Goal: Task Accomplishment & Management: Manage account settings

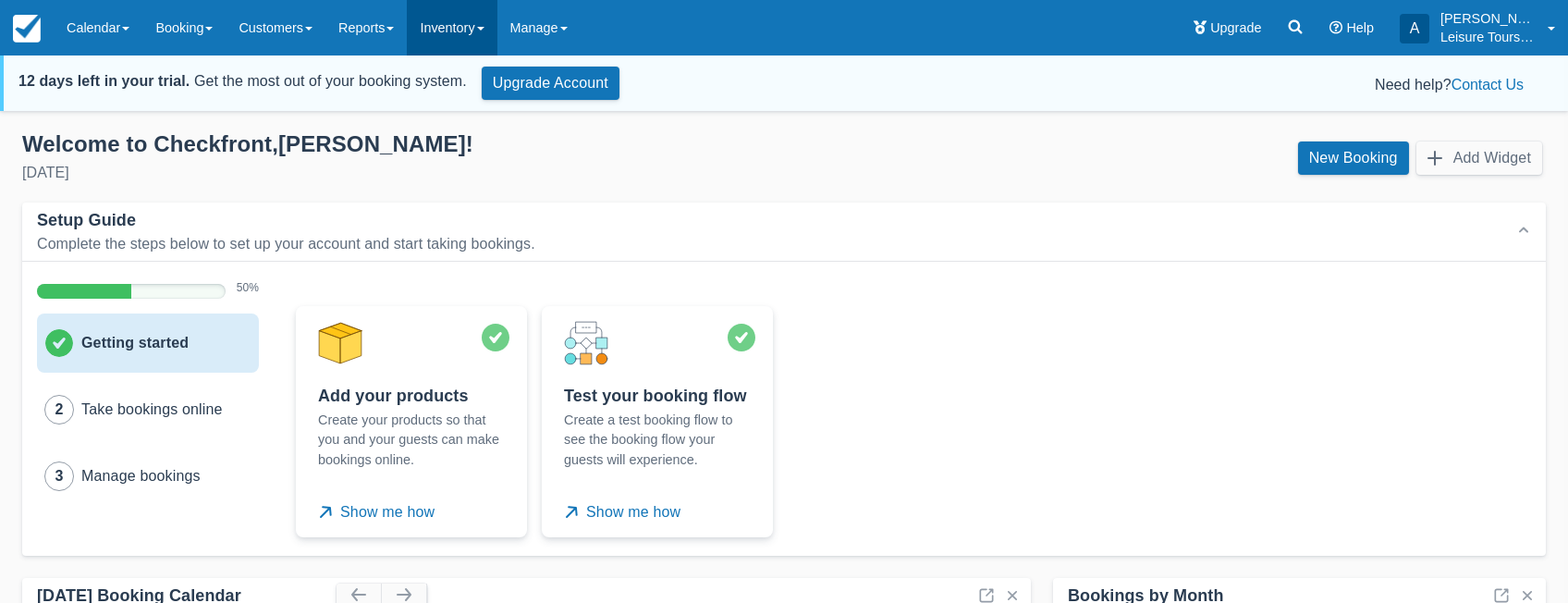
click at [468, 39] on link "Inventory" at bounding box center [452, 28] width 89 height 55
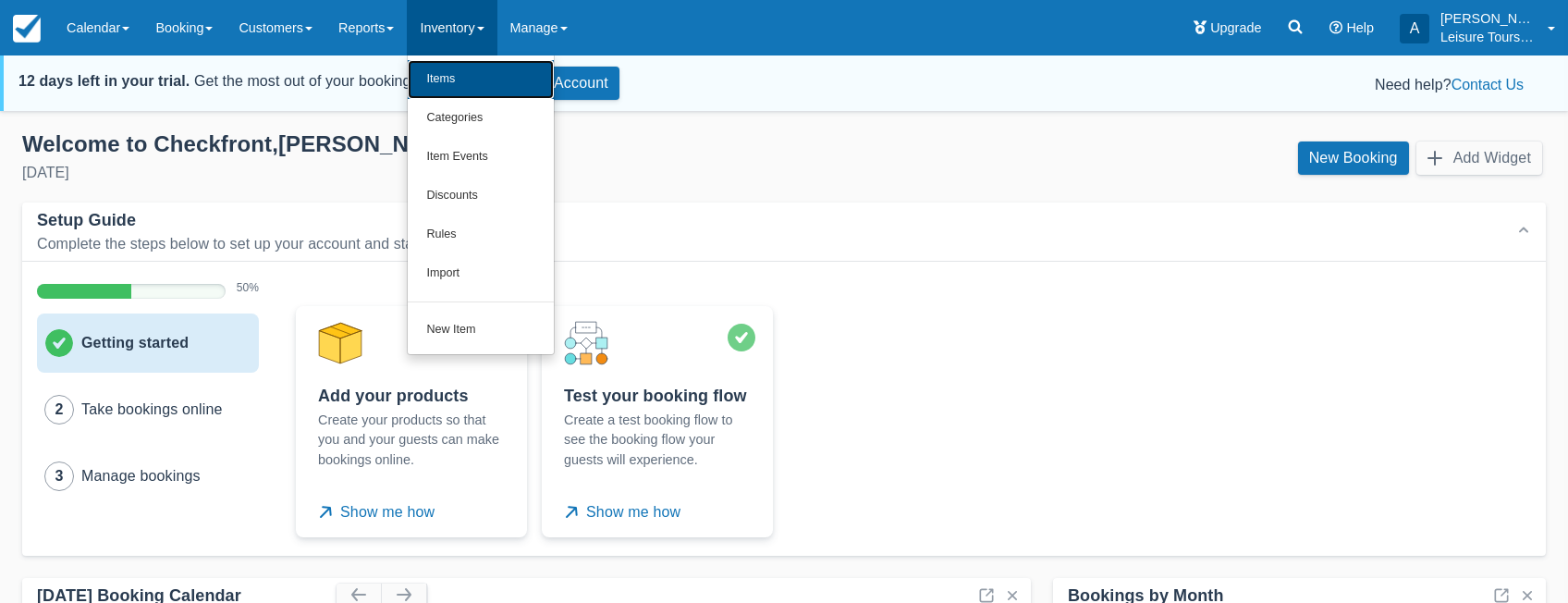
click at [464, 74] on link "Items" at bounding box center [481, 79] width 146 height 39
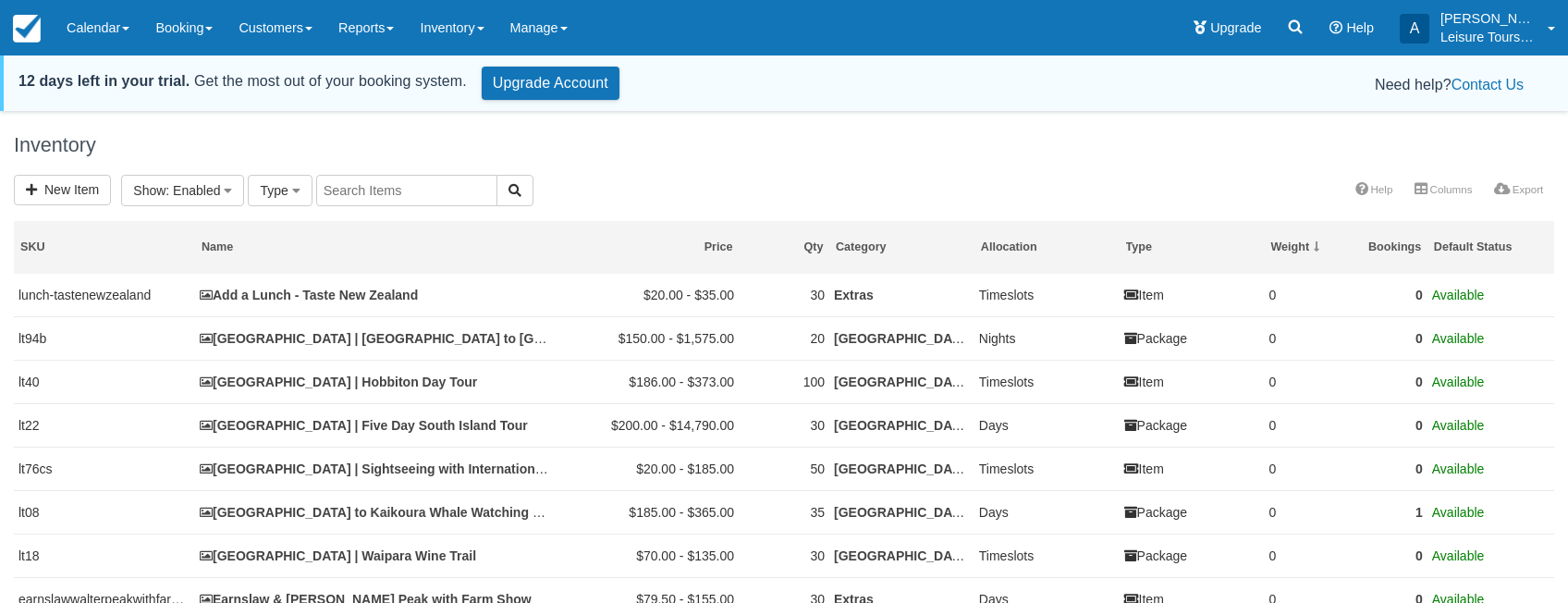
select select
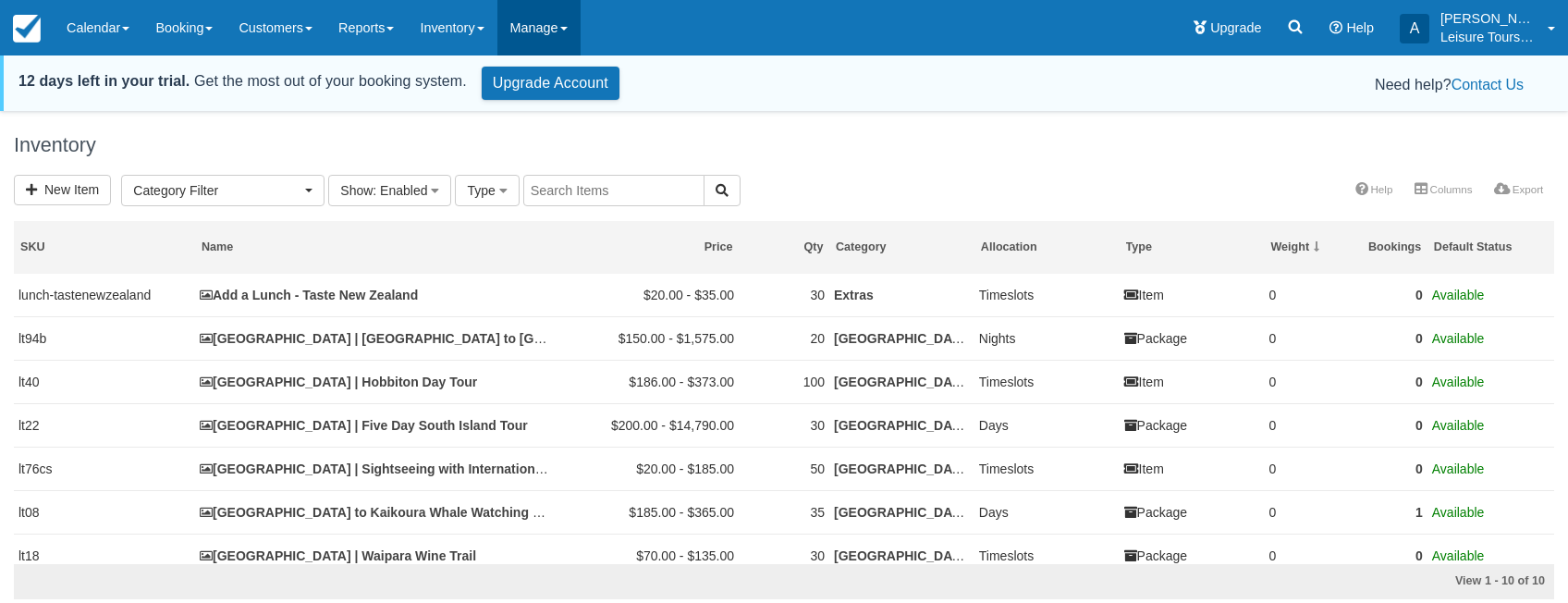
click at [581, 22] on link "Manage" at bounding box center [539, 28] width 84 height 55
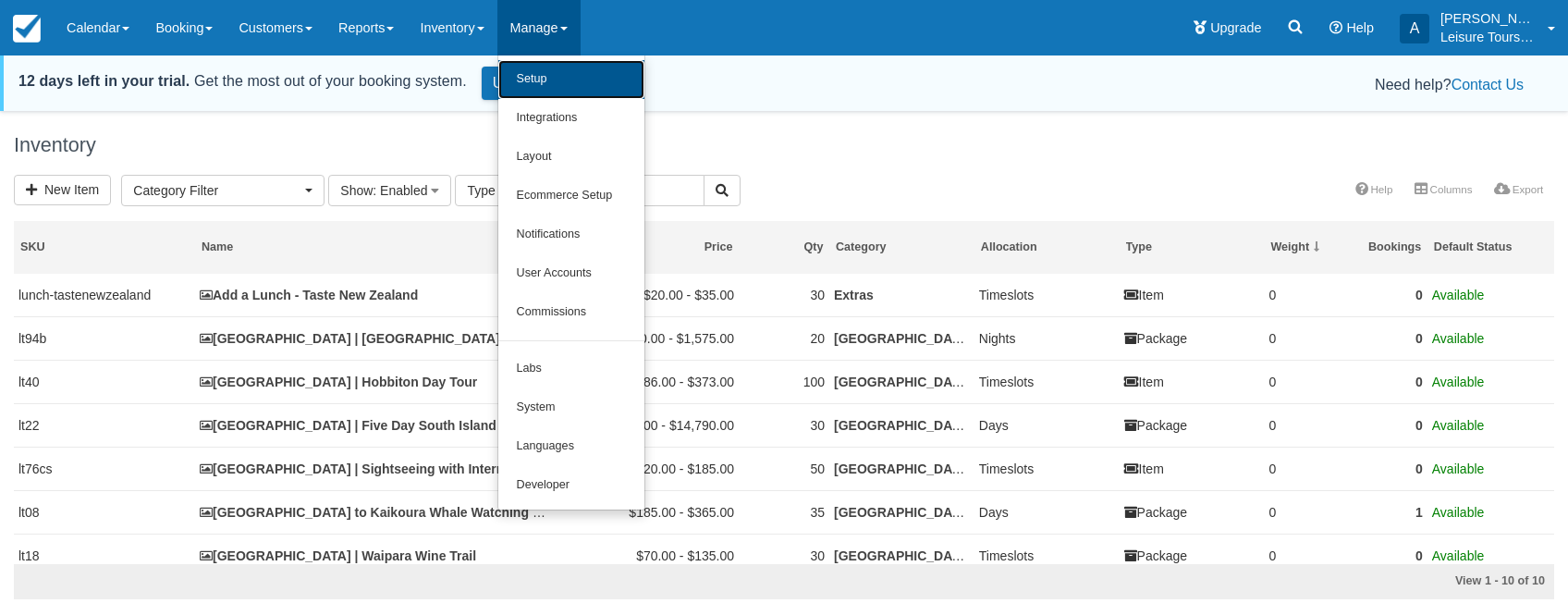
click at [579, 93] on link "Setup" at bounding box center [571, 79] width 146 height 39
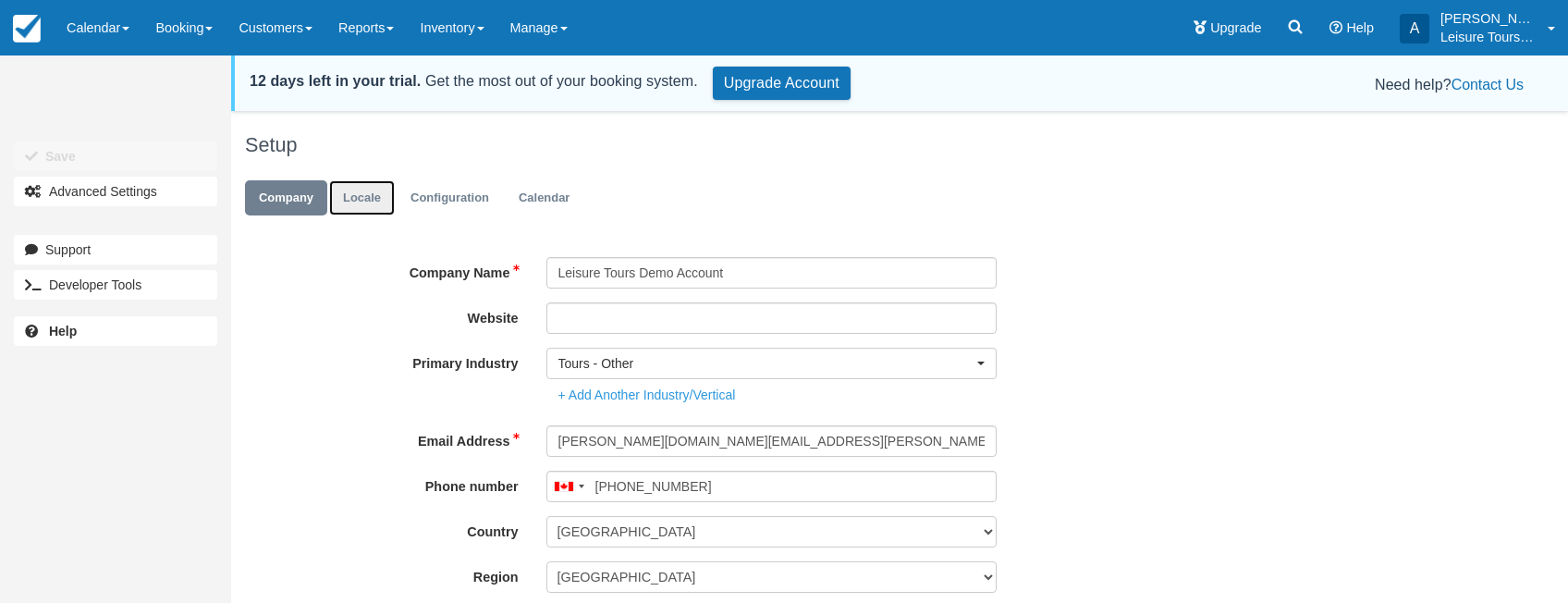
click at [360, 190] on link "Locale" at bounding box center [361, 199] width 66 height 36
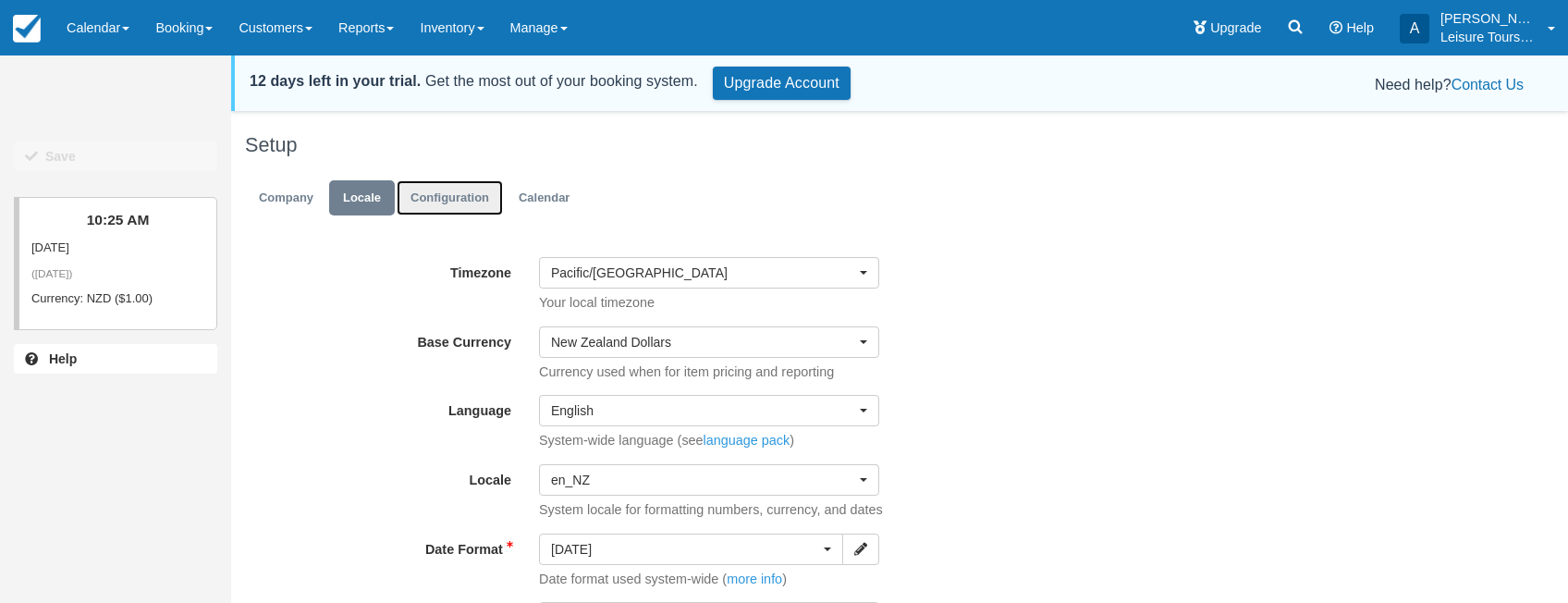
click at [469, 204] on link "Configuration" at bounding box center [450, 199] width 106 height 36
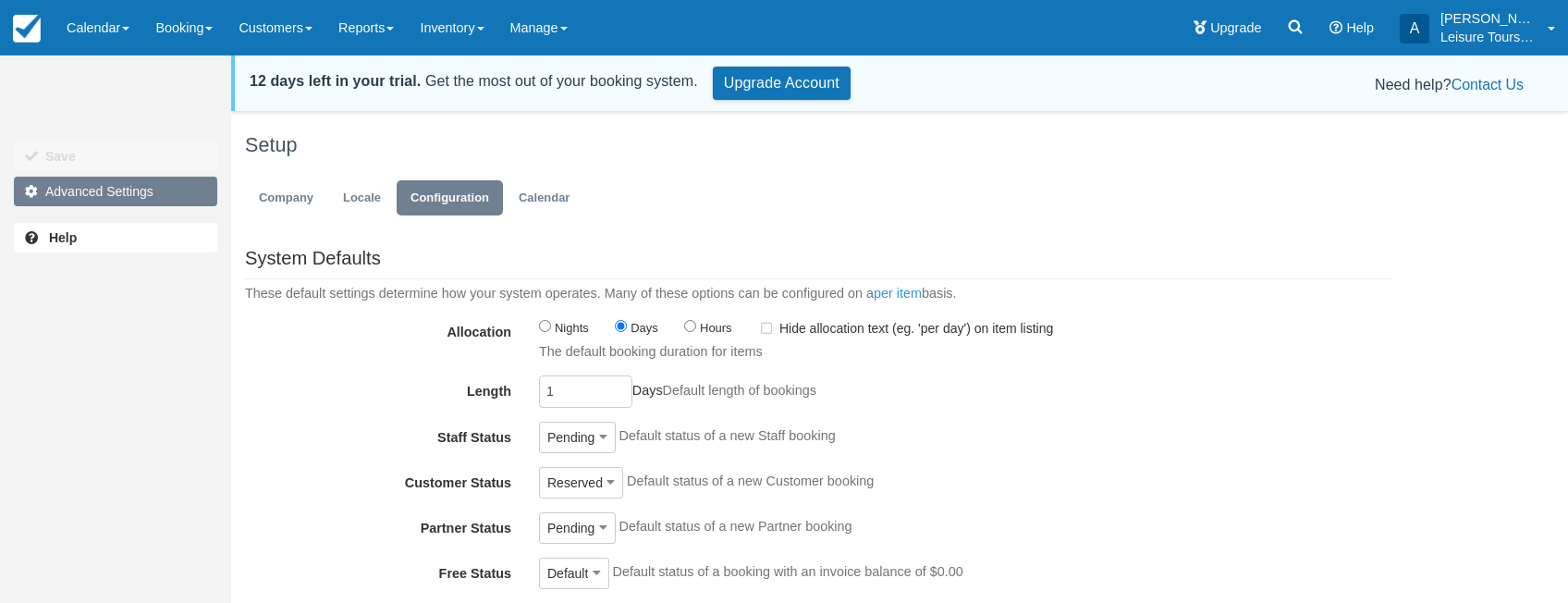
click at [133, 186] on link "Advanced Settings" at bounding box center [116, 191] width 203 height 29
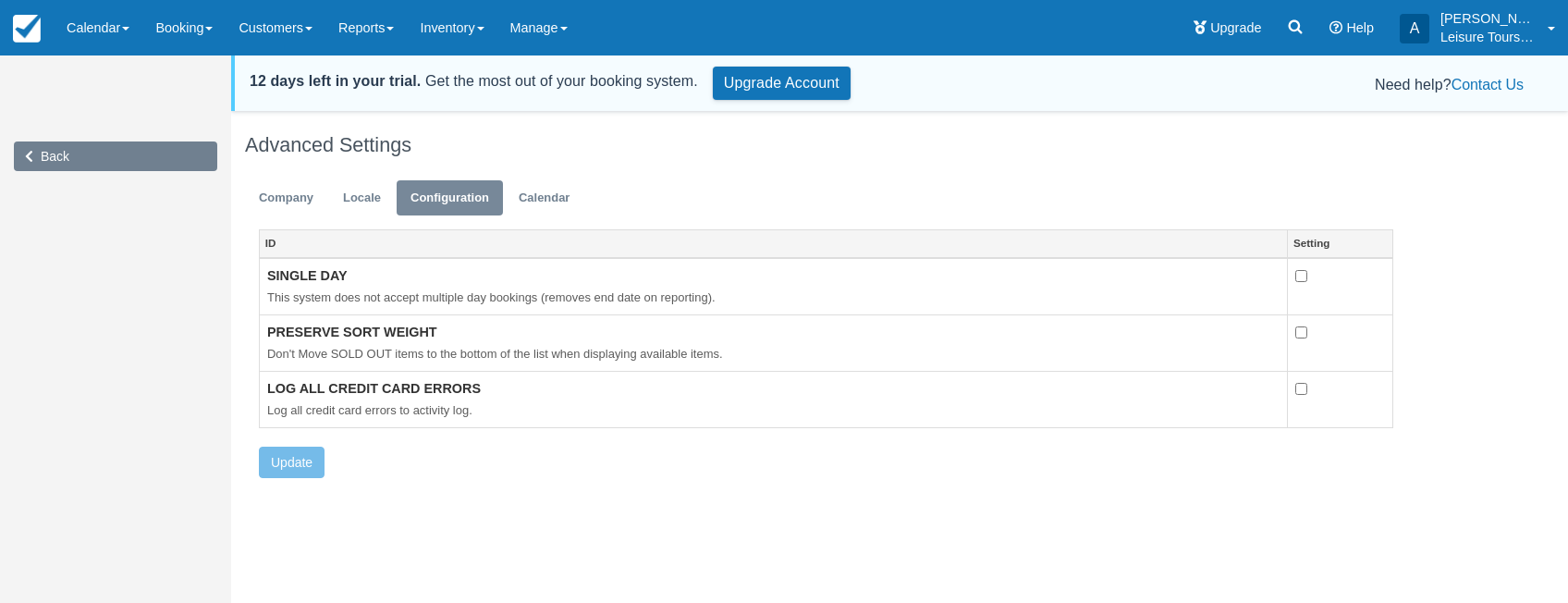
click at [52, 144] on link "Back" at bounding box center [116, 156] width 203 height 29
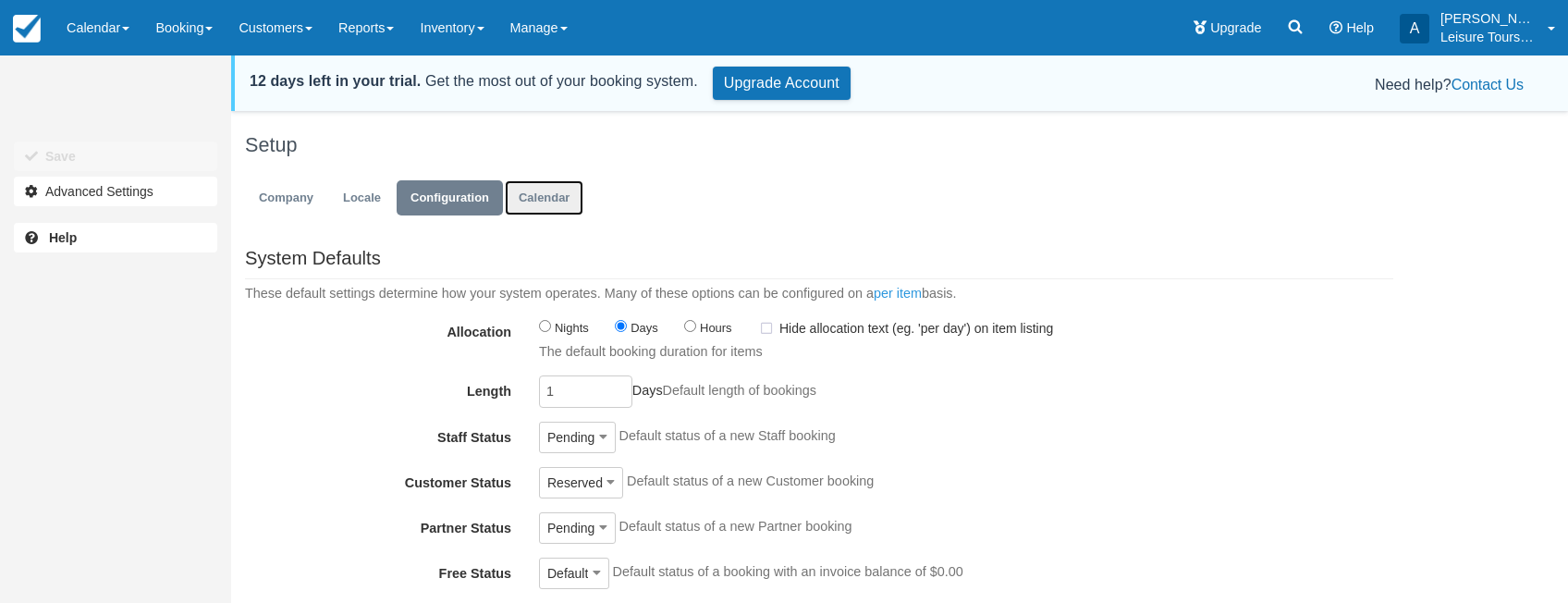
click at [543, 190] on link "Calendar" at bounding box center [544, 199] width 79 height 36
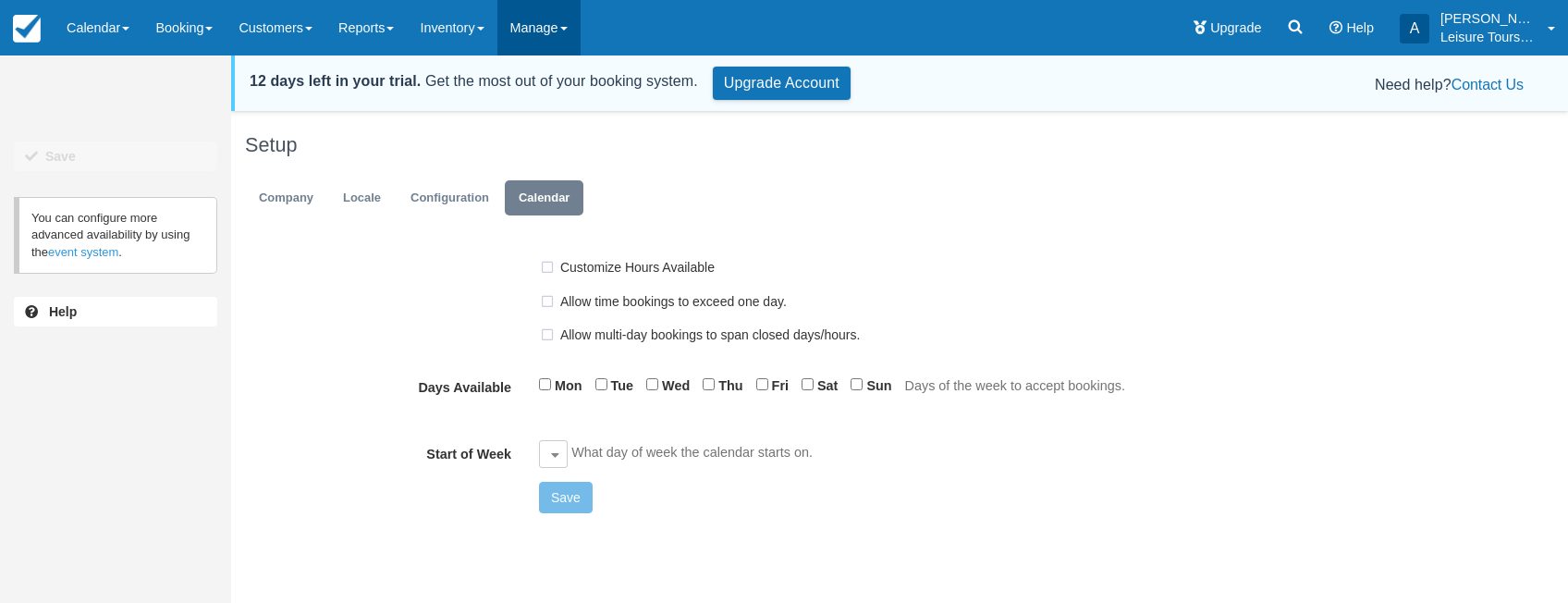
click at [556, 28] on link "Manage" at bounding box center [539, 28] width 84 height 55
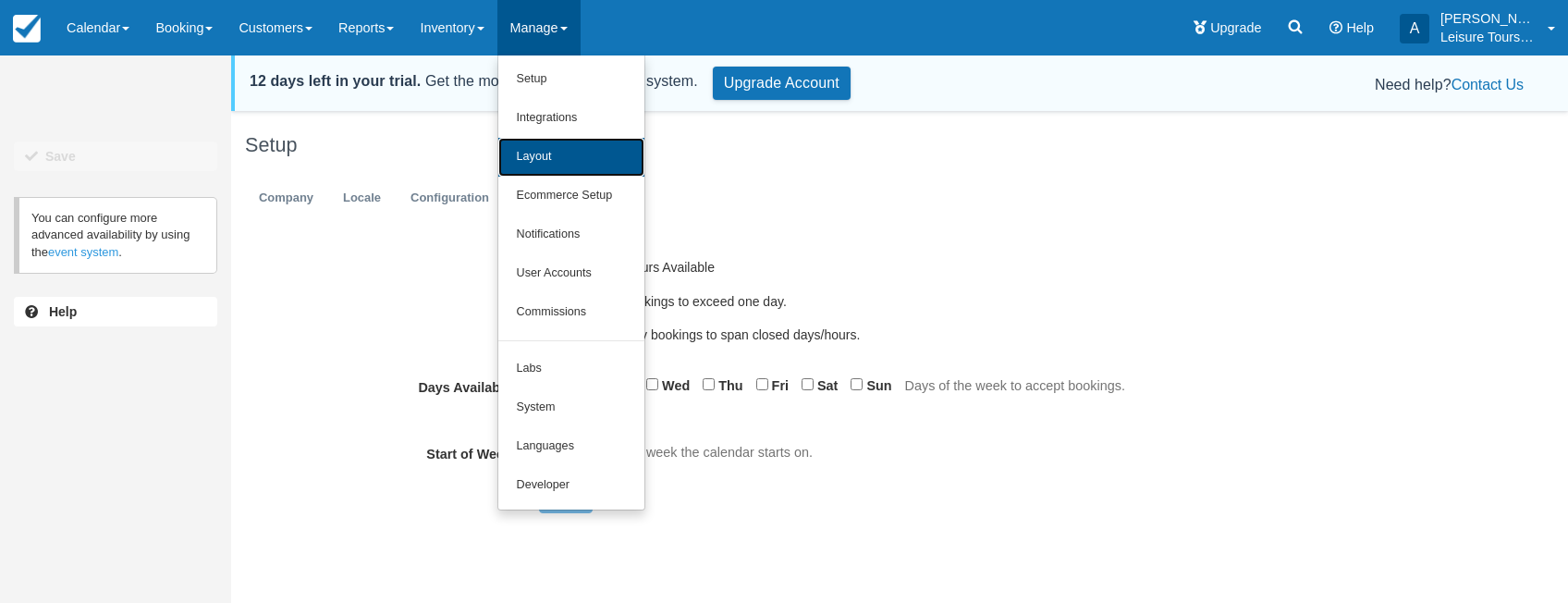
click at [561, 161] on link "Layout" at bounding box center [571, 157] width 146 height 39
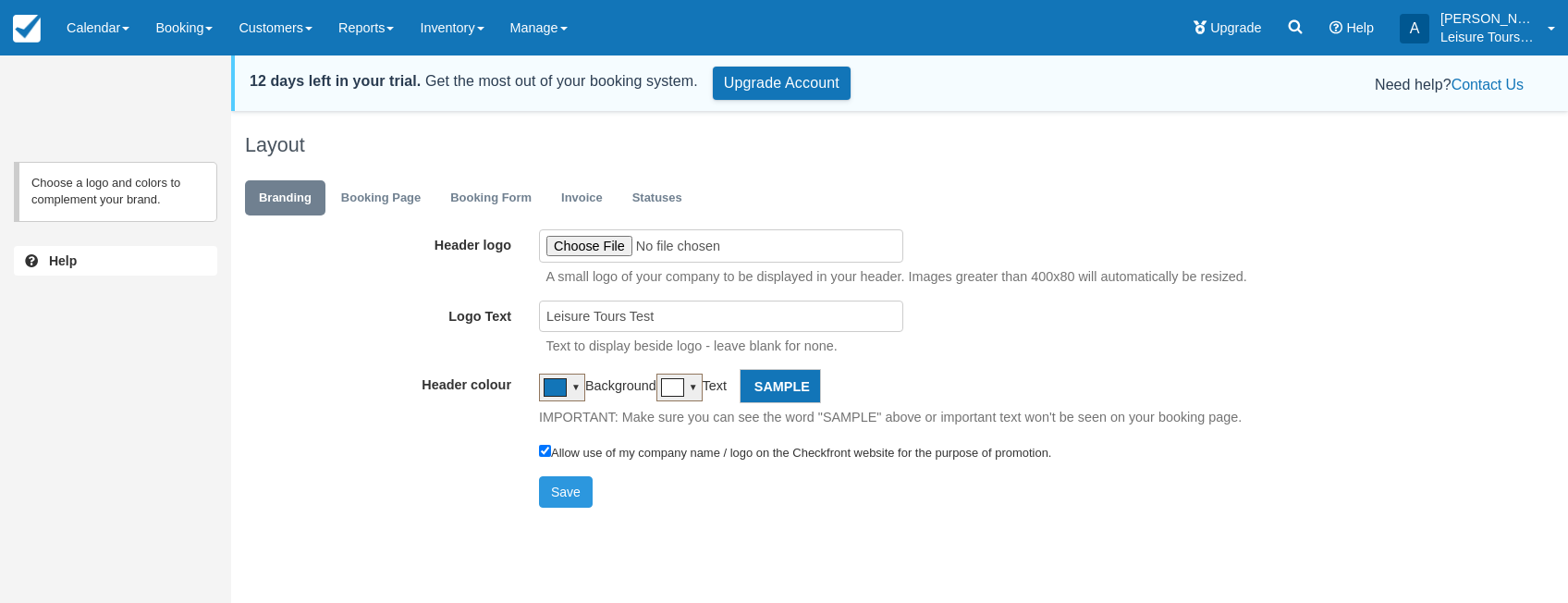
scroll to position [60, 0]
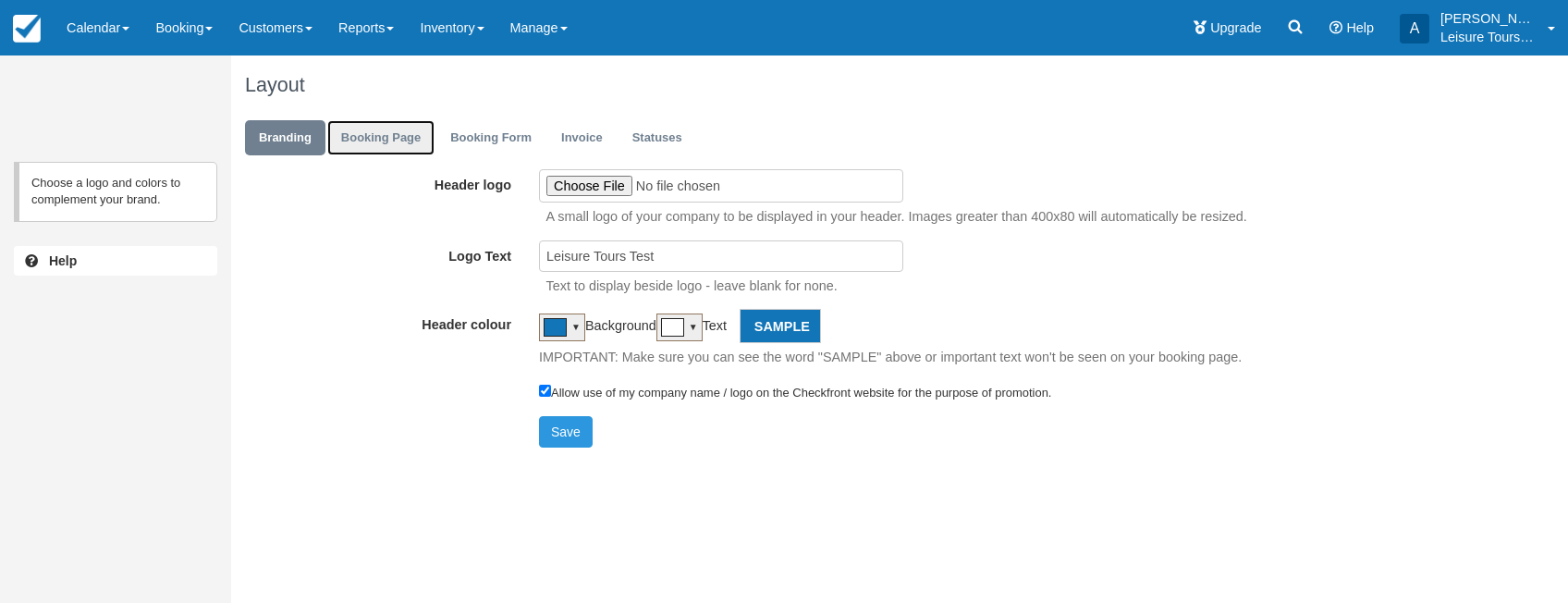
click at [384, 136] on link "Booking Page" at bounding box center [380, 138] width 107 height 36
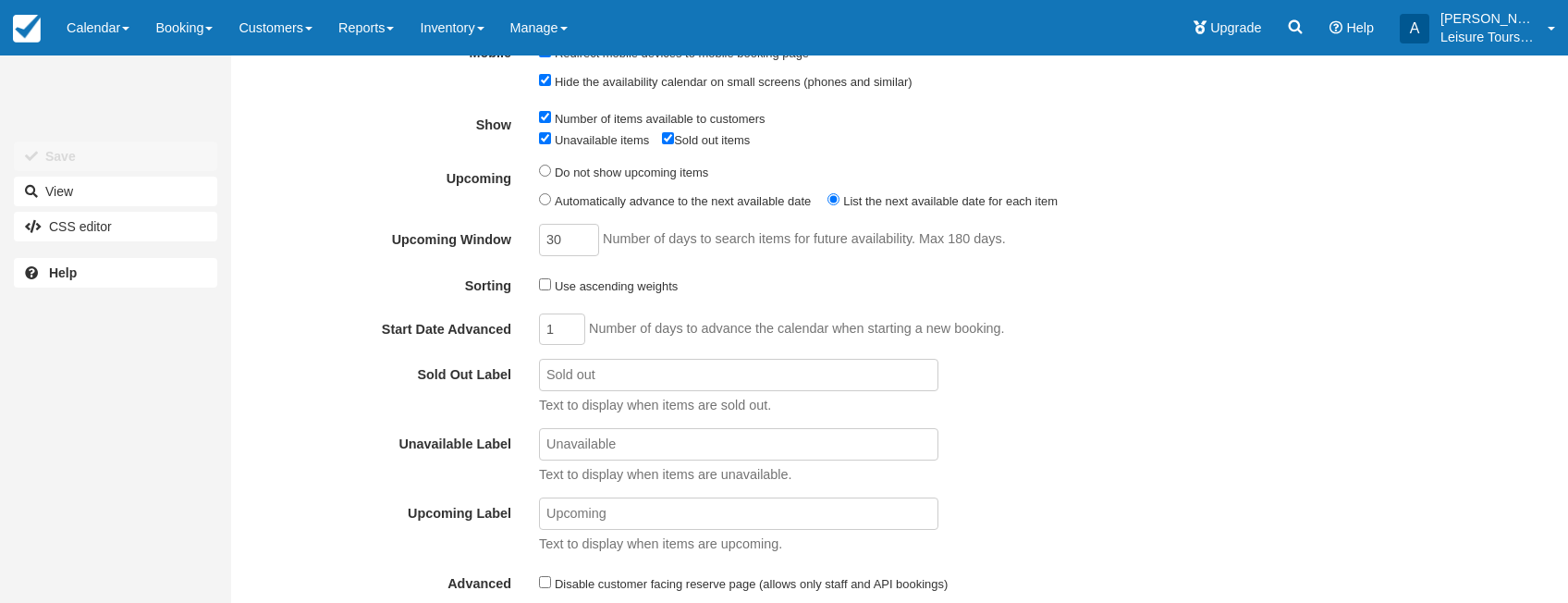
scroll to position [745, 0]
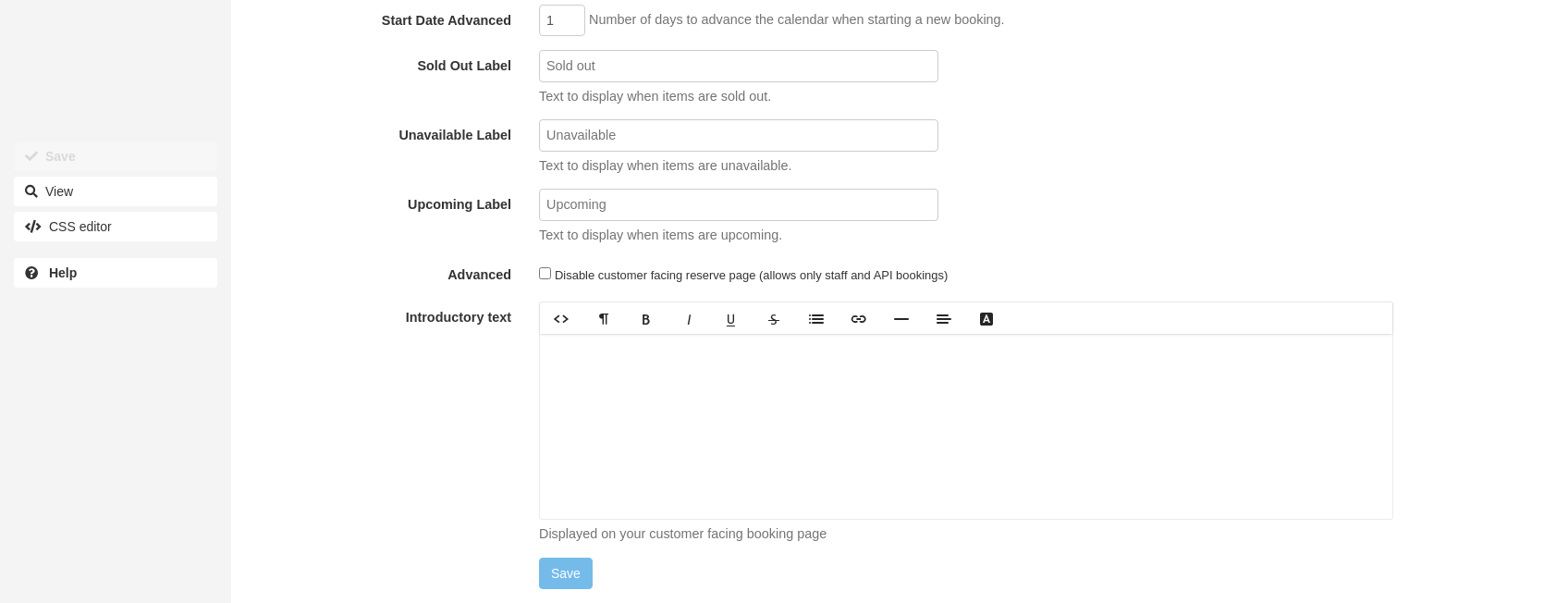
click at [617, 410] on div at bounding box center [966, 426] width 853 height 185
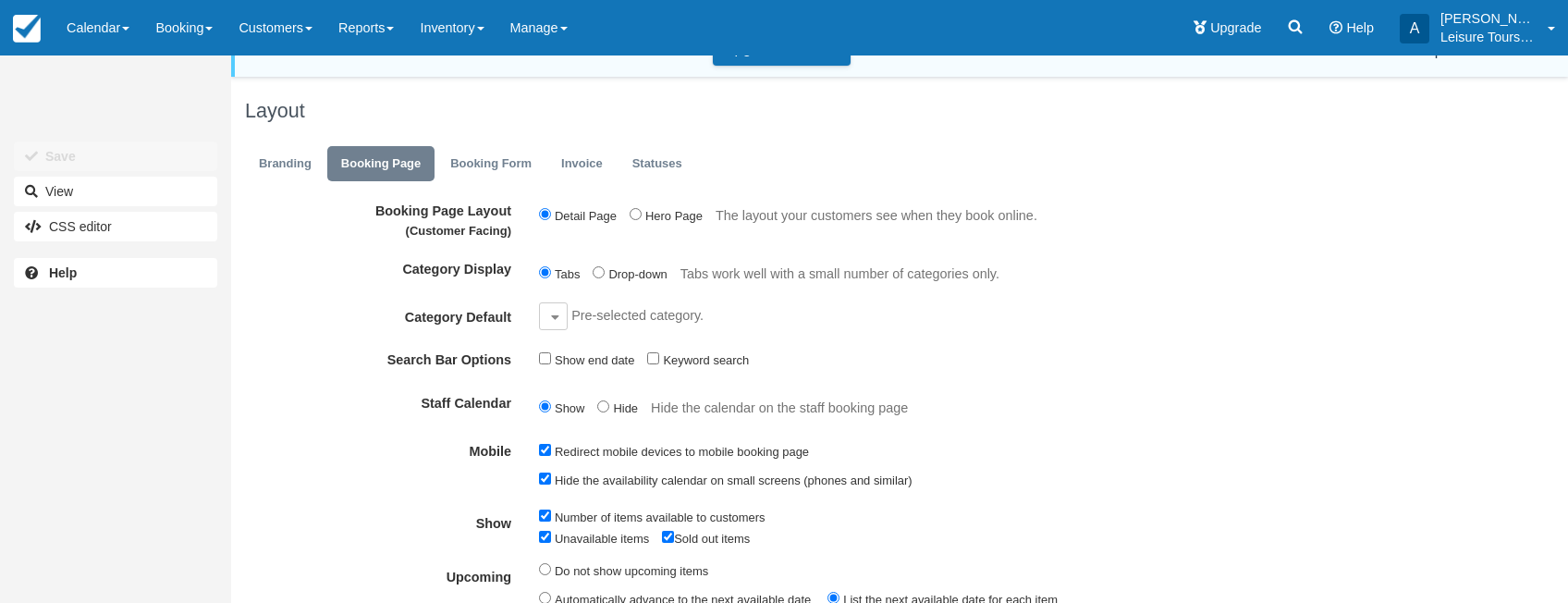
scroll to position [0, 0]
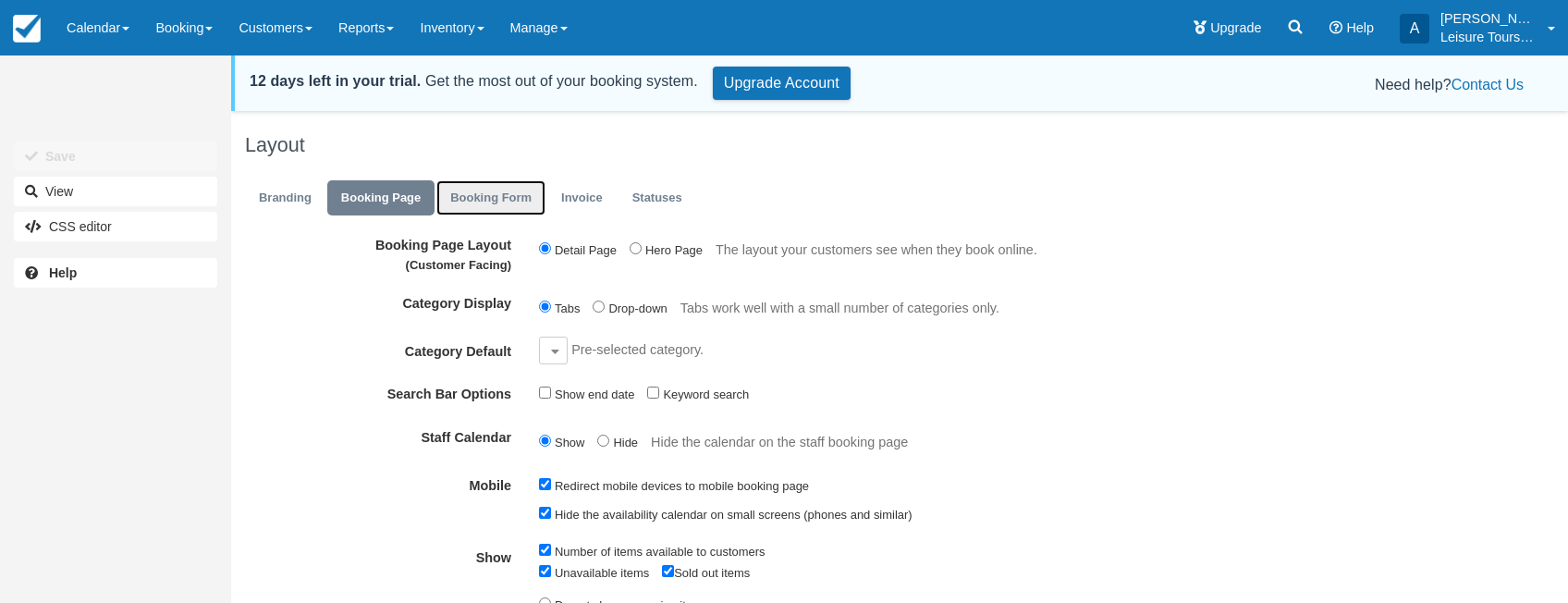
click at [503, 201] on link "Booking Form" at bounding box center [491, 199] width 109 height 36
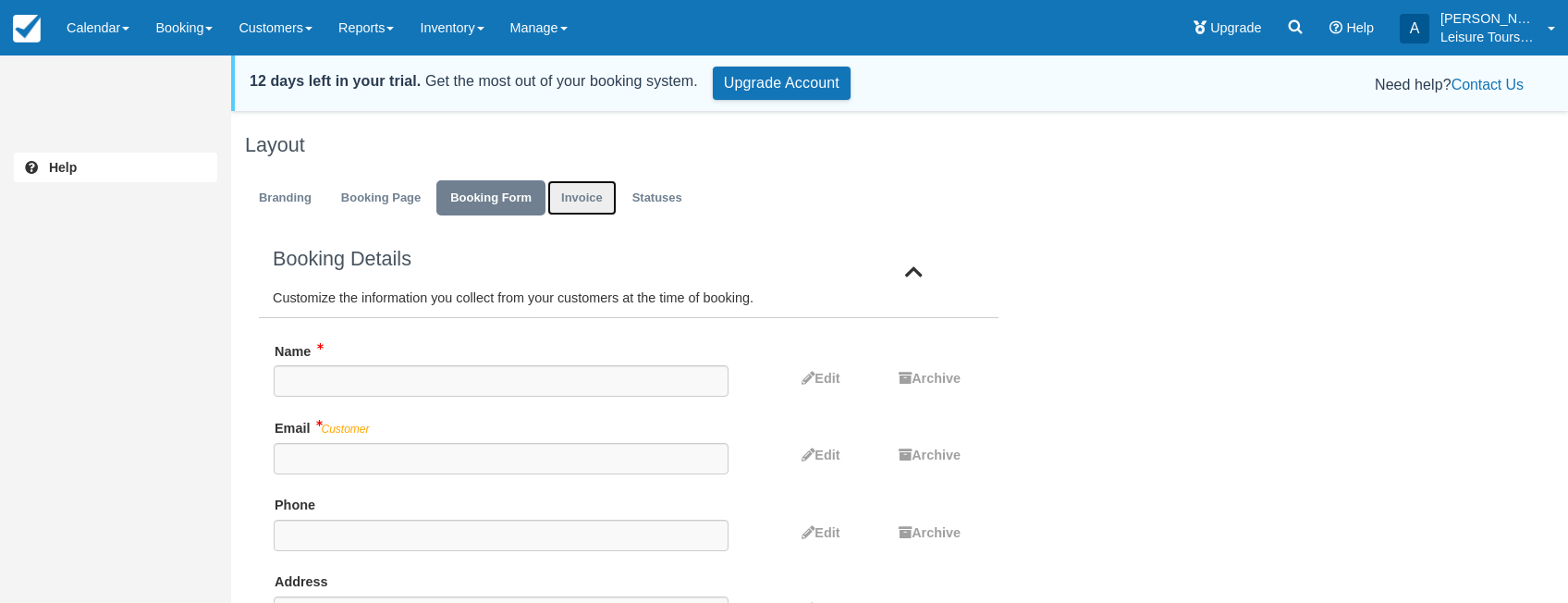
click at [573, 193] on link "Invoice" at bounding box center [582, 199] width 69 height 36
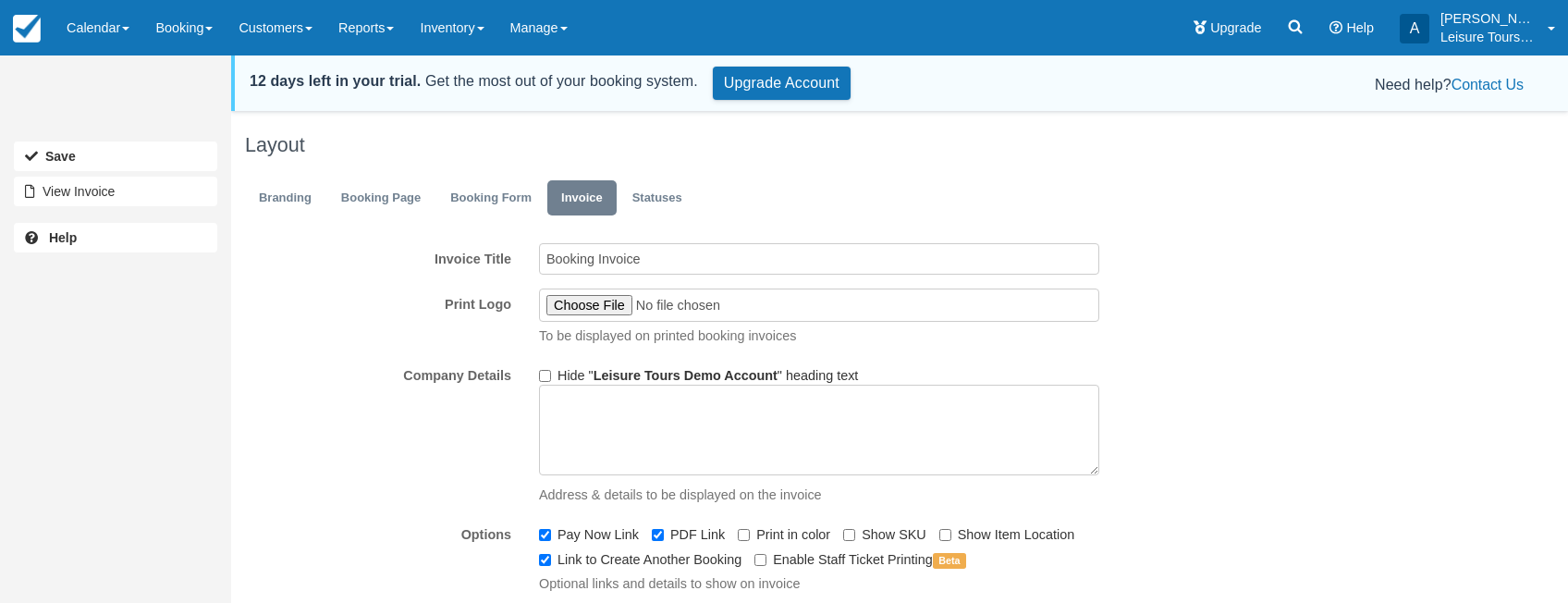
scroll to position [427, 0]
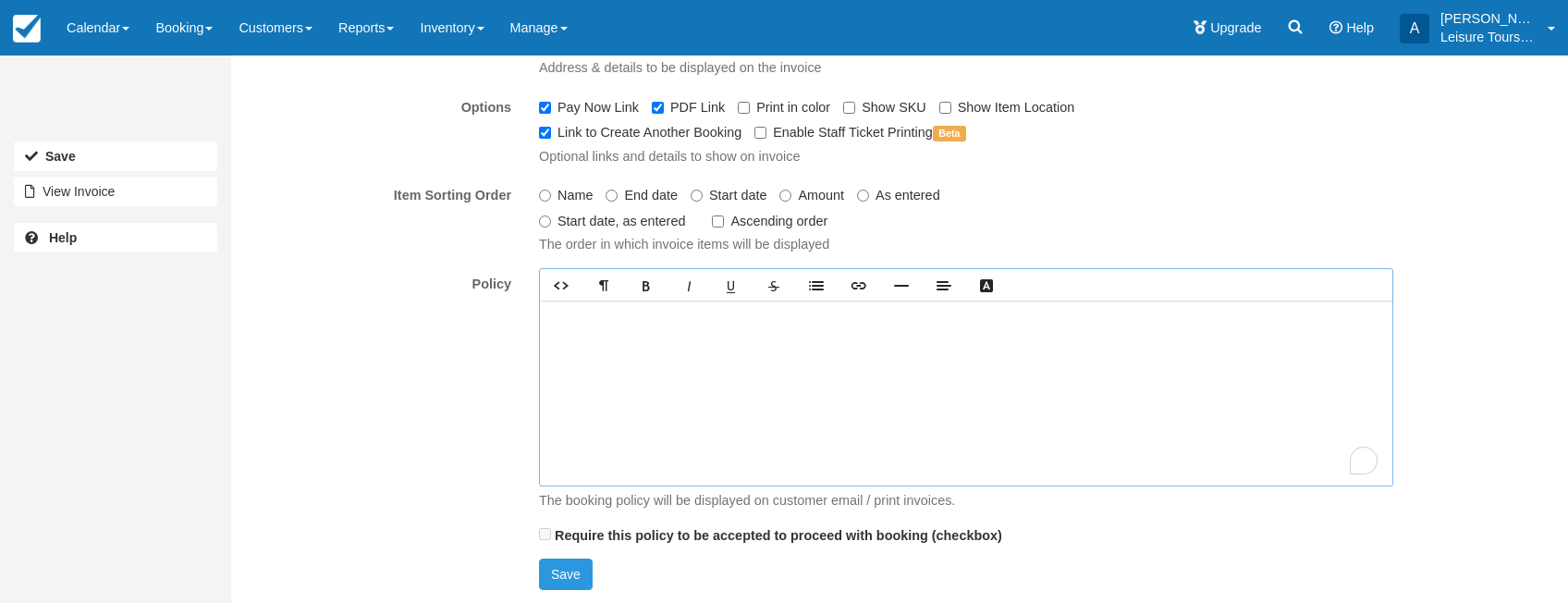
click at [598, 399] on div "To enrich screen reader interactions, please activate Accessibility in Grammarl…" at bounding box center [966, 393] width 853 height 185
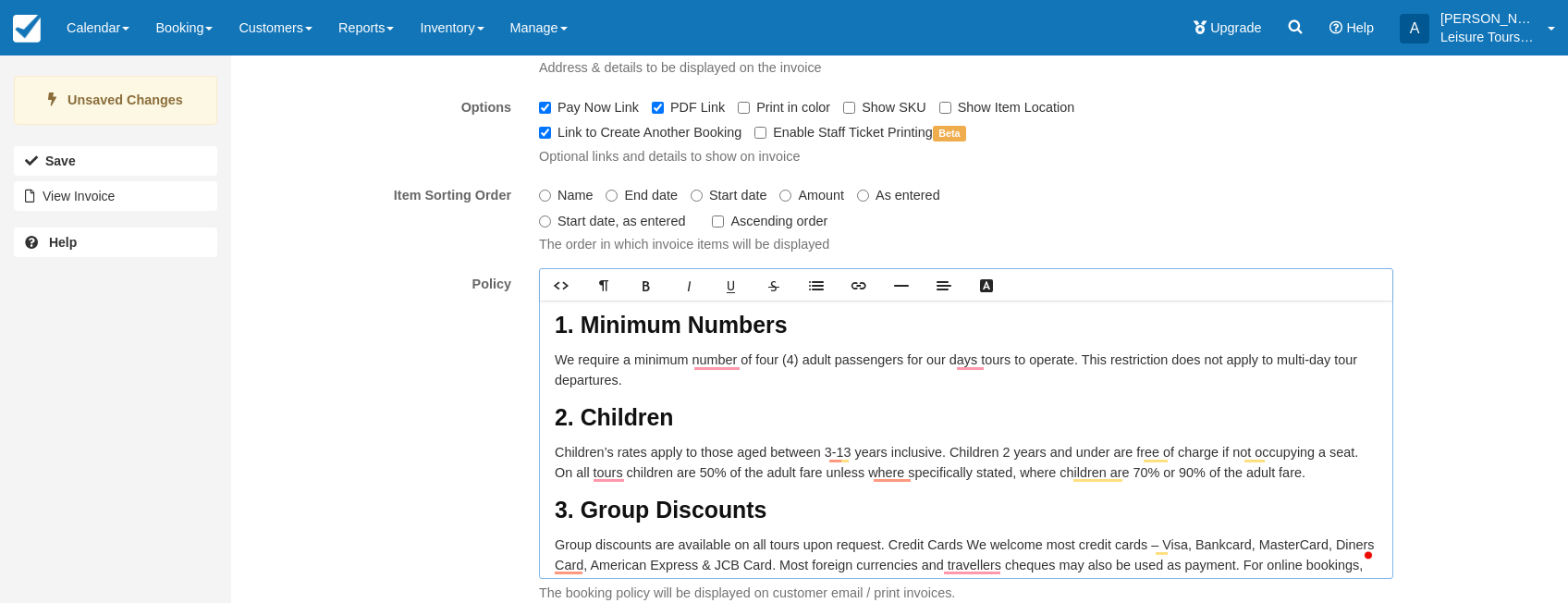
click at [819, 328] on h2 "1. Minimum Numbers" at bounding box center [967, 331] width 823 height 39
click at [559, 290] on icon "HTML" at bounding box center [562, 286] width 15 height 15
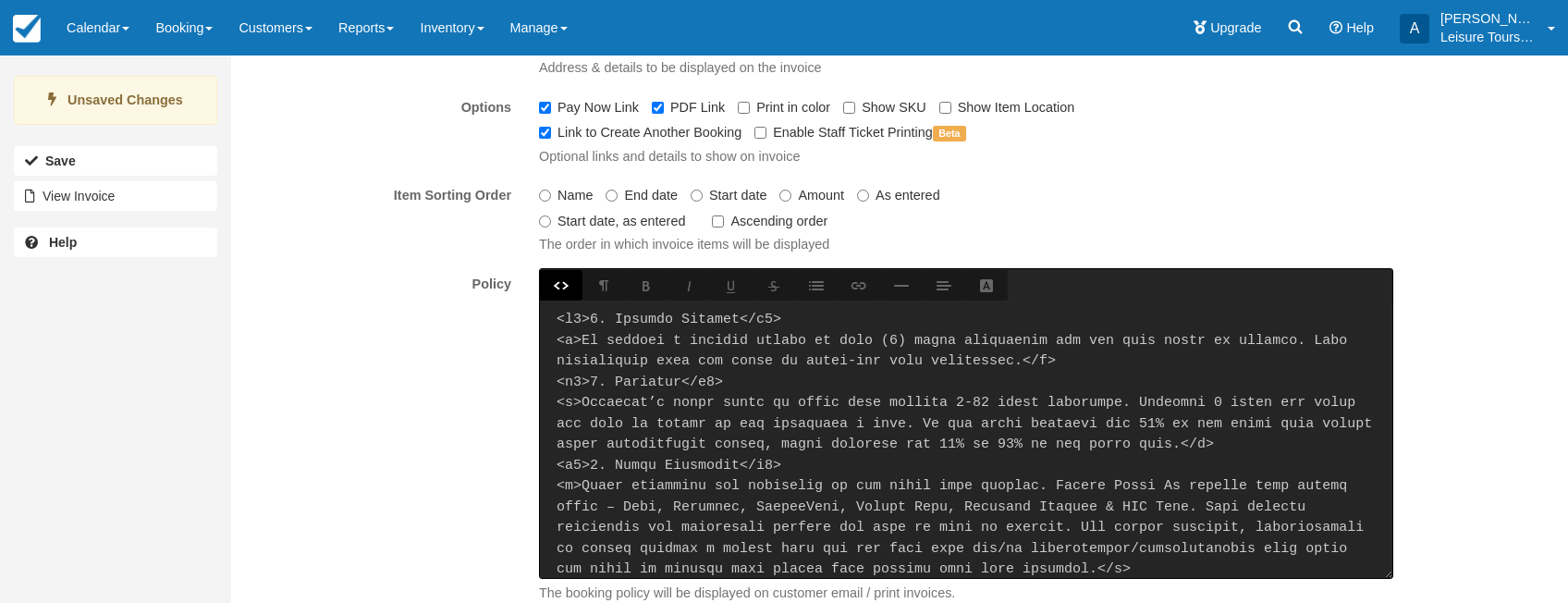
click at [580, 319] on textarea "To enrich screen reader interactions, please activate Accessibility in Grammarl…" at bounding box center [966, 439] width 853 height 278
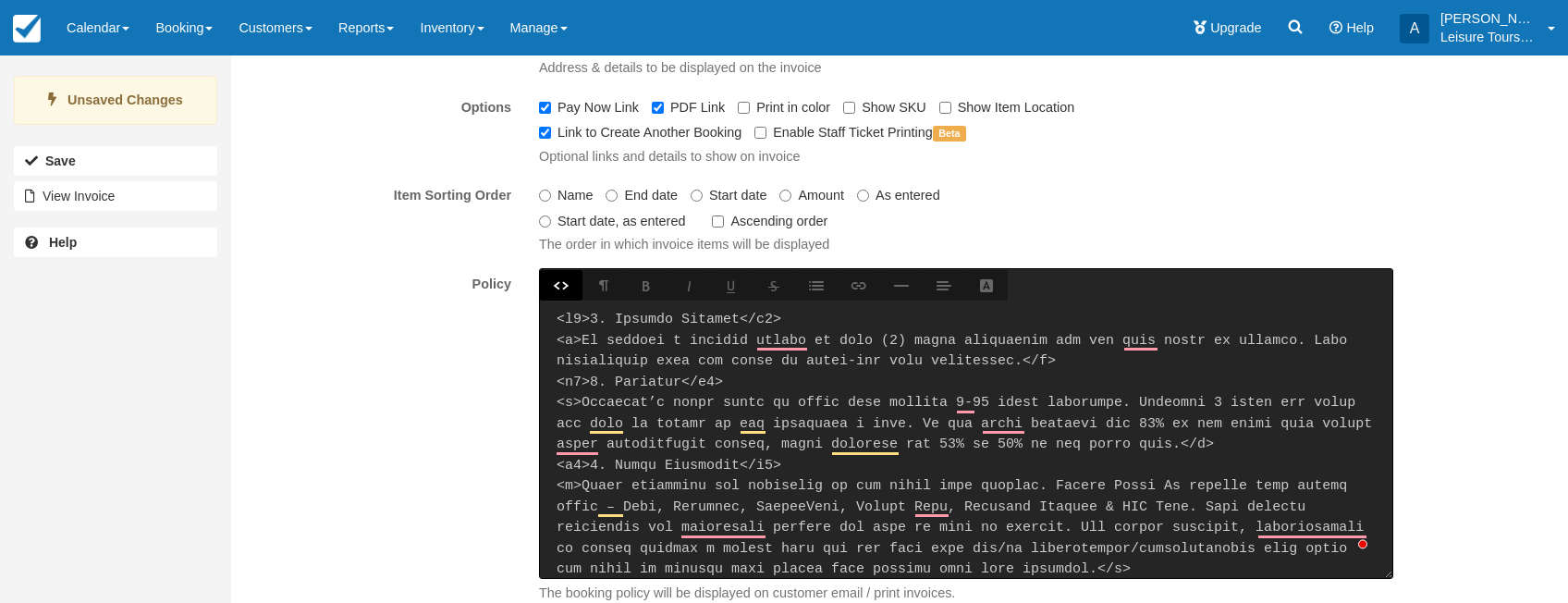
click at [768, 320] on textarea "To enrich screen reader interactions, please activate Accessibility in Grammarl…" at bounding box center [966, 439] width 853 height 278
click at [585, 382] on textarea "To enrich screen reader interactions, please activate Accessibility in Grammarl…" at bounding box center [966, 439] width 853 height 278
click at [716, 385] on textarea "To enrich screen reader interactions, please activate Accessibility in Grammarl…" at bounding box center [966, 439] width 853 height 278
click at [583, 471] on textarea "To enrich screen reader interactions, please activate Accessibility in Grammarl…" at bounding box center [966, 439] width 853 height 278
click at [777, 469] on textarea "To enrich screen reader interactions, please activate Accessibility in Grammarl…" at bounding box center [966, 439] width 853 height 278
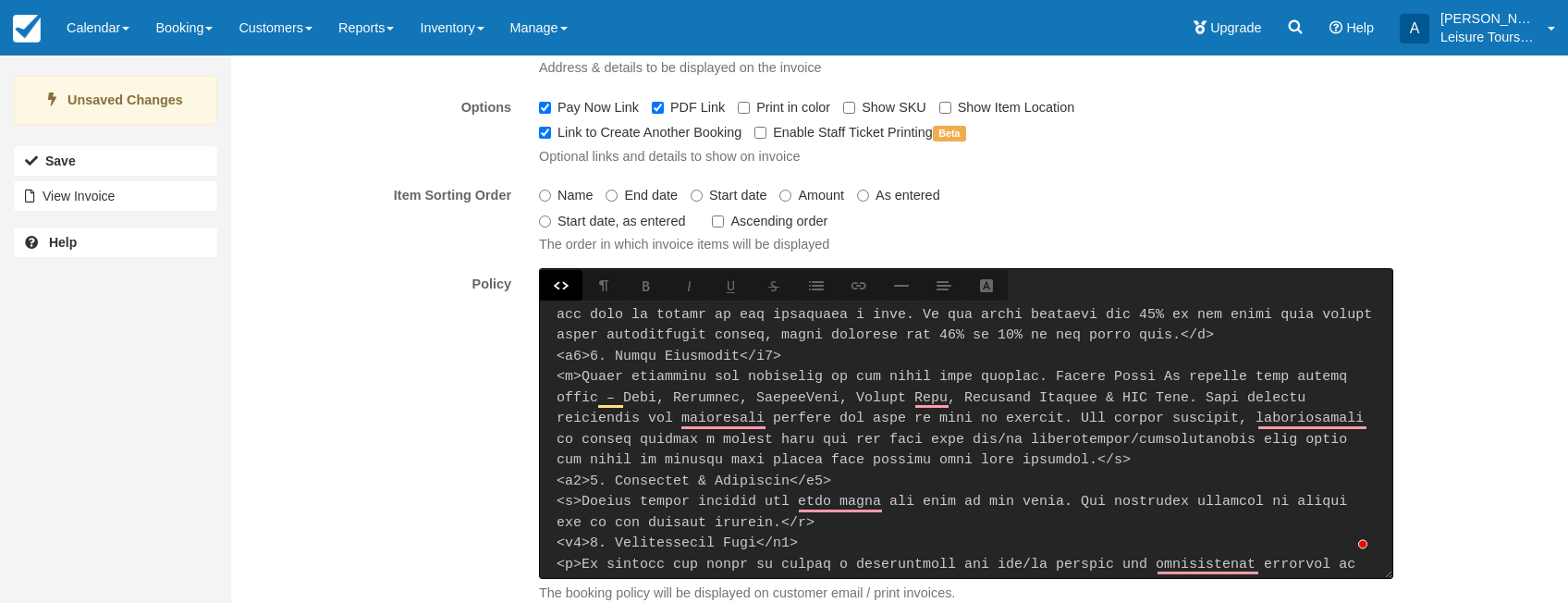
scroll to position [138, 0]
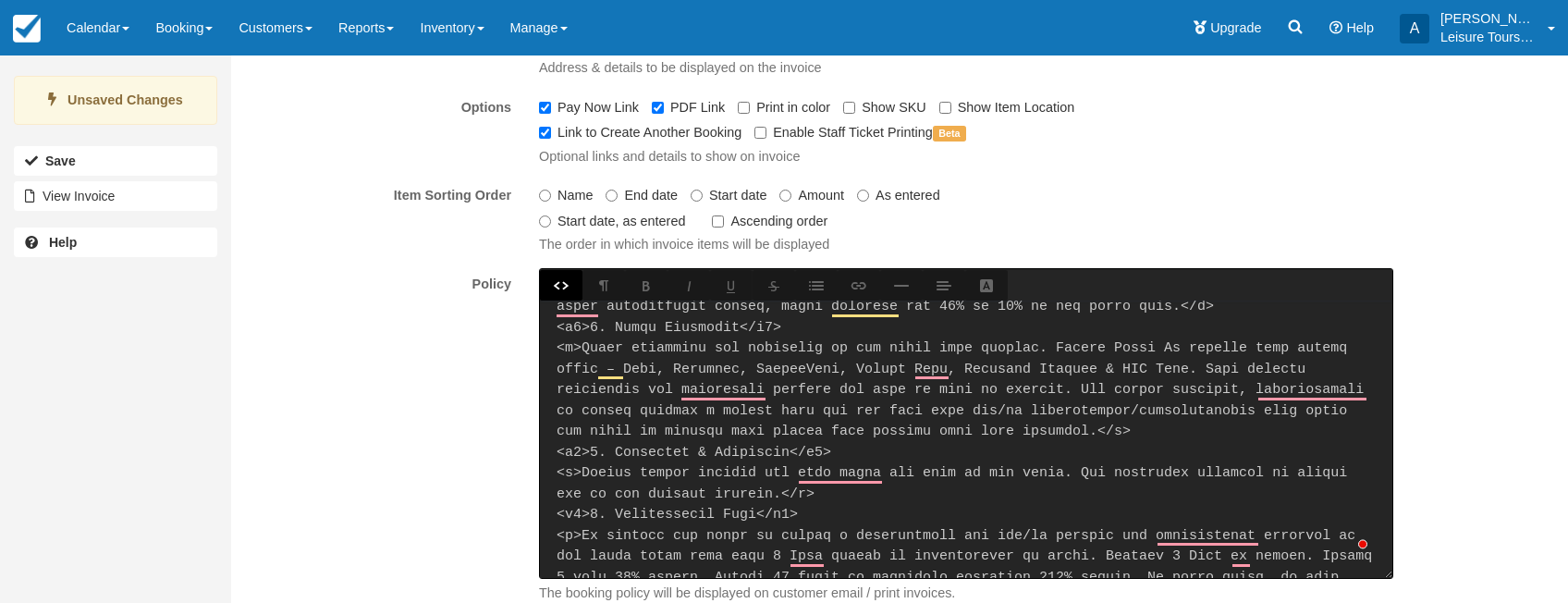
click at [586, 455] on textarea "To enrich screen reader interactions, please activate Accessibility in Grammarl…" at bounding box center [966, 439] width 853 height 278
click at [821, 454] on textarea "To enrich screen reader interactions, please activate Accessibility in Grammarl…" at bounding box center [966, 439] width 853 height 278
click at [584, 514] on textarea "To enrich screen reader interactions, please activate Accessibility in Grammarl…" at bounding box center [966, 439] width 853 height 278
click at [791, 516] on textarea "To enrich screen reader interactions, please activate Accessibility in Grammarl…" at bounding box center [966, 439] width 853 height 278
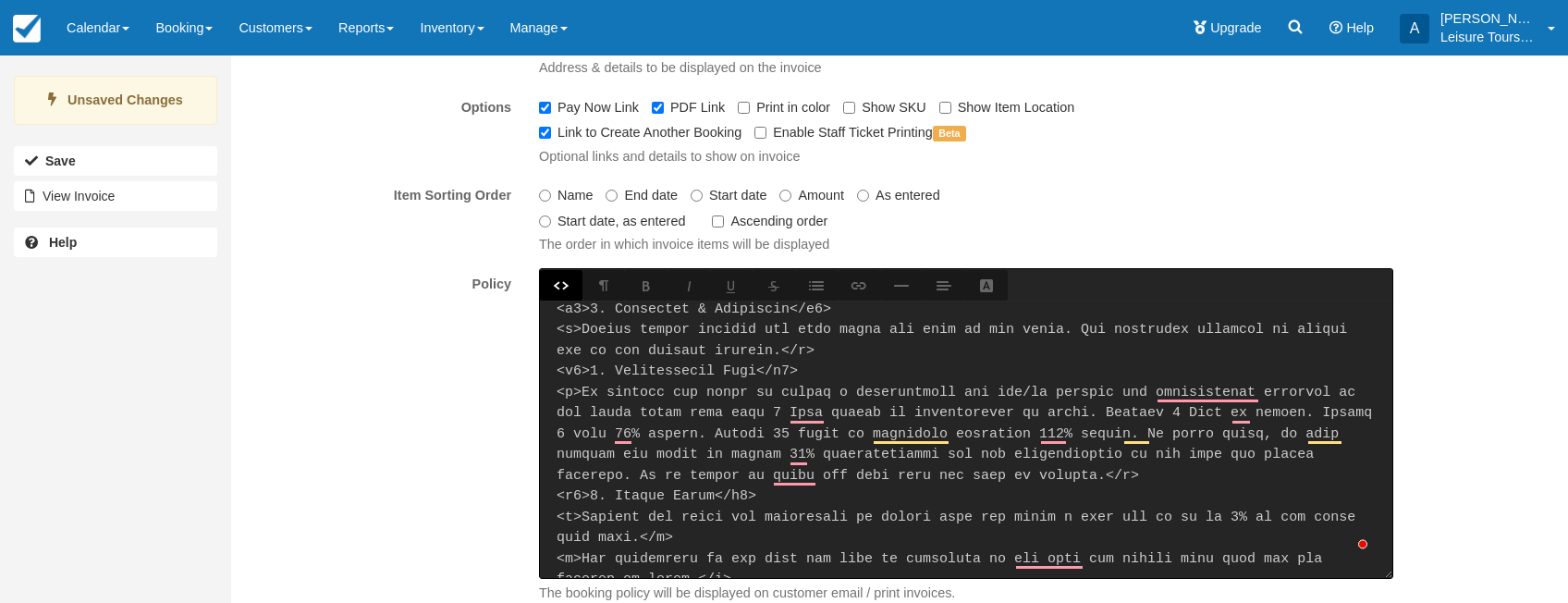
scroll to position [296, 0]
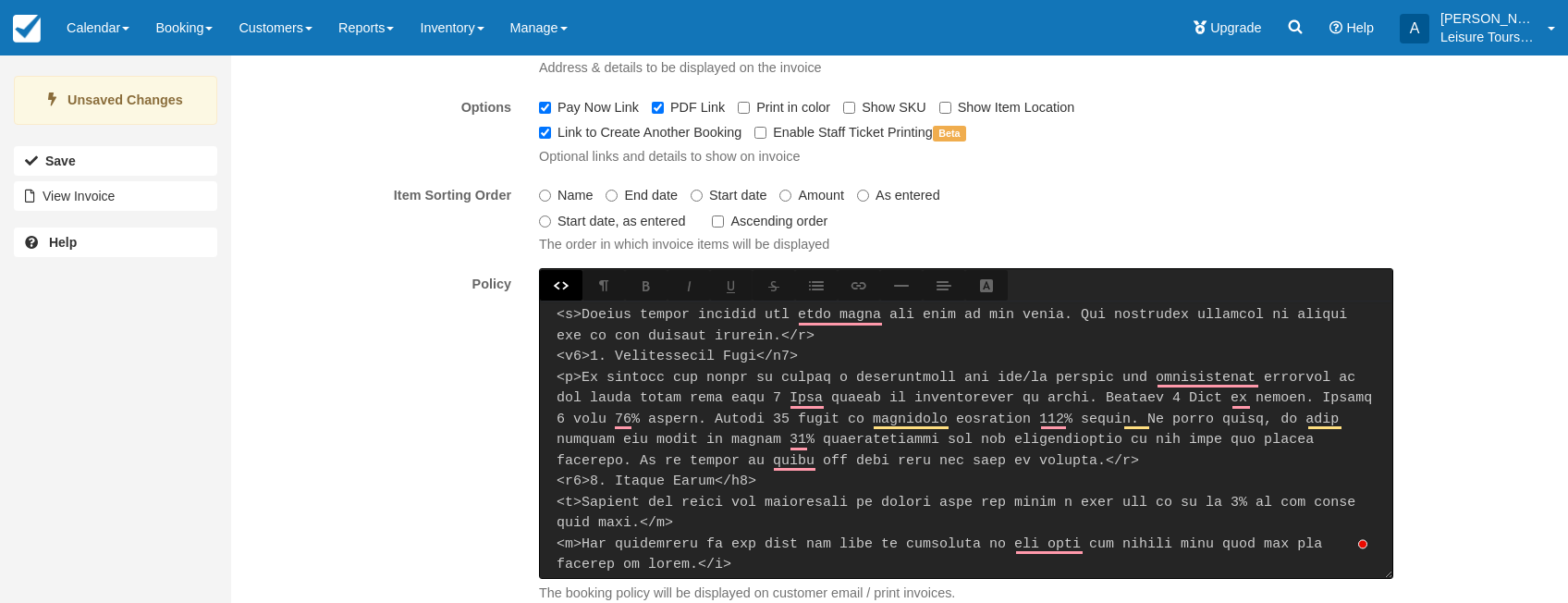
click at [585, 482] on textarea "To enrich screen reader interactions, please activate Accessibility in Grammarl…" at bounding box center [966, 439] width 853 height 278
click at [746, 479] on textarea "To enrich screen reader interactions, please activate Accessibility in Grammarl…" at bounding box center [966, 439] width 853 height 278
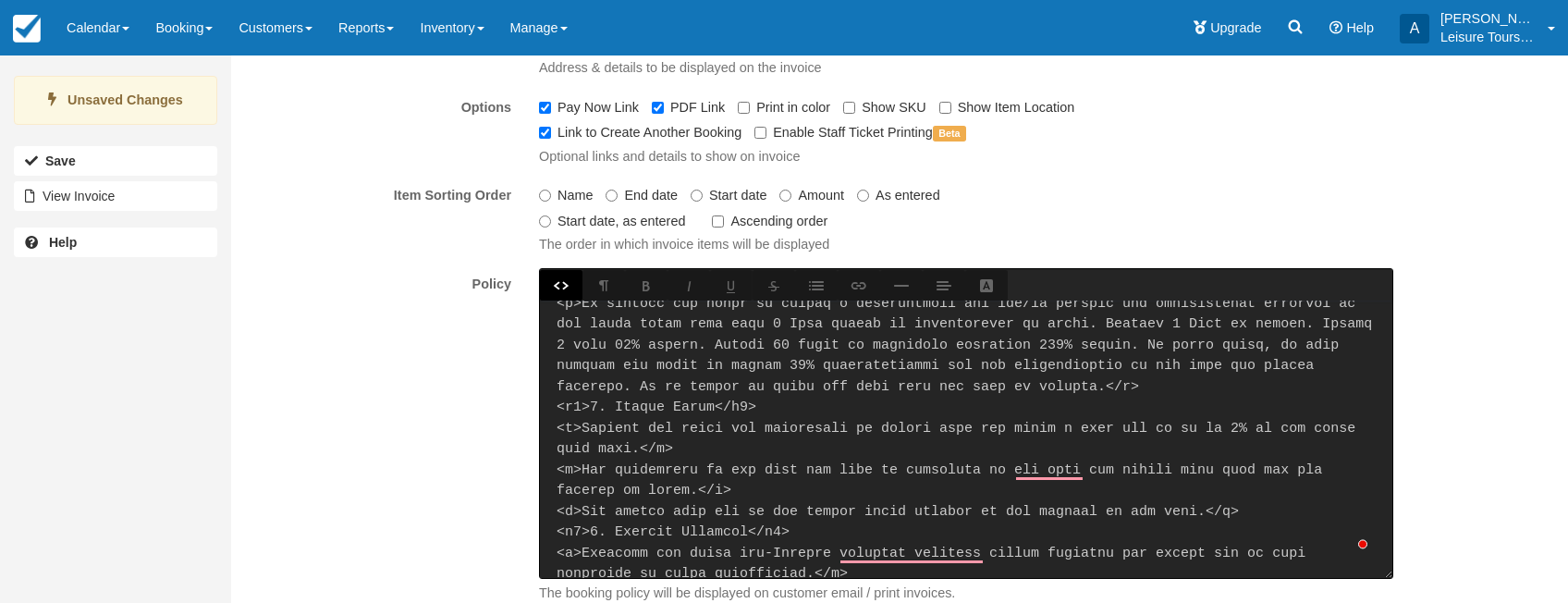
scroll to position [397, 0]
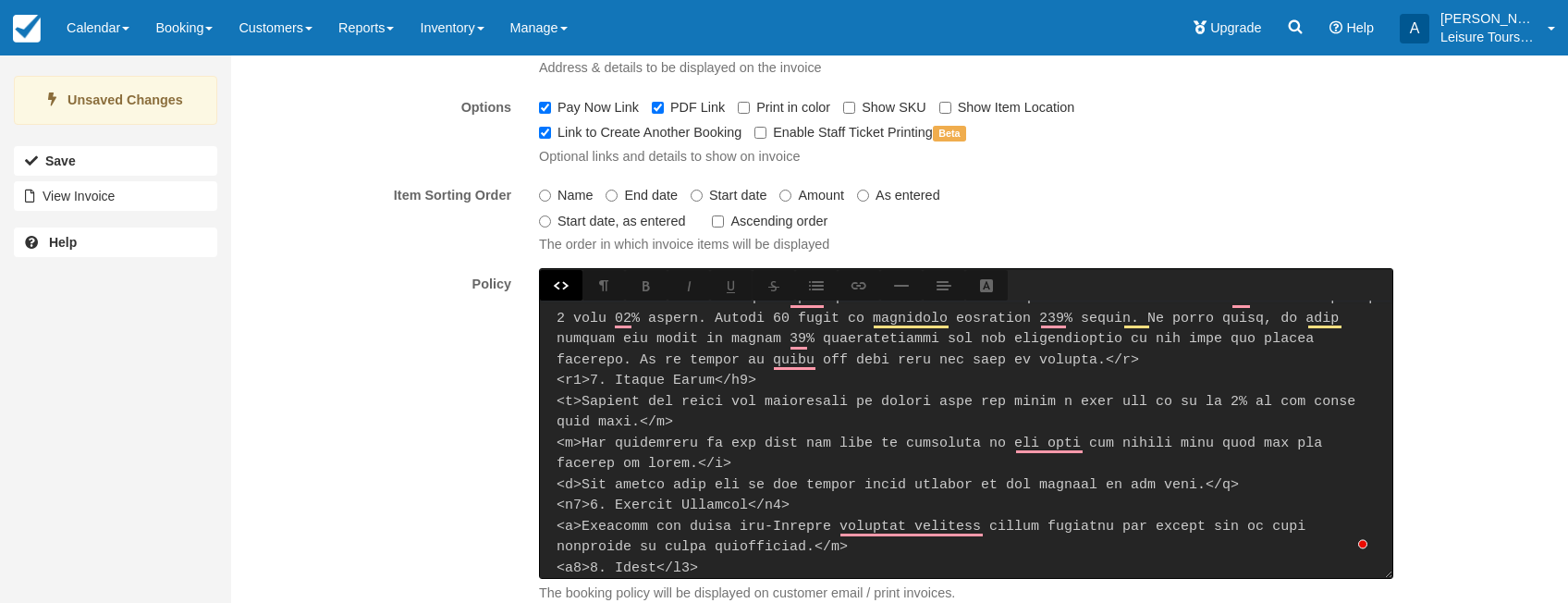
click at [578, 508] on textarea "To enrich screen reader interactions, please activate Accessibility in Grammarl…" at bounding box center [966, 439] width 853 height 278
click at [782, 510] on textarea "To enrich screen reader interactions, please activate Accessibility in Grammarl…" at bounding box center [966, 439] width 853 height 278
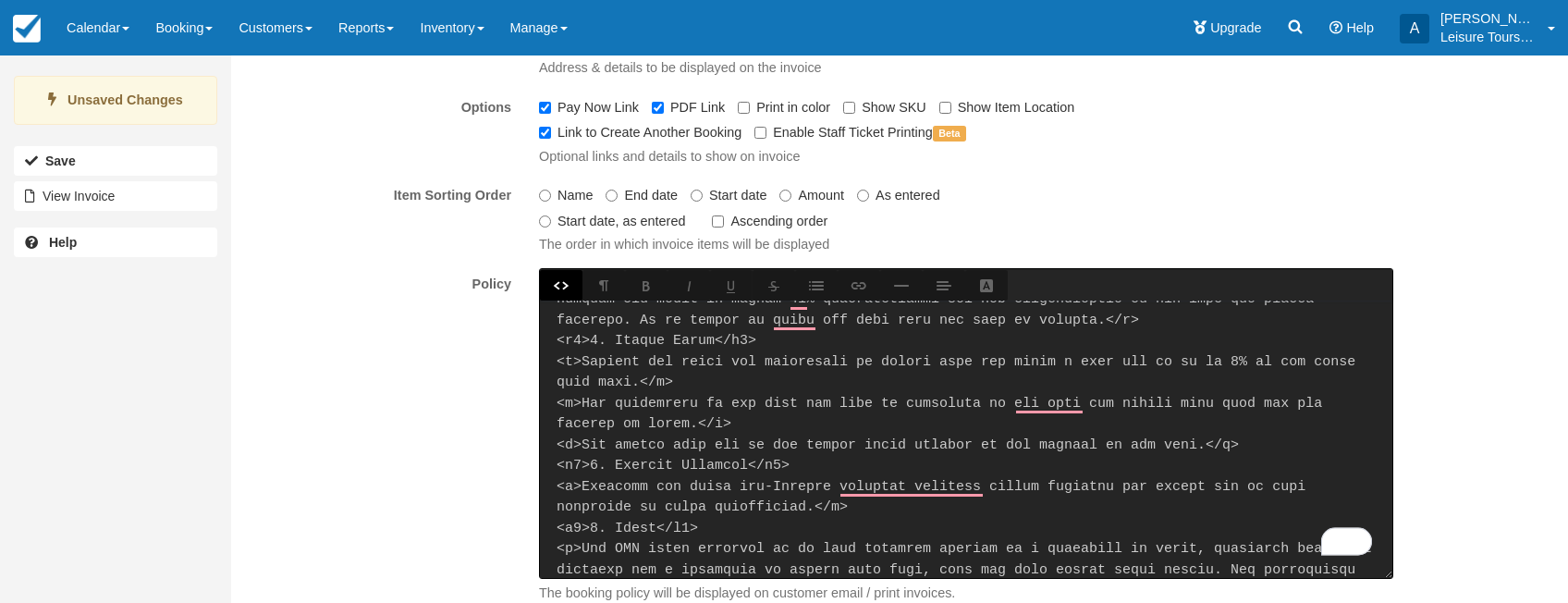
scroll to position [0, 0]
click at [577, 524] on textarea "To enrich screen reader interactions, please activate Accessibility in Grammarl…" at bounding box center [966, 439] width 853 height 278
click at [692, 523] on textarea "To enrich screen reader interactions, please activate Accessibility in Grammarl…" at bounding box center [966, 439] width 853 height 278
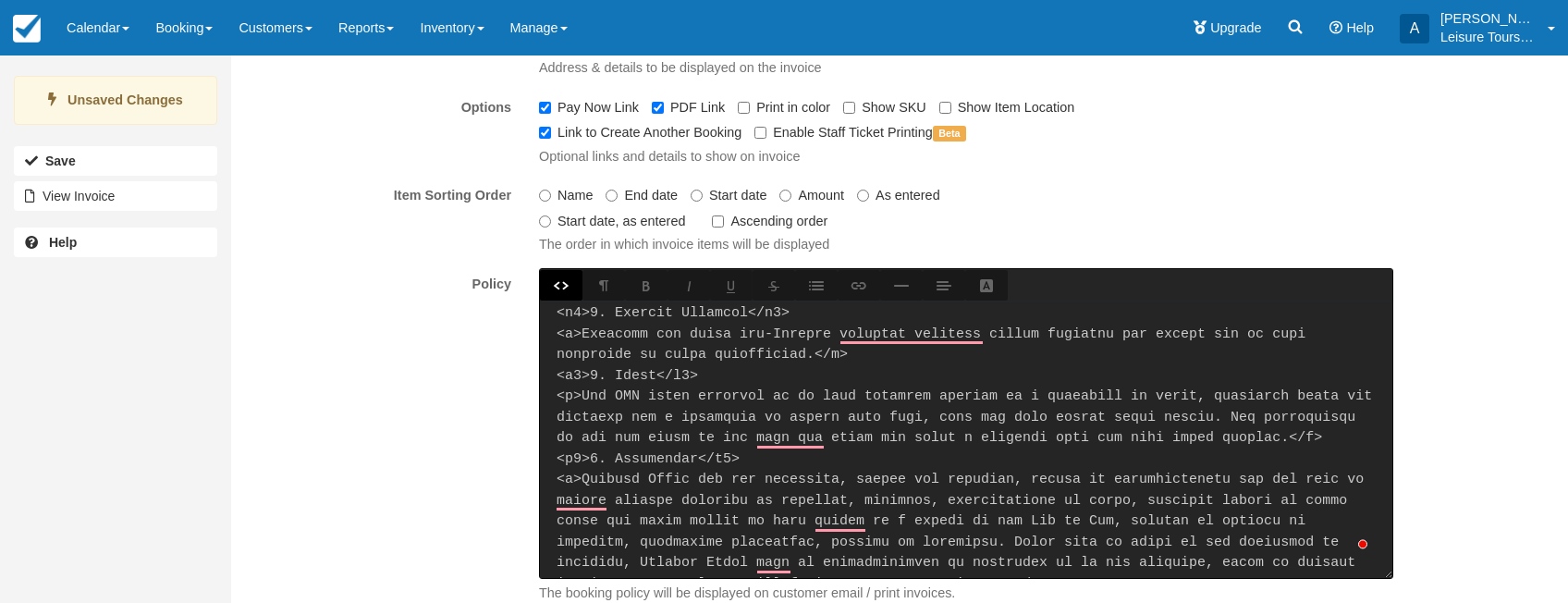
click at [582, 458] on textarea "To enrich screen reader interactions, please activate Accessibility in Grammarl…" at bounding box center [966, 439] width 853 height 278
click at [730, 461] on textarea "To enrich screen reader interactions, please activate Accessibility in Grammarl…" at bounding box center [966, 439] width 853 height 278
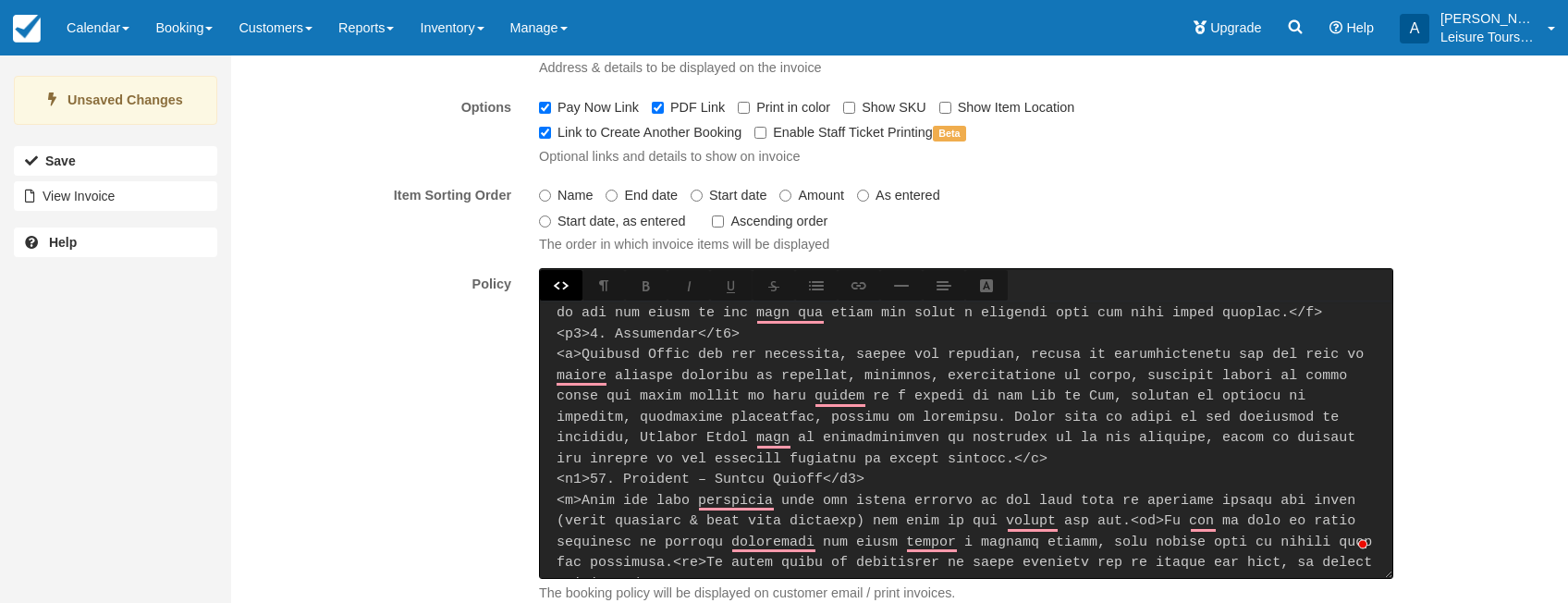
click at [580, 483] on textarea "To enrich screen reader interactions, please activate Accessibility in Grammarl…" at bounding box center [966, 439] width 853 height 278
click at [854, 478] on textarea "To enrich screen reader interactions, please activate Accessibility in Grammarl…" at bounding box center [966, 439] width 853 height 278
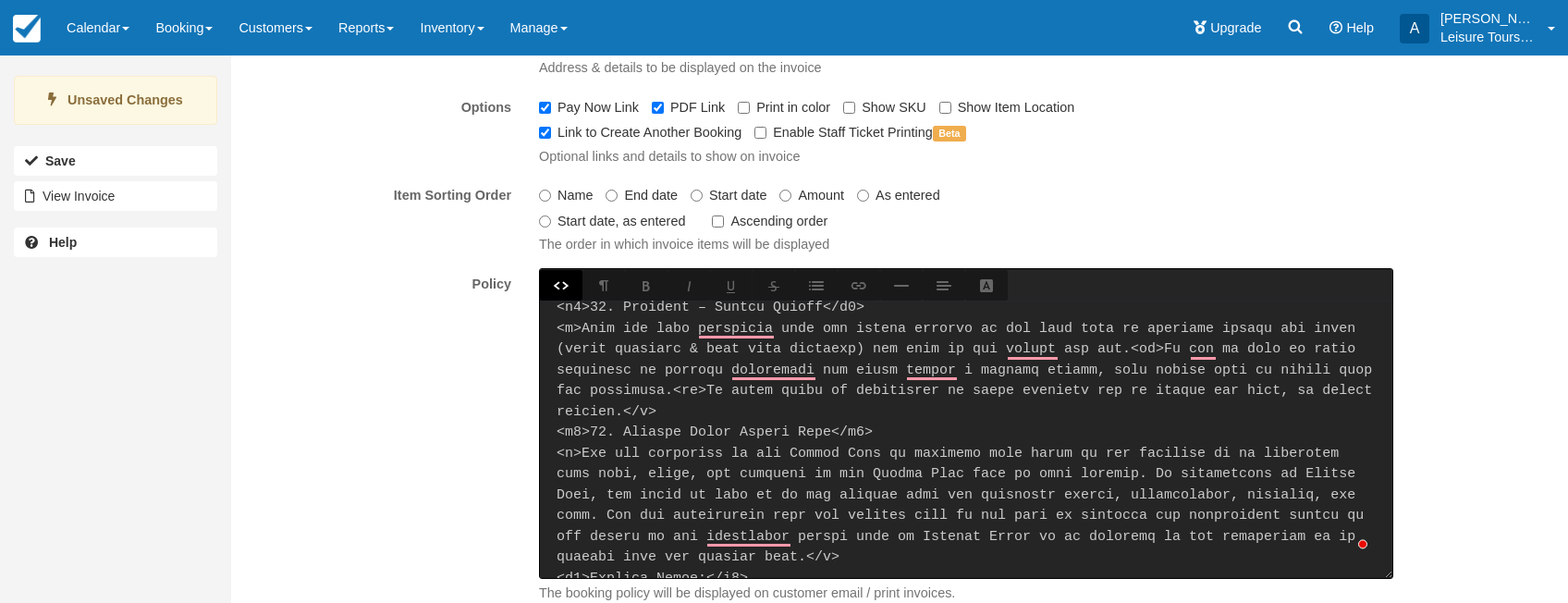
click at [584, 434] on textarea "To enrich screen reader interactions, please activate Accessibility in Grammarl…" at bounding box center [966, 439] width 853 height 278
click at [867, 431] on textarea "To enrich screen reader interactions, please activate Accessibility in Grammarl…" at bounding box center [966, 439] width 853 height 278
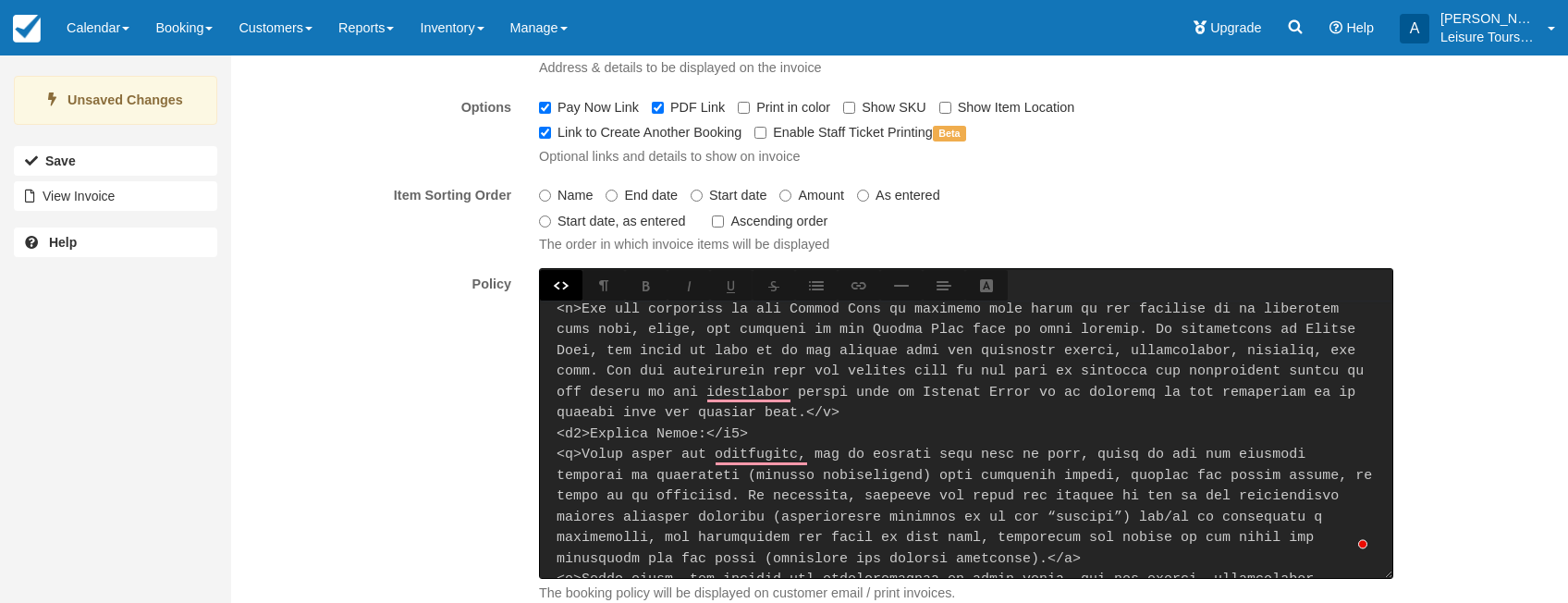
click at [581, 431] on textarea "To enrich screen reader interactions, please activate Accessibility in Grammarl…" at bounding box center [966, 439] width 853 height 278
click at [741, 434] on textarea "To enrich screen reader interactions, please activate Accessibility in Grammarl…" at bounding box center [966, 439] width 853 height 278
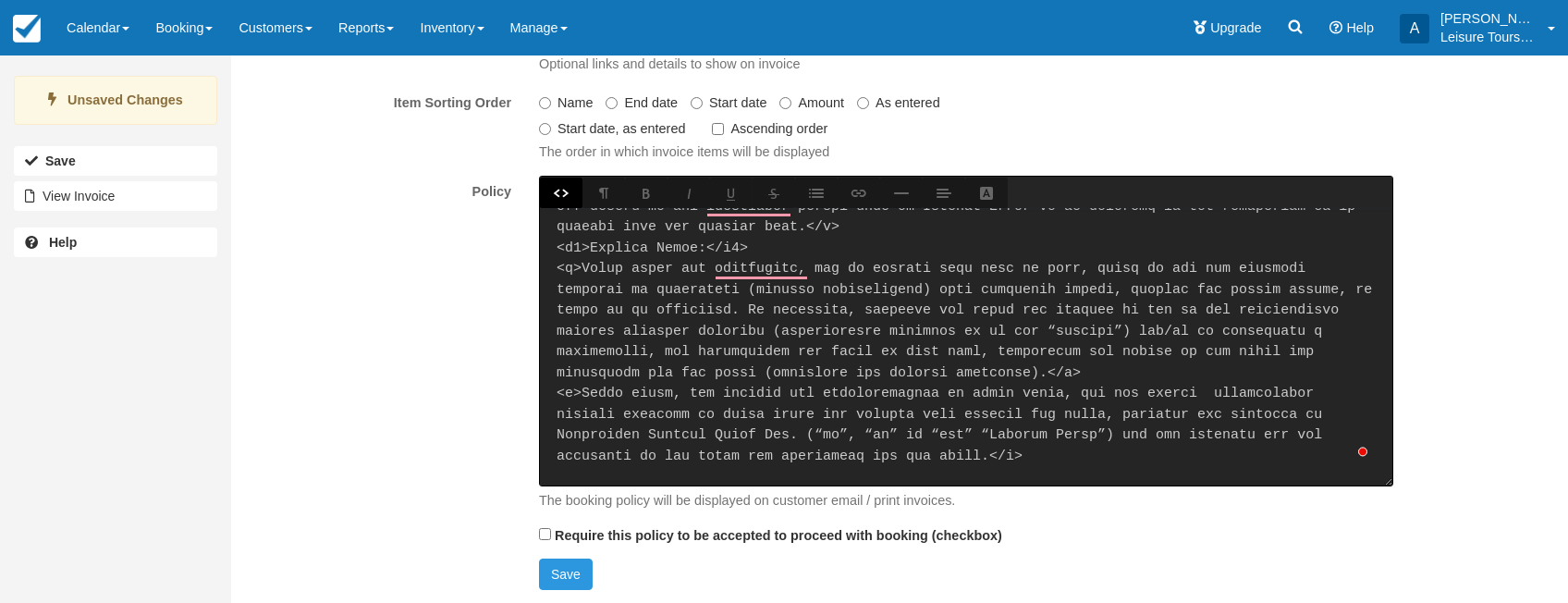
type textarea "<h4>1. Minimum Numbers</h4> <p>We require a minimum number of four (4) adult pa…"
click at [548, 528] on input "Require this policy to be accepted to proceed with booking (checkbox)" at bounding box center [545, 534] width 12 height 12
checkbox input "true"
click at [568, 571] on button "Save" at bounding box center [566, 574] width 53 height 31
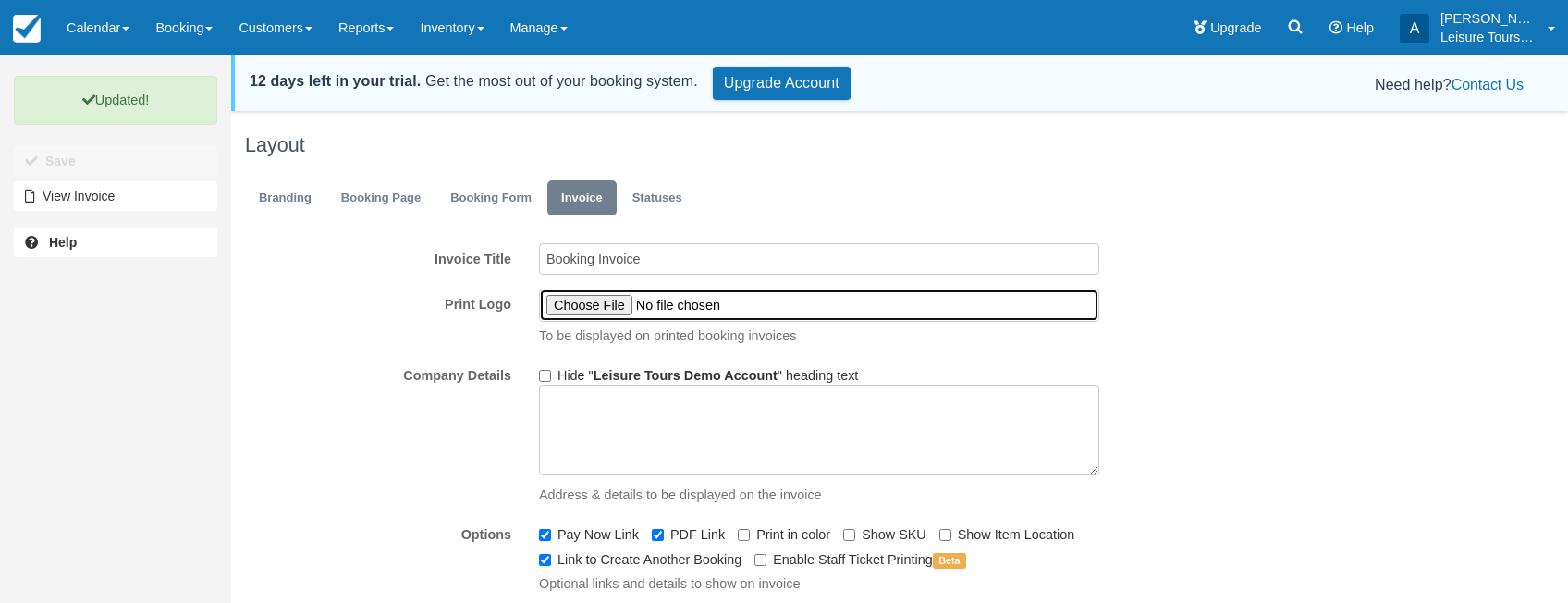
click at [605, 297] on input "Print Logo" at bounding box center [819, 304] width 560 height 33
type input "C:\fakepath\homelogo.png"
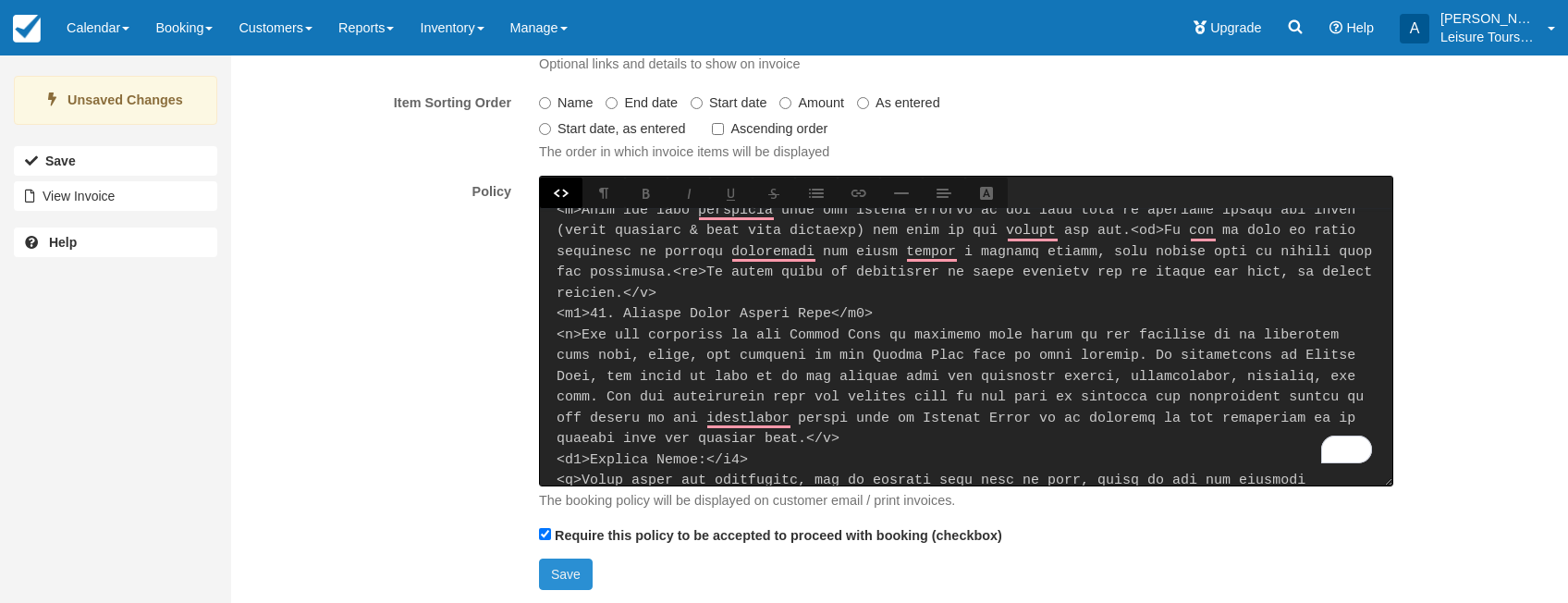
click at [557, 573] on button "Save" at bounding box center [566, 574] width 53 height 31
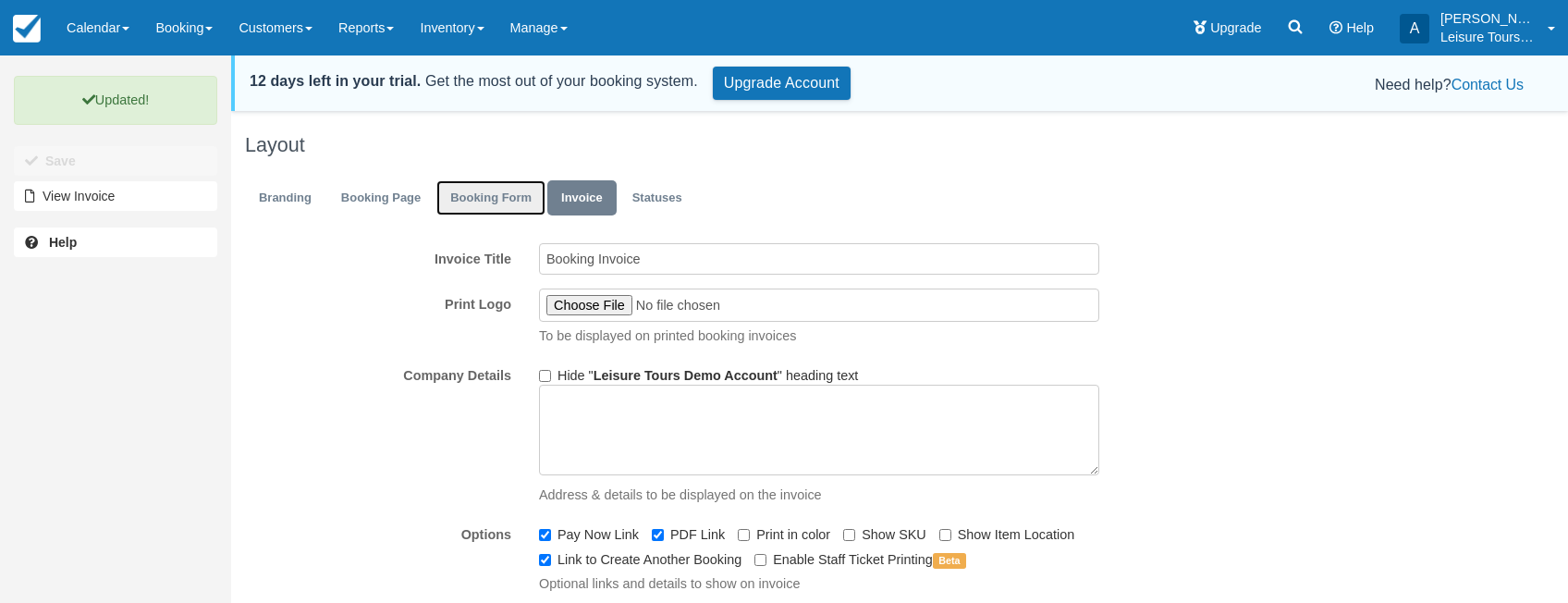
click at [516, 205] on link "Booking Form" at bounding box center [491, 199] width 109 height 36
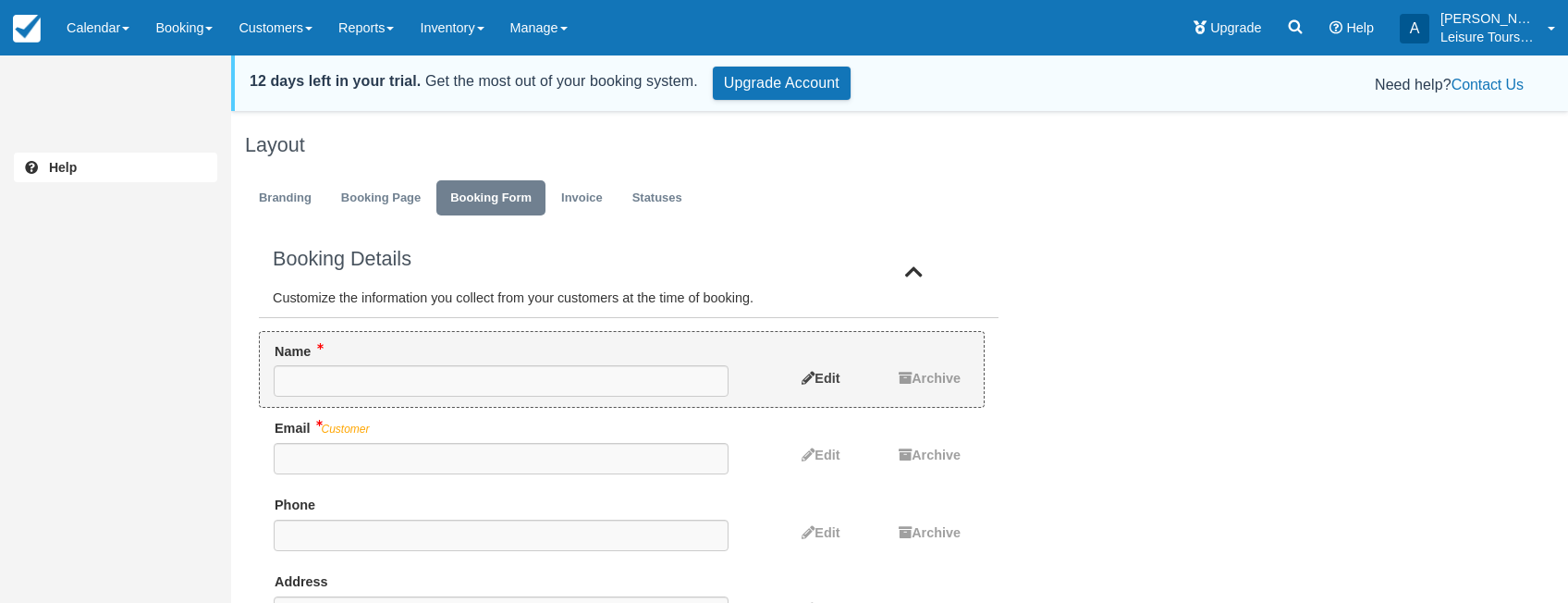
click at [815, 373] on span "Edit" at bounding box center [827, 379] width 25 height 15
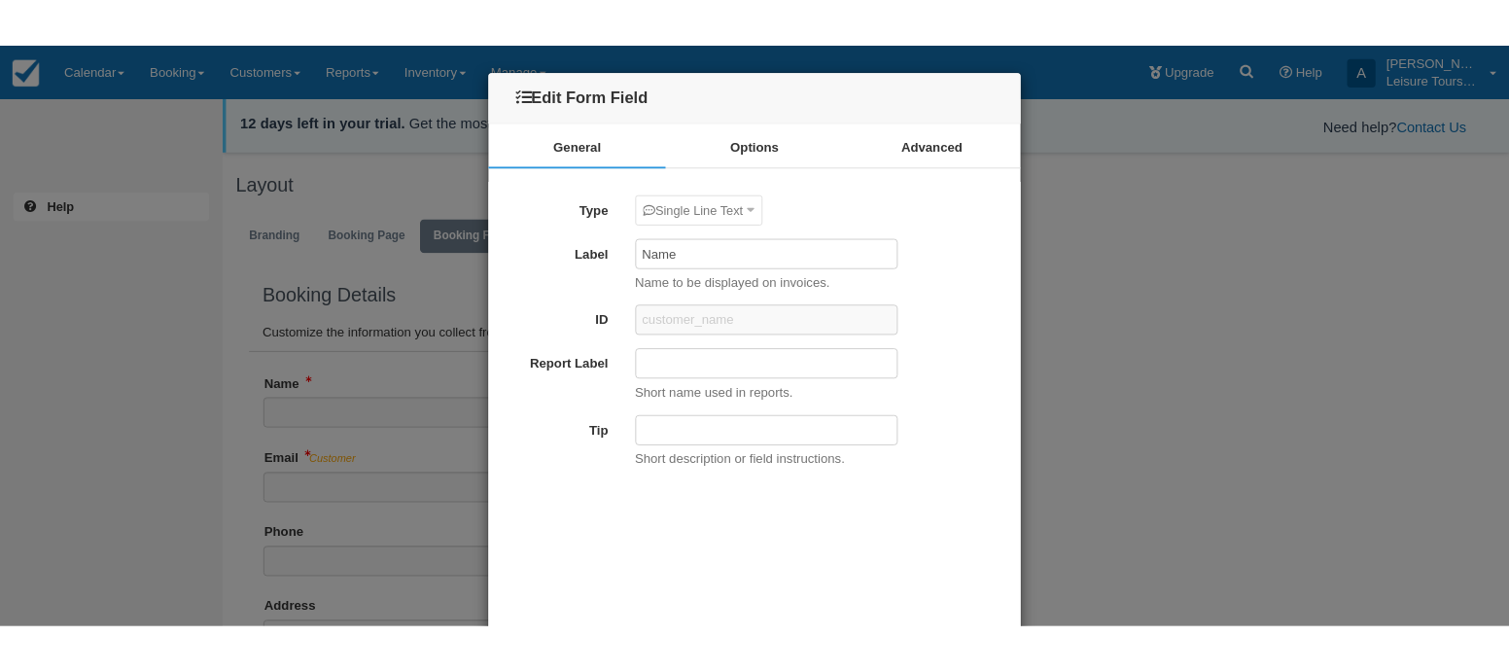
scroll to position [93, 0]
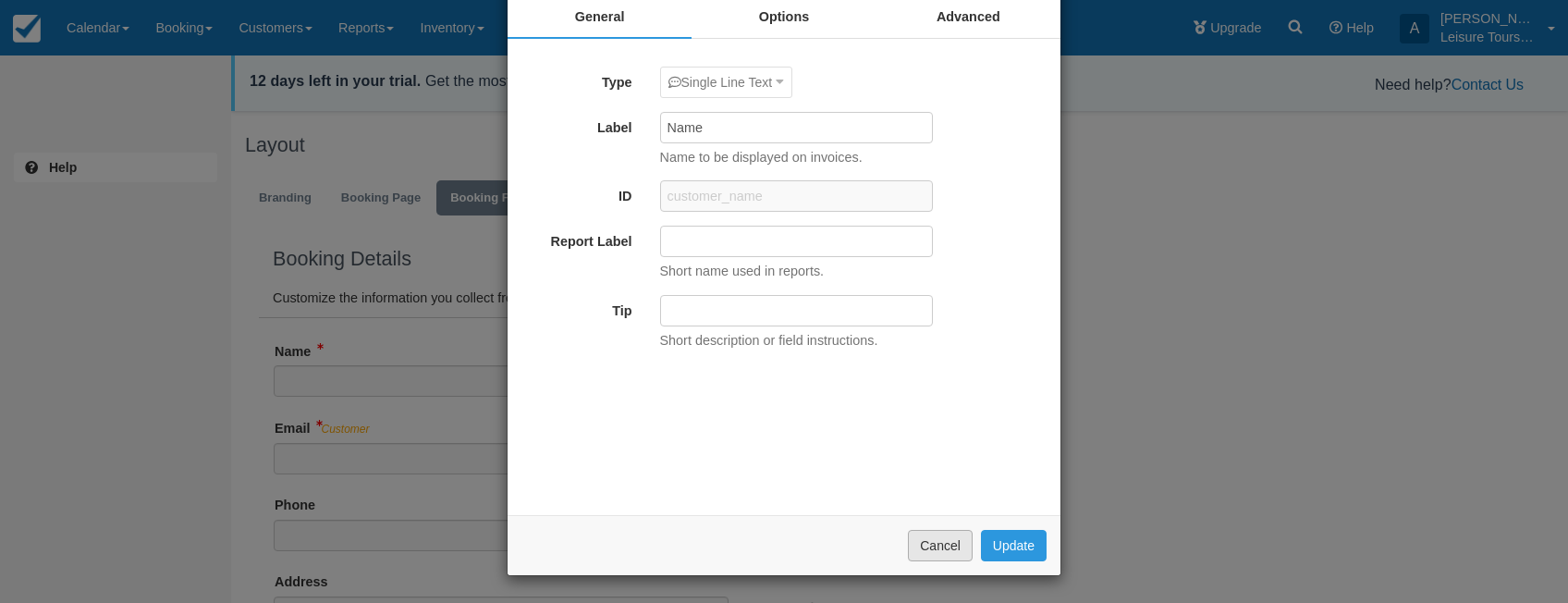
click at [939, 545] on button "Cancel" at bounding box center [940, 545] width 65 height 31
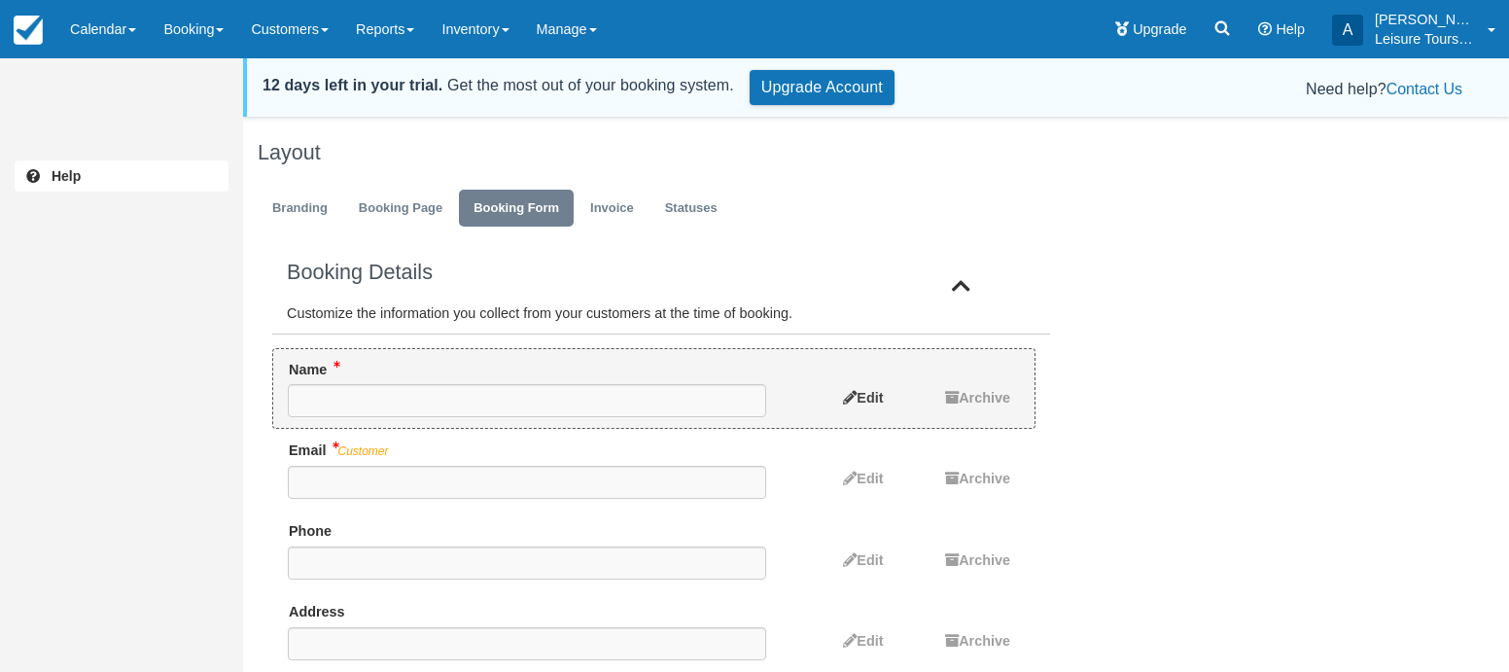
click at [860, 391] on span "Edit" at bounding box center [870, 398] width 26 height 16
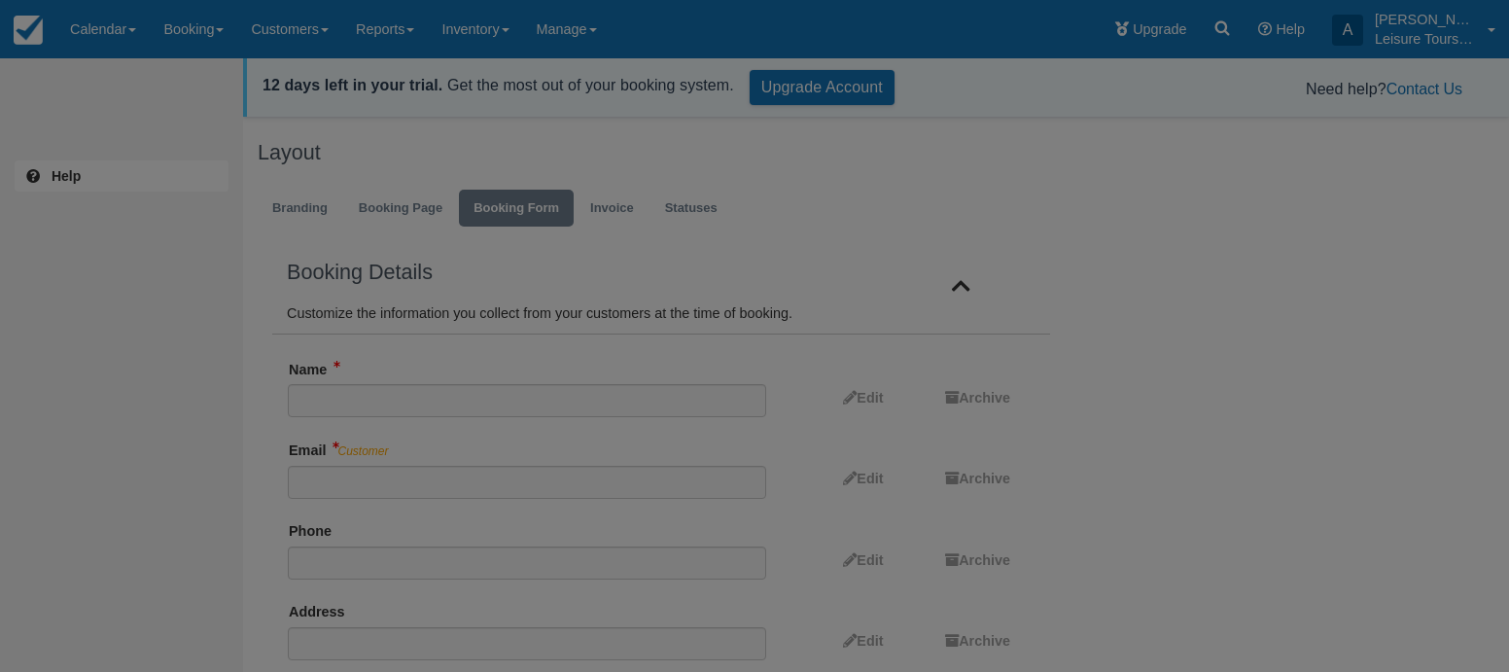
scroll to position [0, 0]
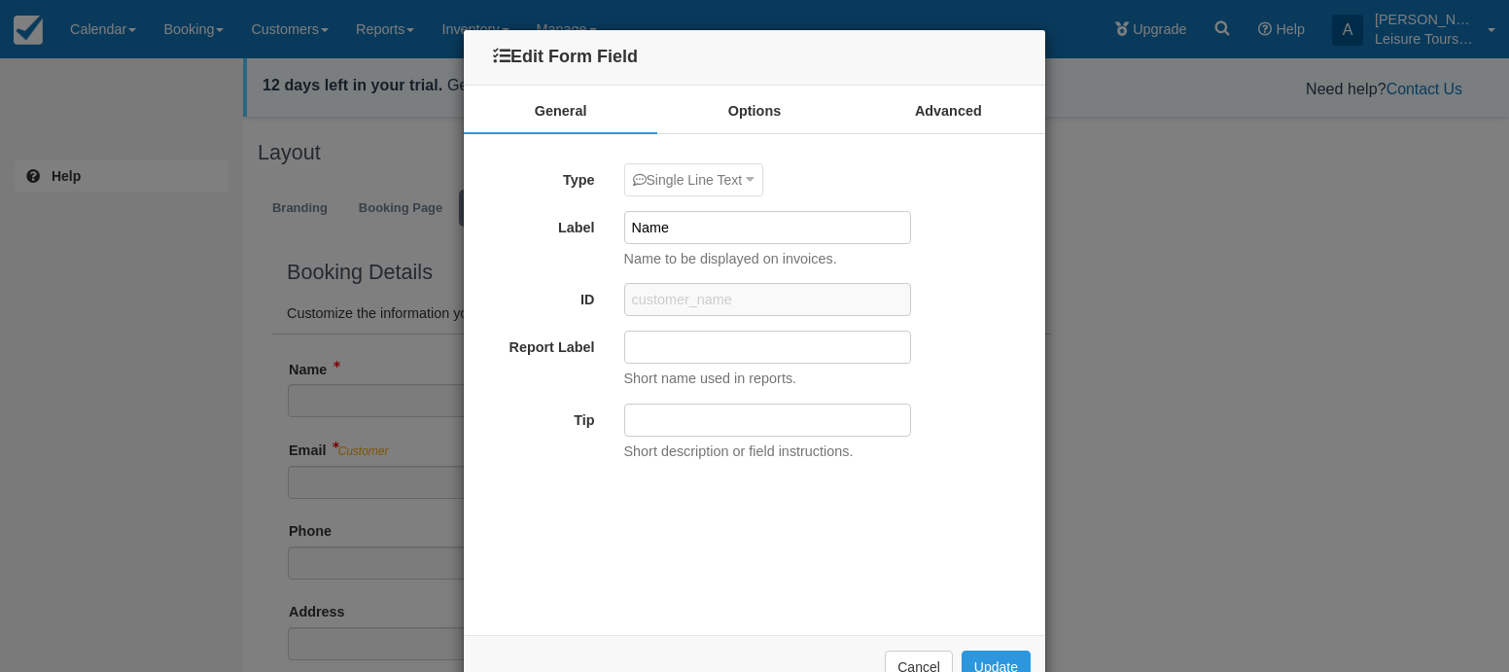
drag, startPoint x: 677, startPoint y: 226, endPoint x: 559, endPoint y: 226, distance: 117.7
click at [568, 226] on div "Label Name Name to be displayed on invoices." at bounding box center [755, 240] width 582 height 58
type input "Full Name"
click at [713, 414] on input "Tip" at bounding box center [767, 420] width 287 height 33
type input "First and Last Name"
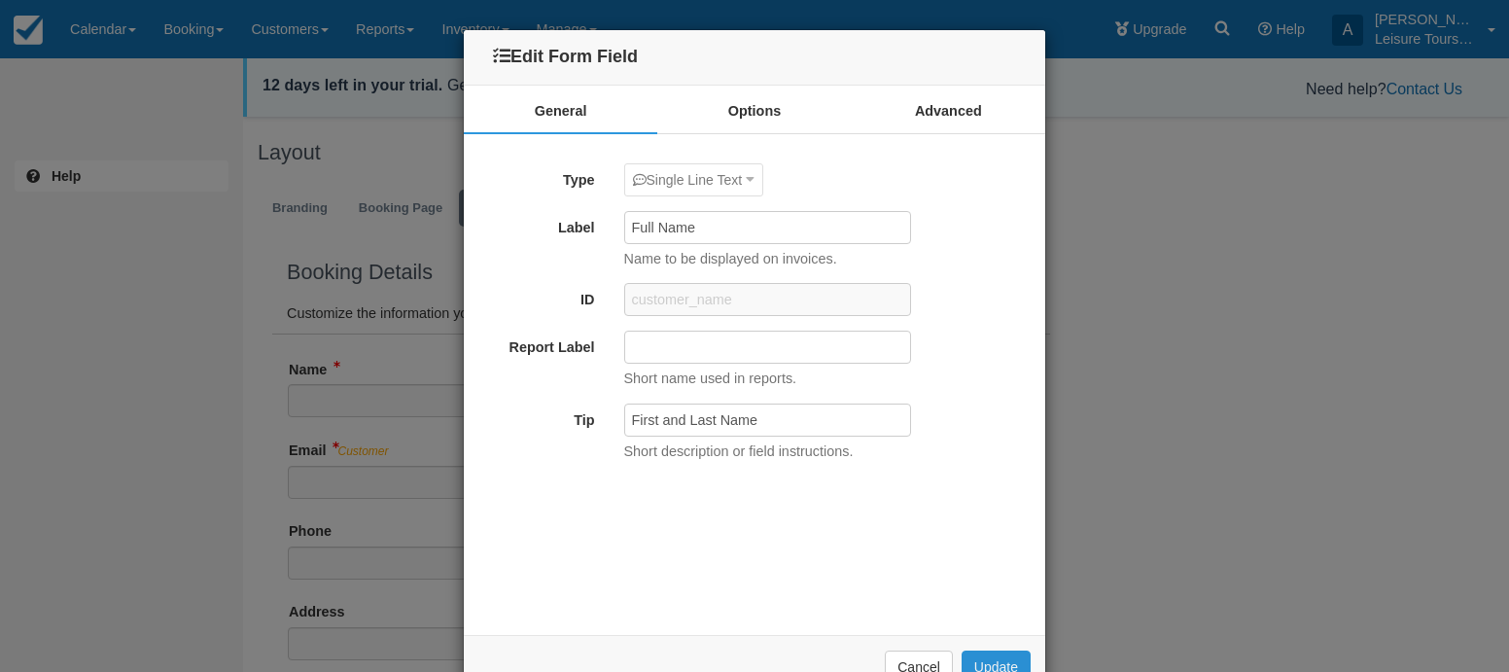
click at [998, 633] on button "Update" at bounding box center [996, 667] width 69 height 33
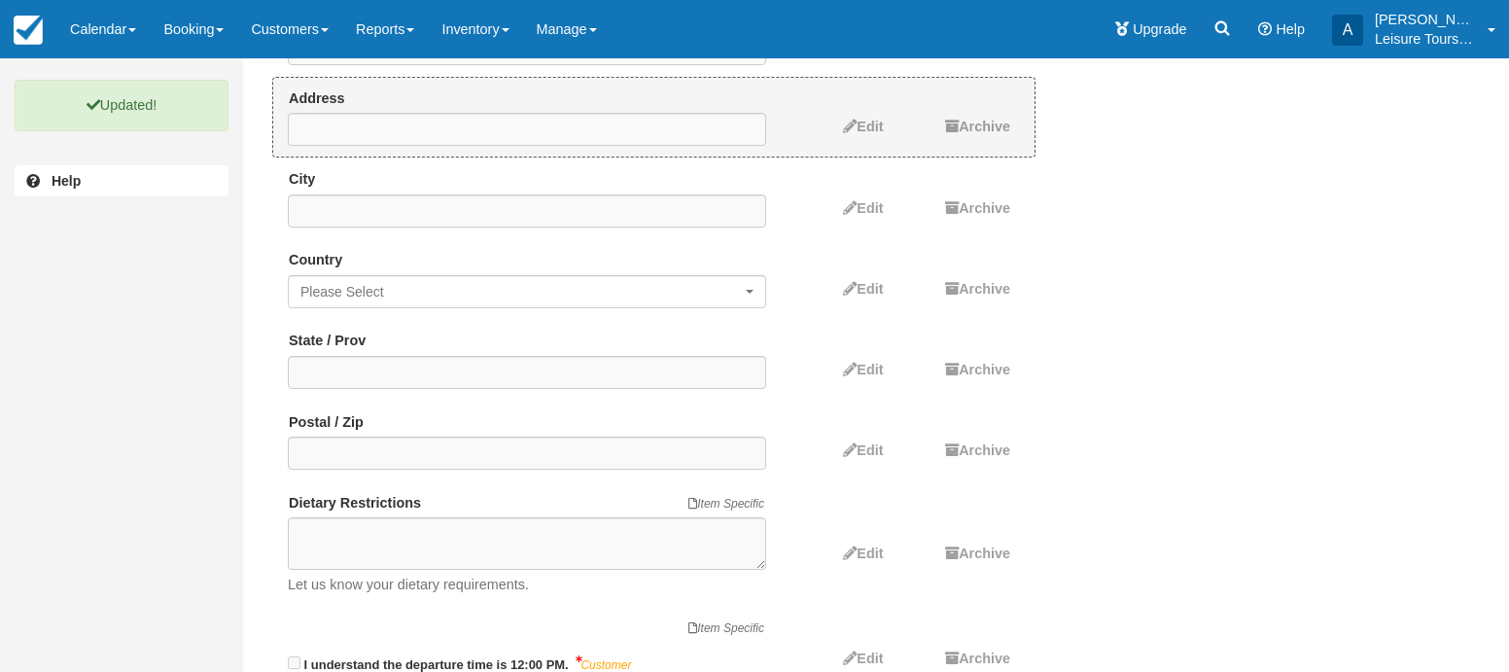
scroll to position [816, 0]
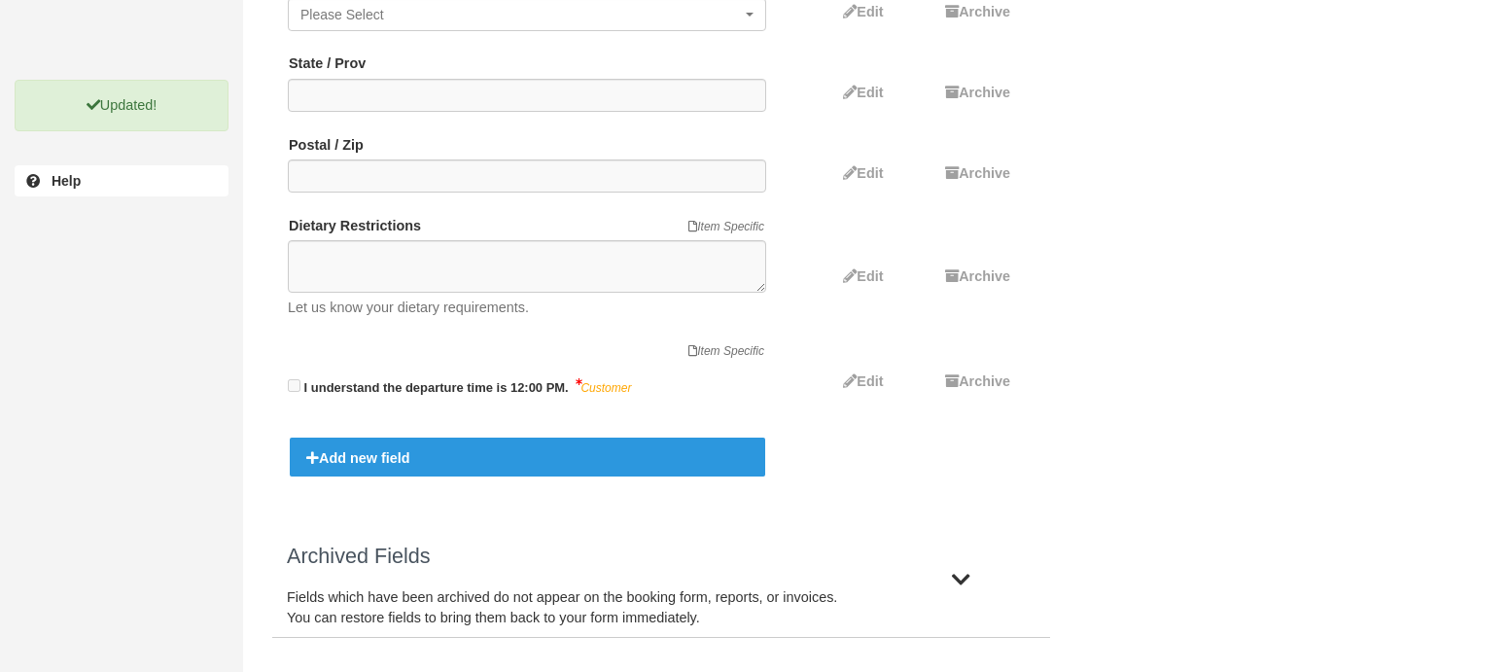
click at [484, 453] on div "Add new field" at bounding box center [528, 457] width 476 height 39
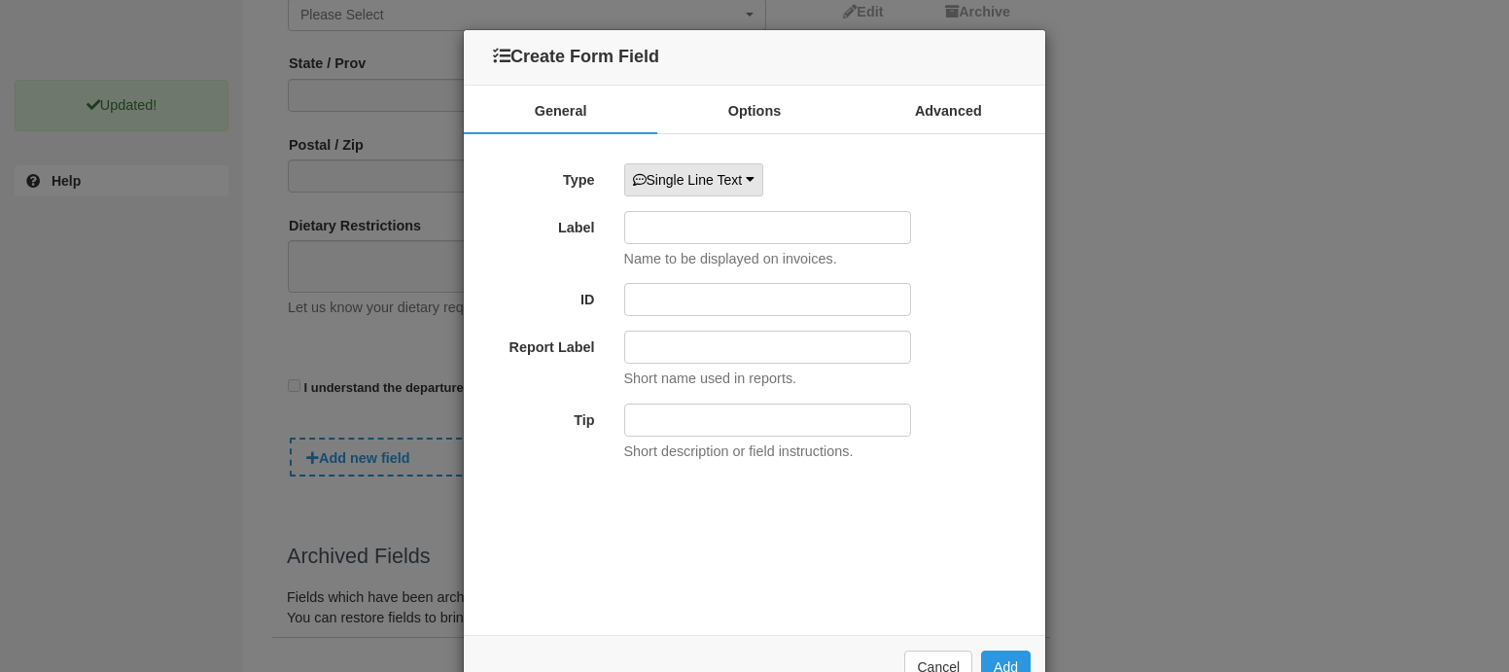
click at [747, 177] on button "Single Line Text" at bounding box center [694, 179] width 140 height 33
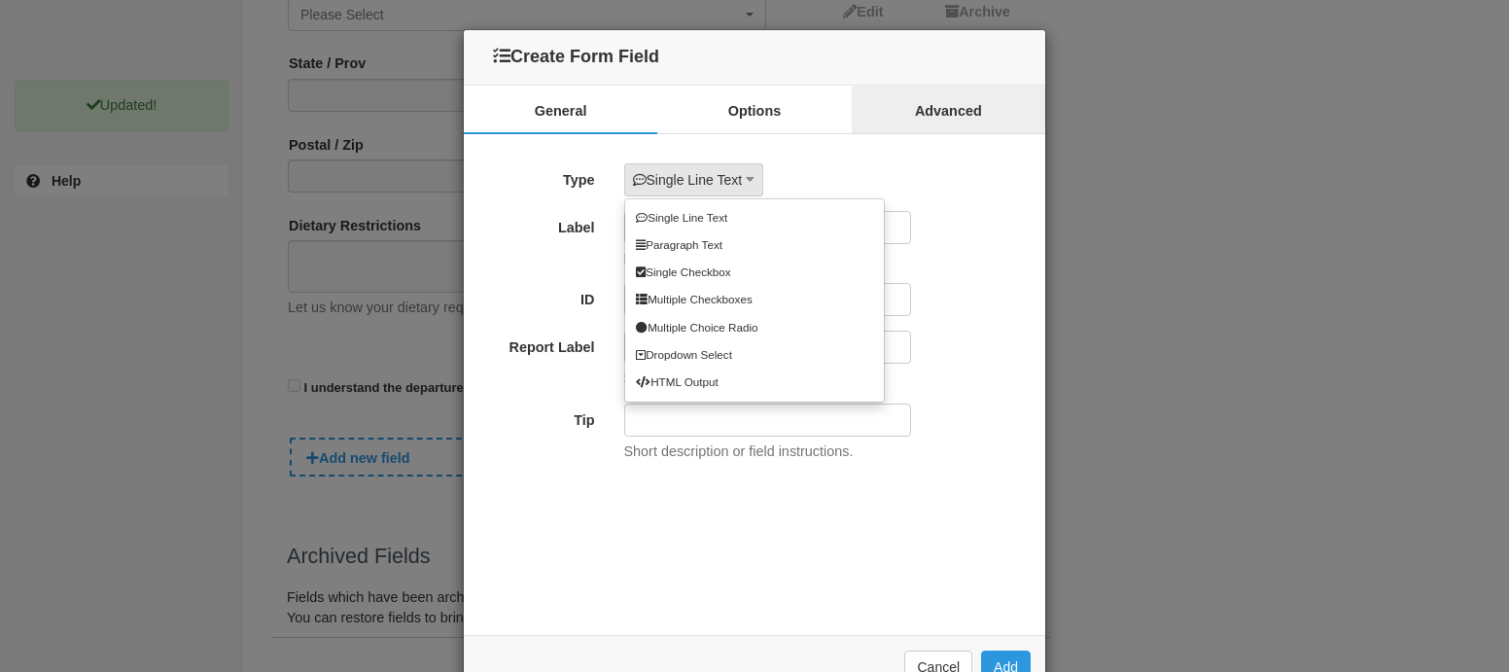
click at [854, 127] on link "Advanced" at bounding box center [949, 110] width 194 height 49
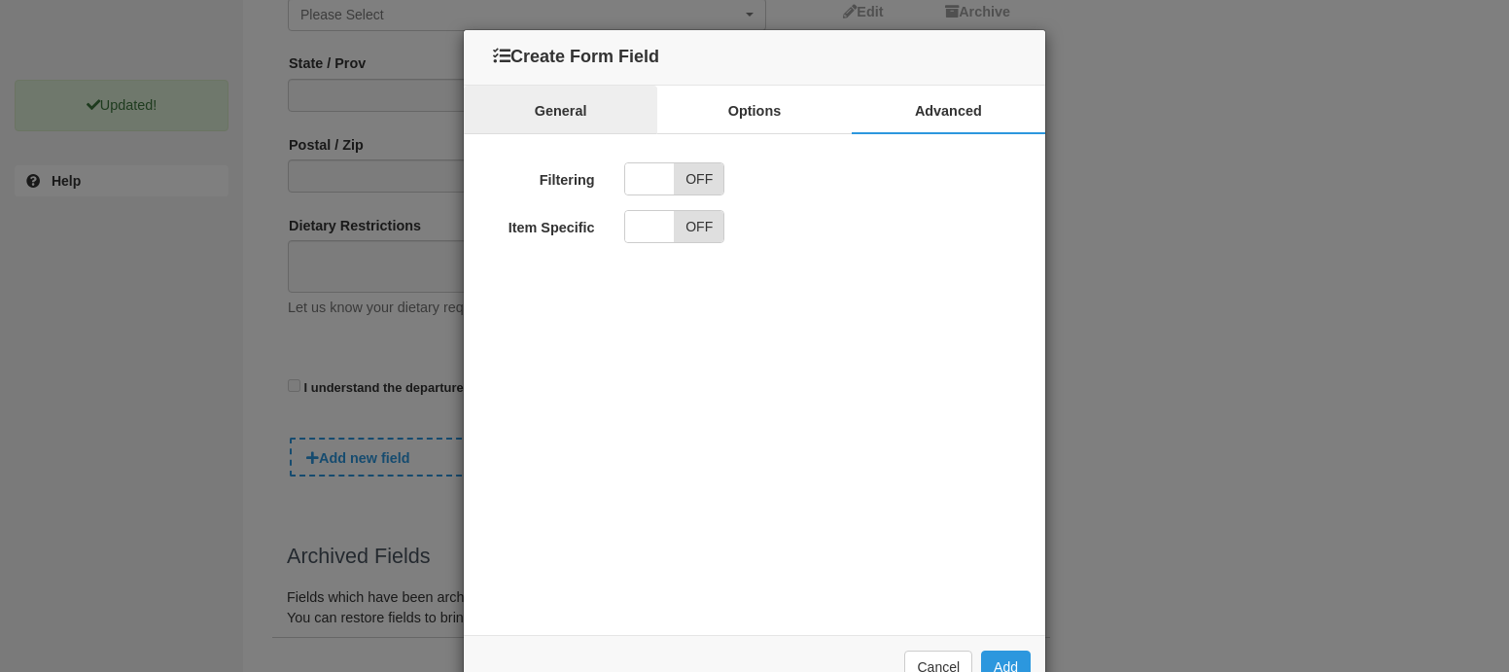
click at [587, 112] on link "General" at bounding box center [561, 110] width 194 height 49
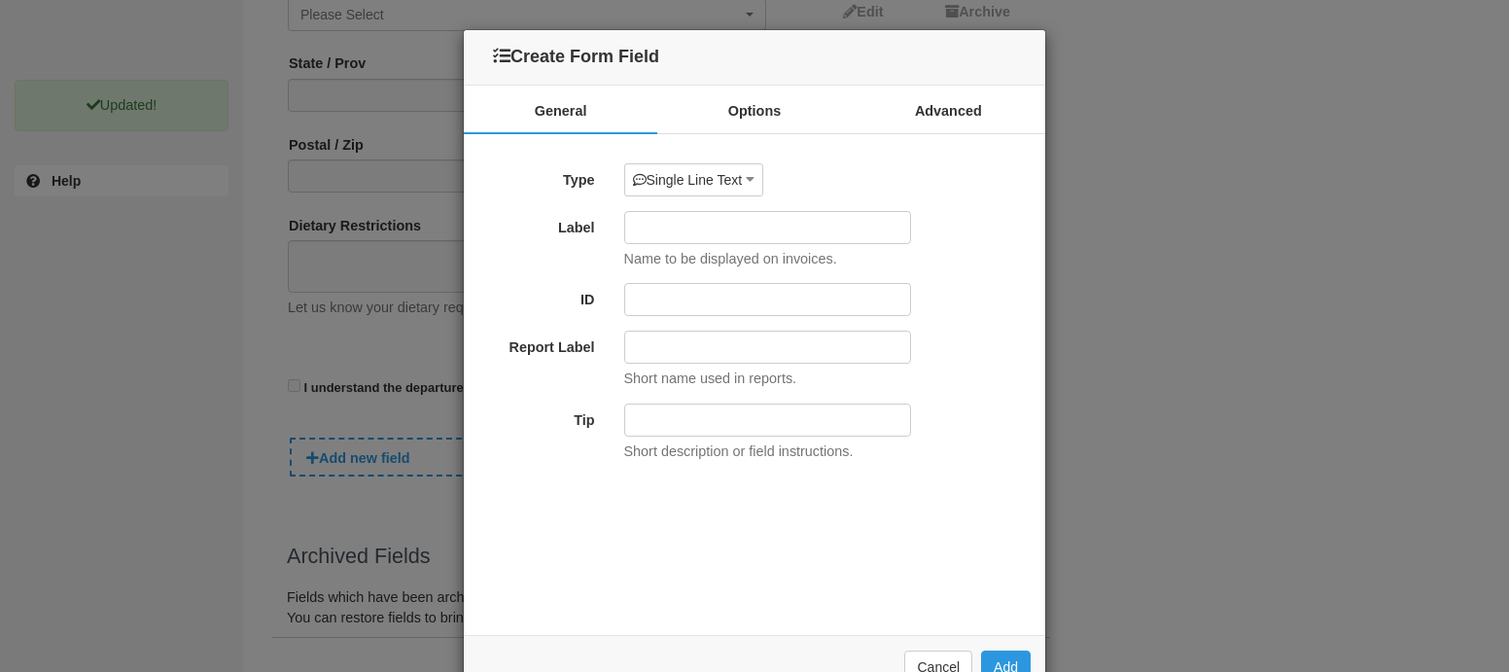
click at [673, 226] on input "Label" at bounding box center [767, 227] width 287 height 33
type input "Pickup Accommodation"
type input "pickup_accommodation"
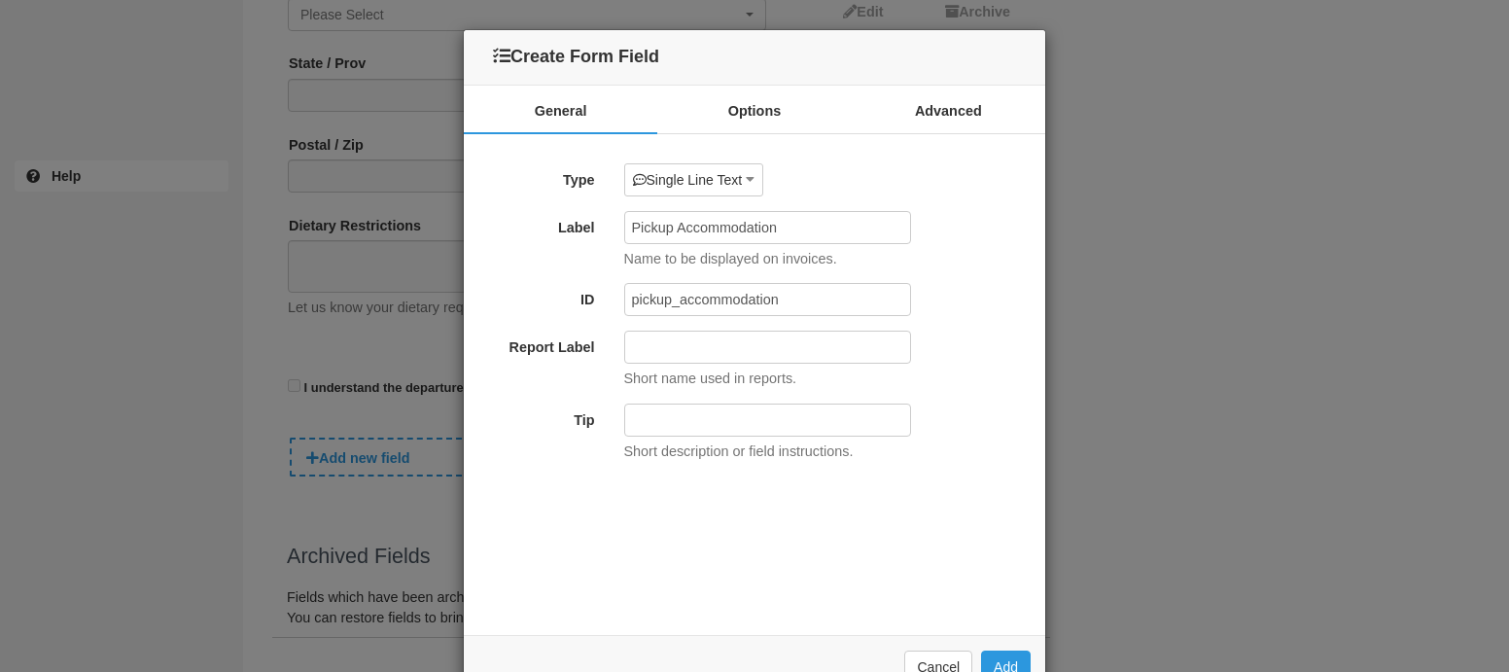
click at [743, 317] on div "Type Single Line Text Single Line Text Paragraph Text Single Checkbox Multiple …" at bounding box center [755, 312] width 552 height 299
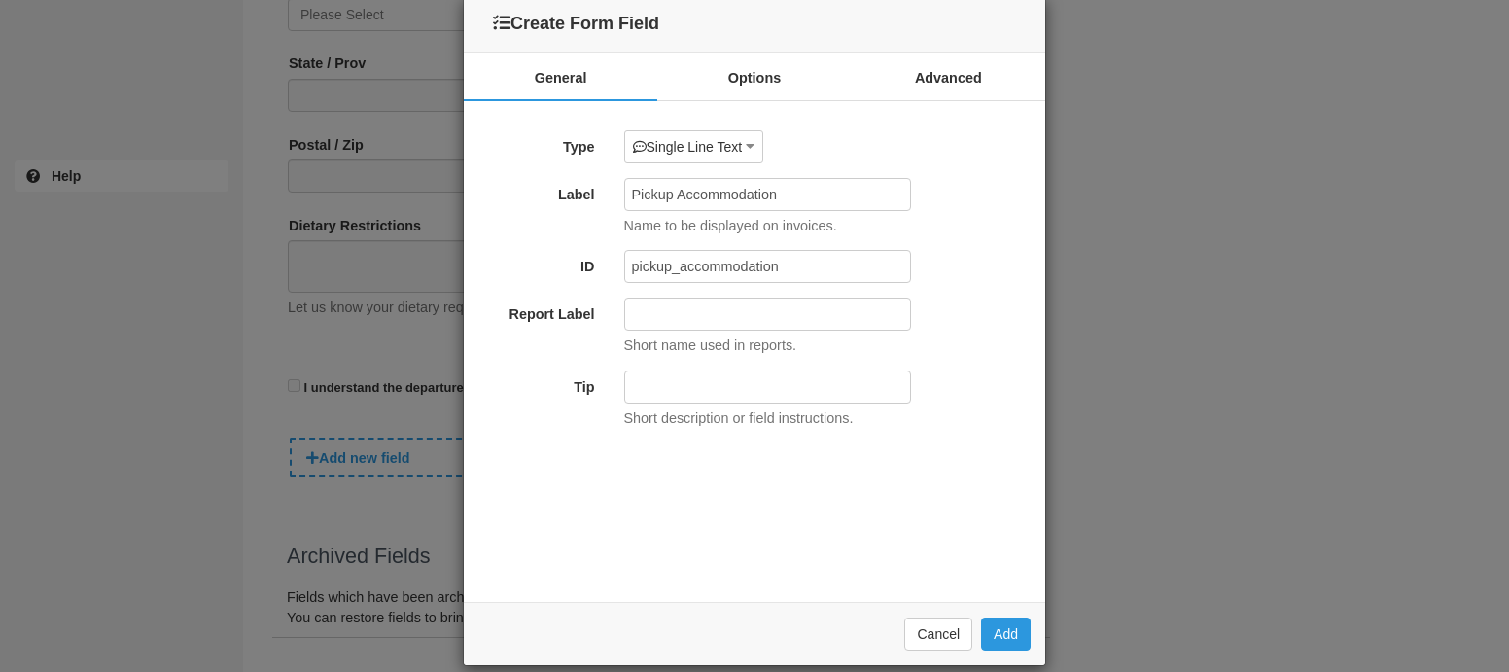
scroll to position [37, 0]
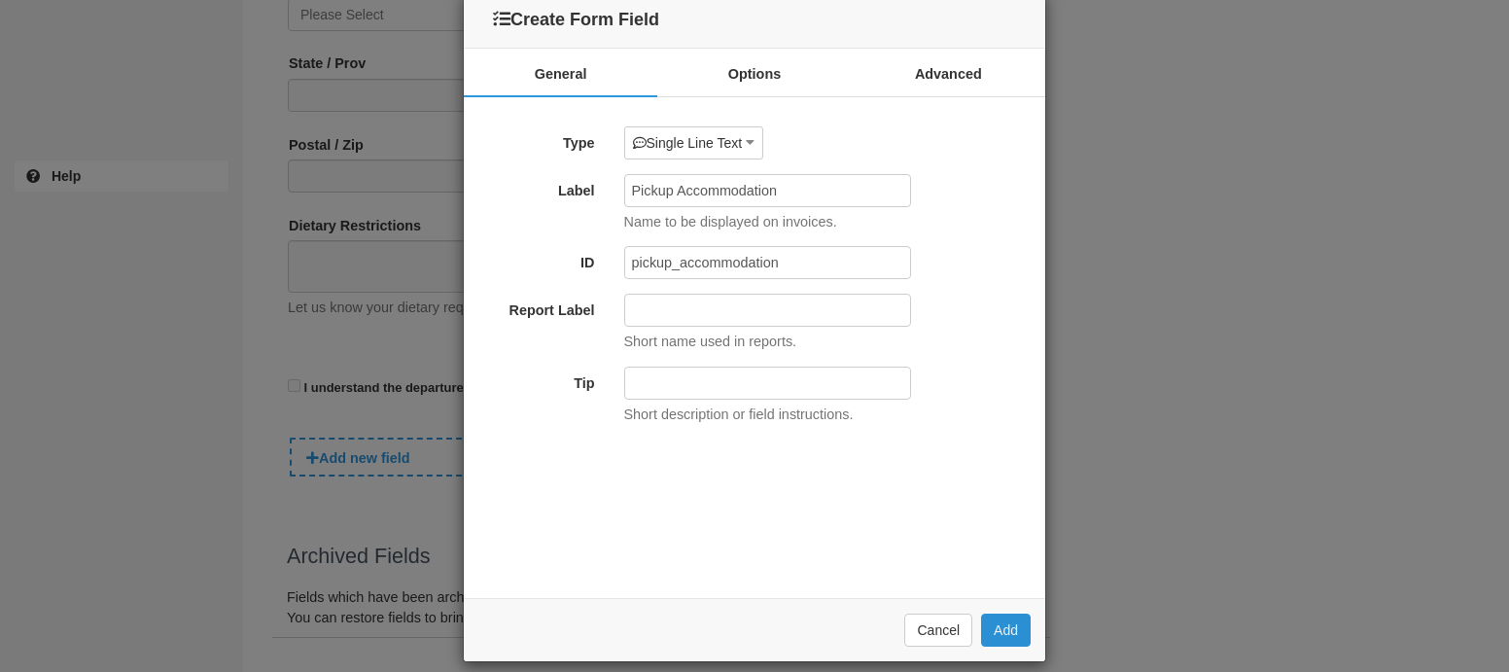
click at [1015, 642] on button "Add" at bounding box center [1006, 630] width 50 height 33
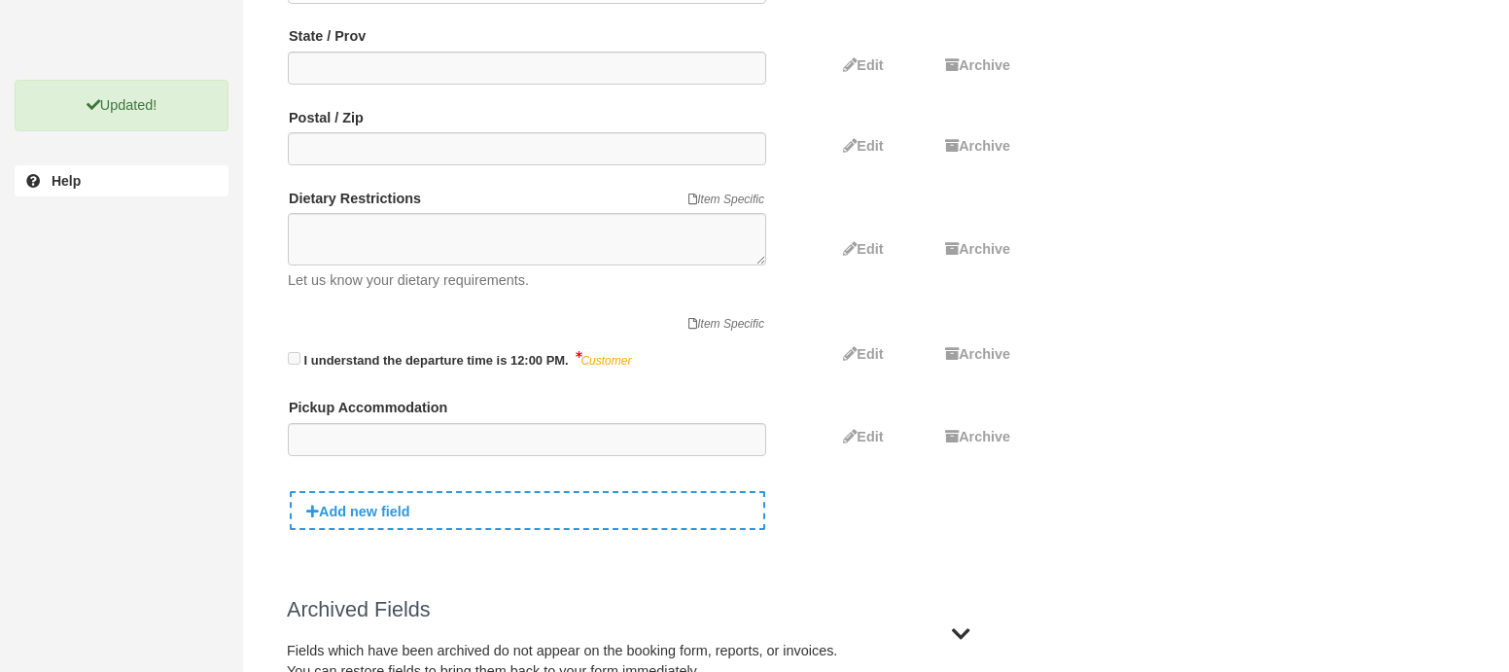
scroll to position [859, 0]
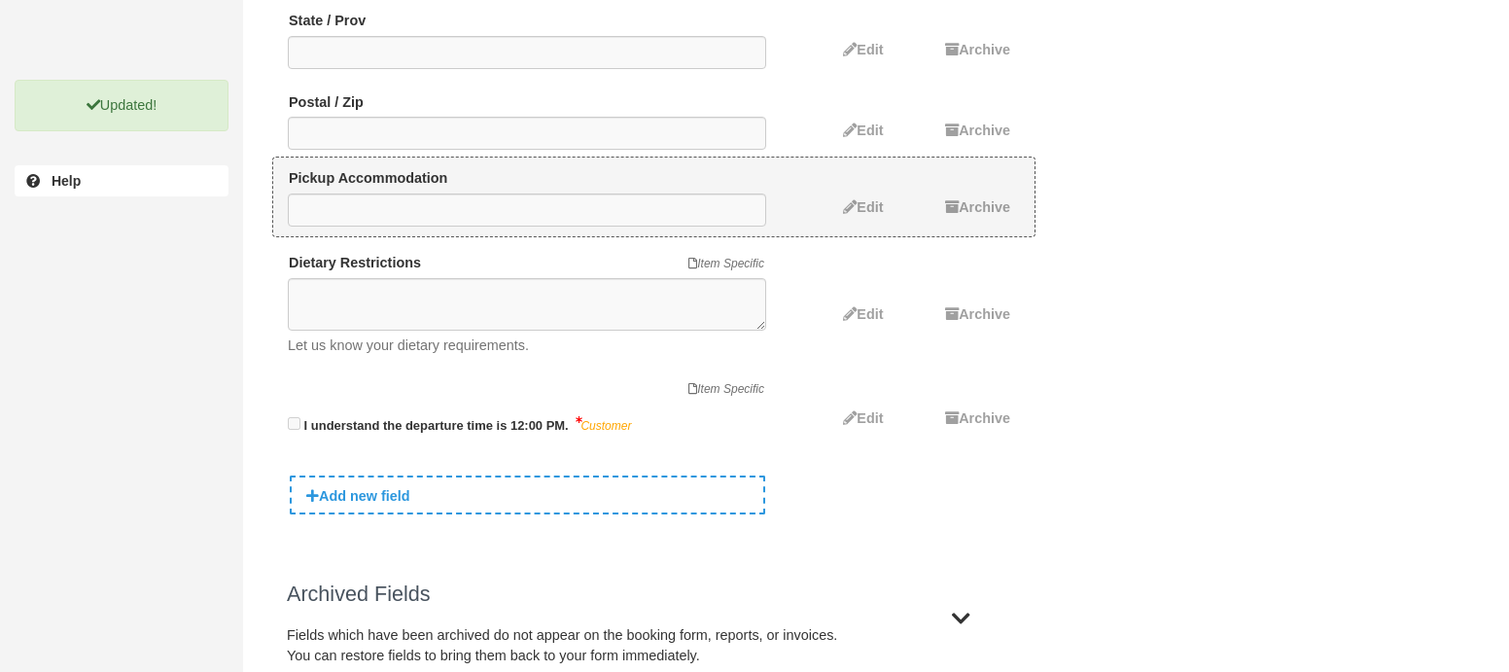
drag, startPoint x: 293, startPoint y: 405, endPoint x: 305, endPoint y: 191, distance: 214.3
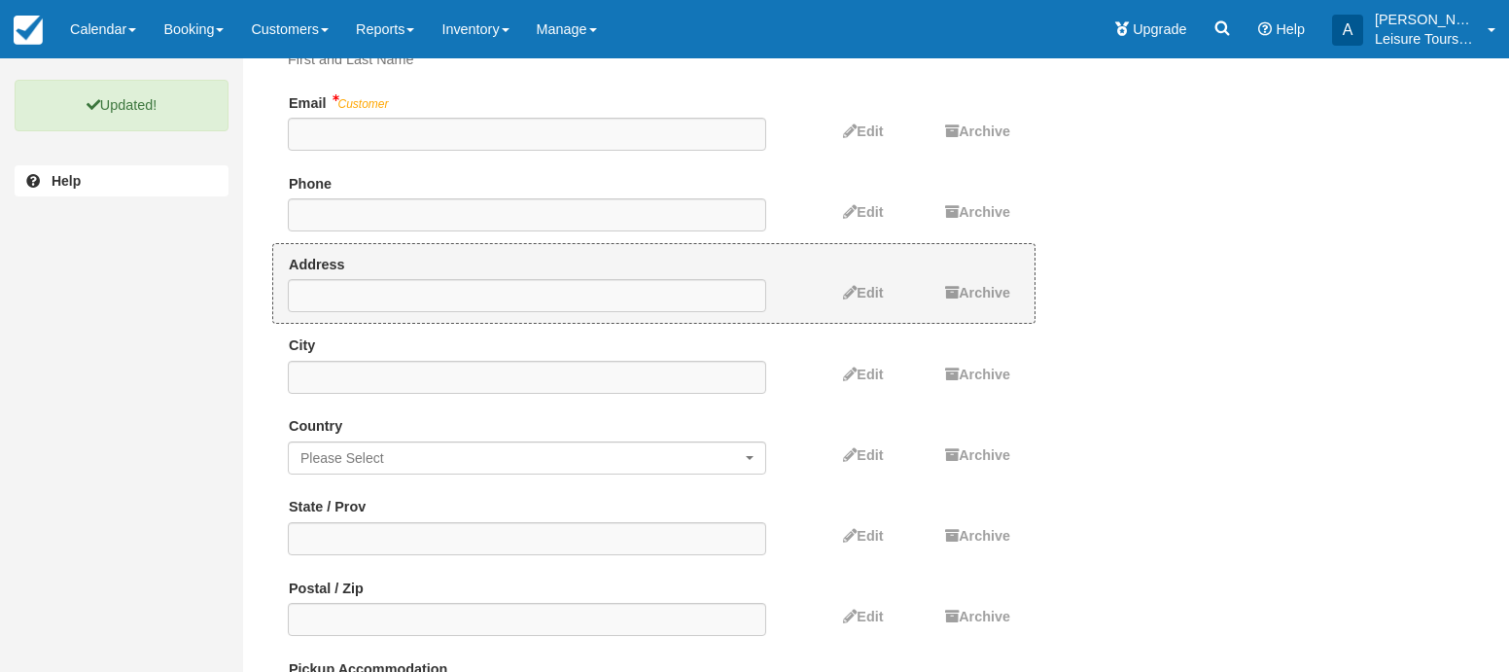
scroll to position [354, 0]
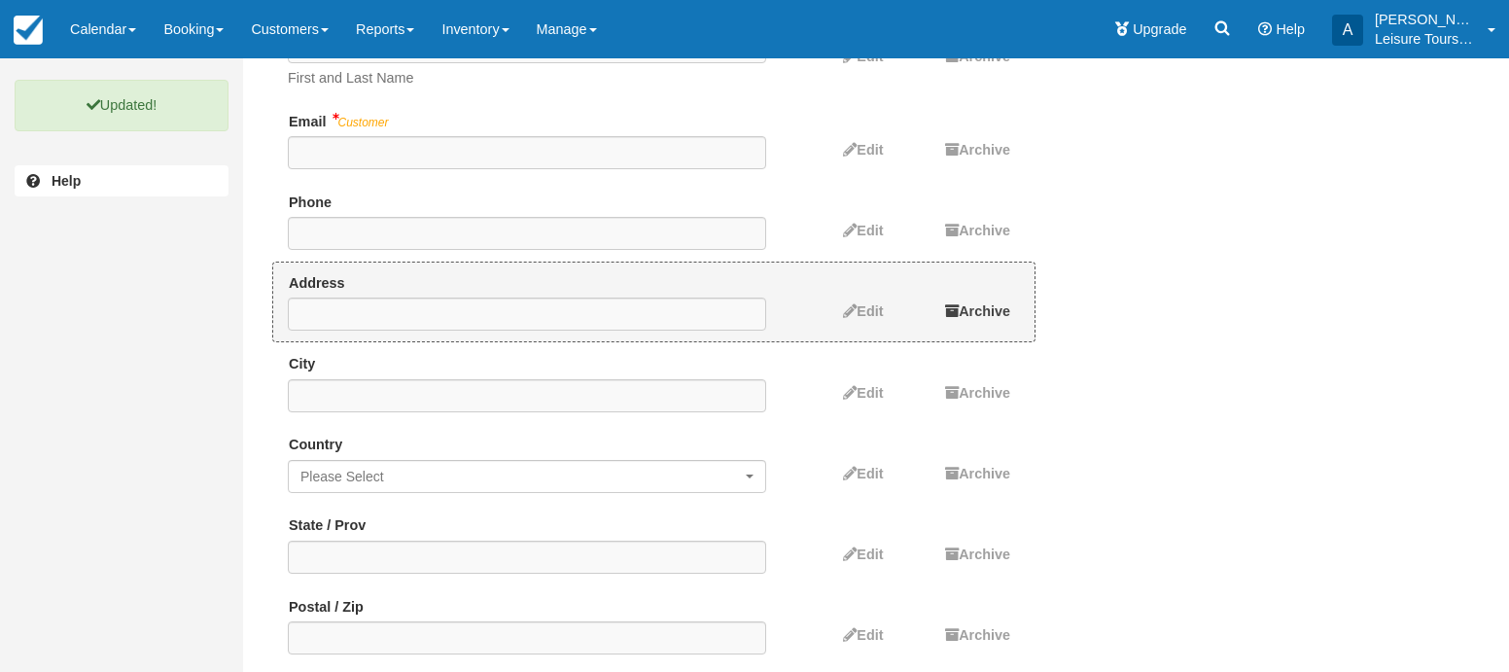
click at [967, 308] on span "Archive" at bounding box center [985, 311] width 52 height 16
click at [982, 313] on span "Archive" at bounding box center [985, 311] width 52 height 16
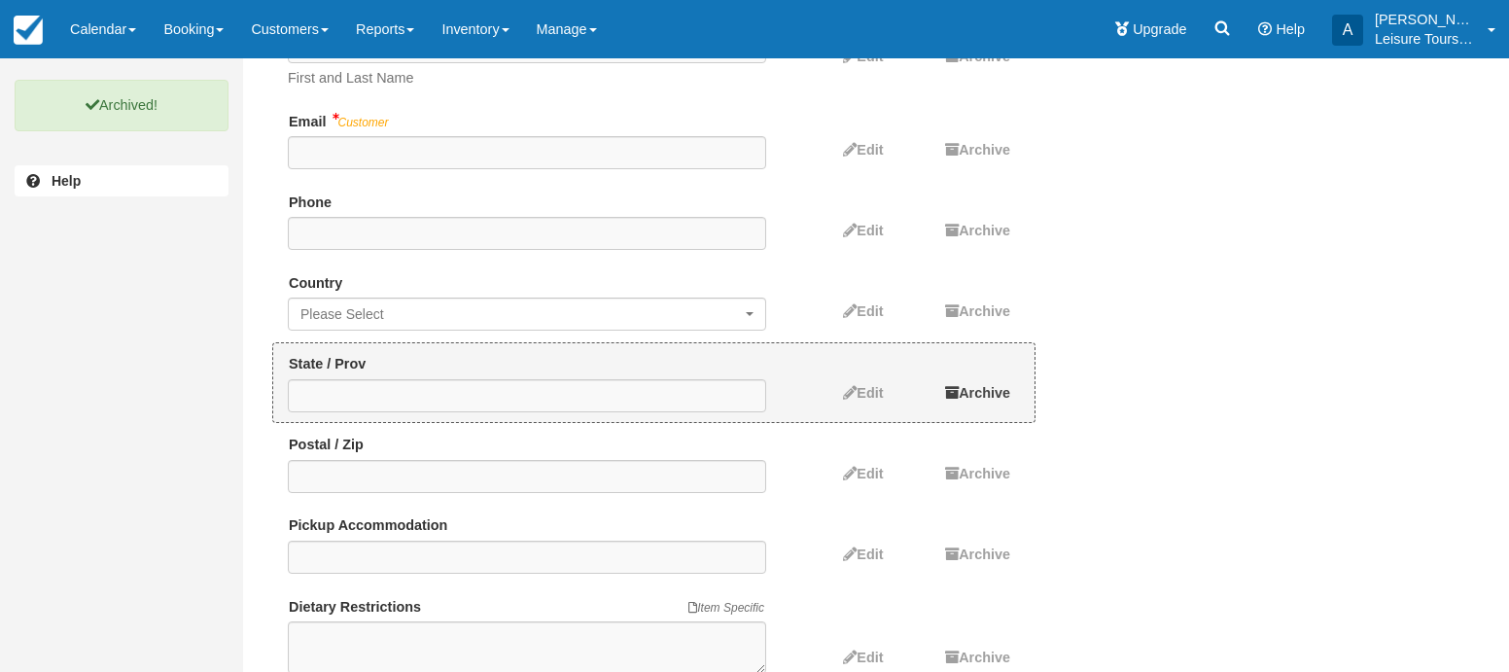
click at [986, 381] on link "Archive" at bounding box center [974, 392] width 73 height 31
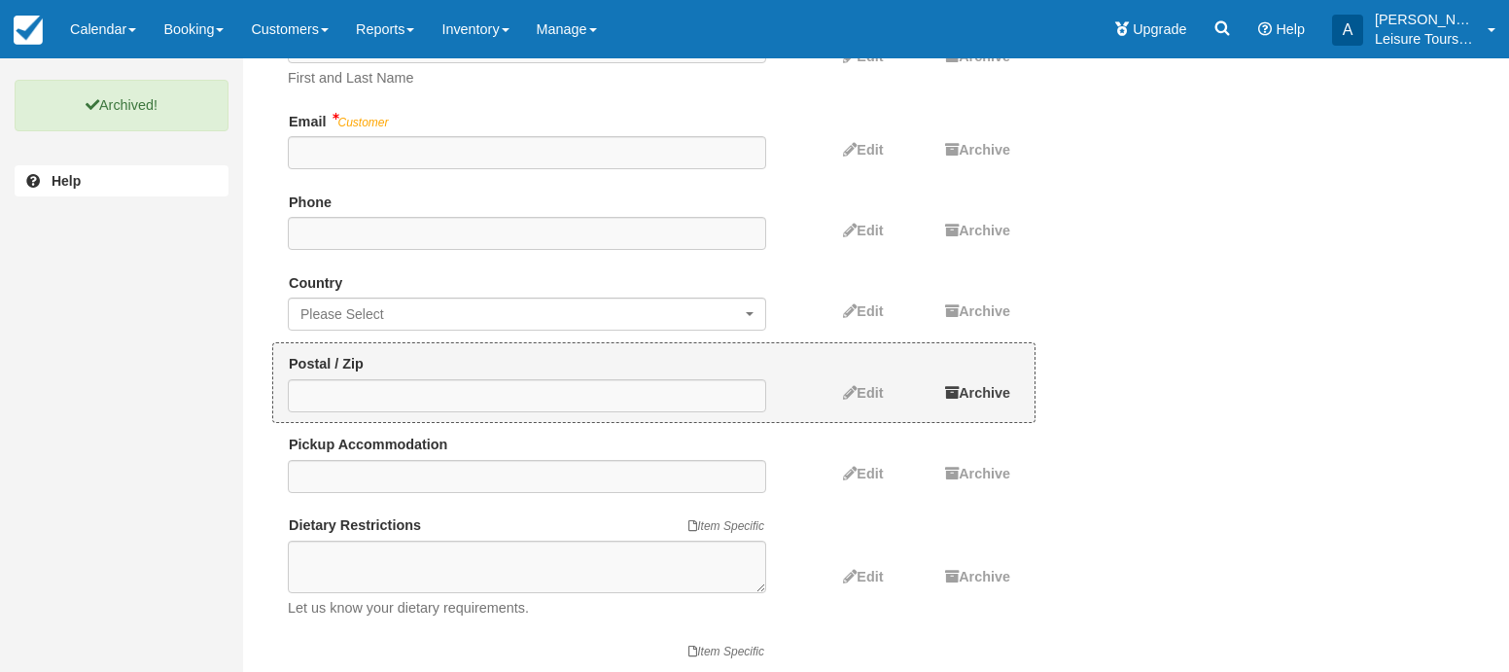
click at [988, 387] on span "Archive" at bounding box center [985, 393] width 52 height 16
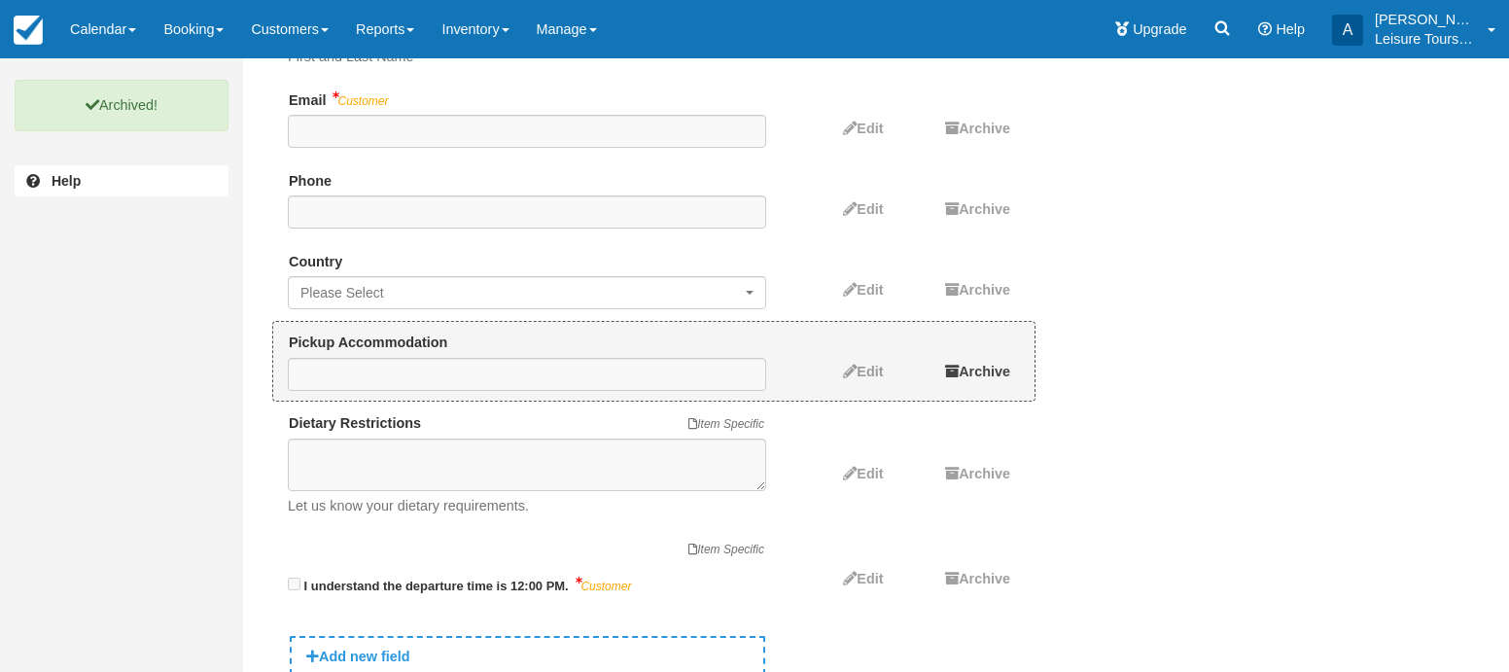
scroll to position [573, 0]
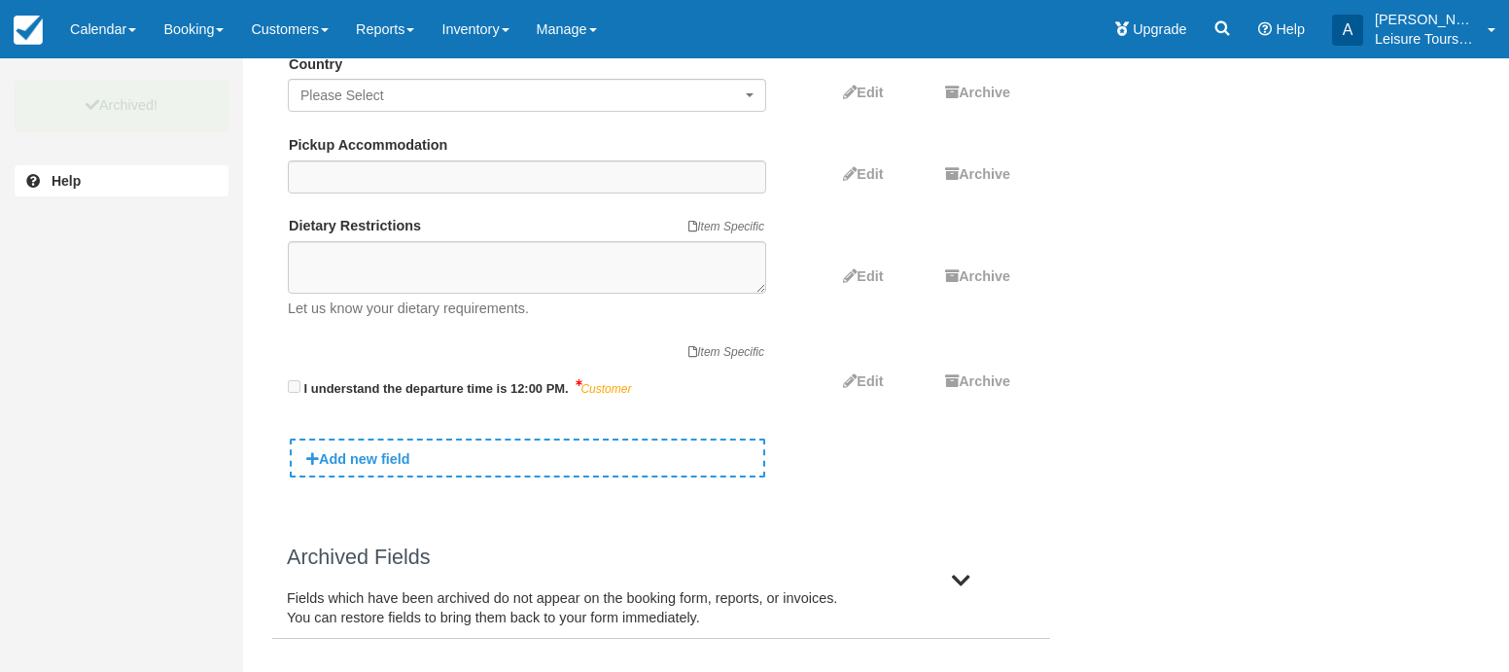
click at [972, 582] on div at bounding box center [920, 582] width 129 height 30
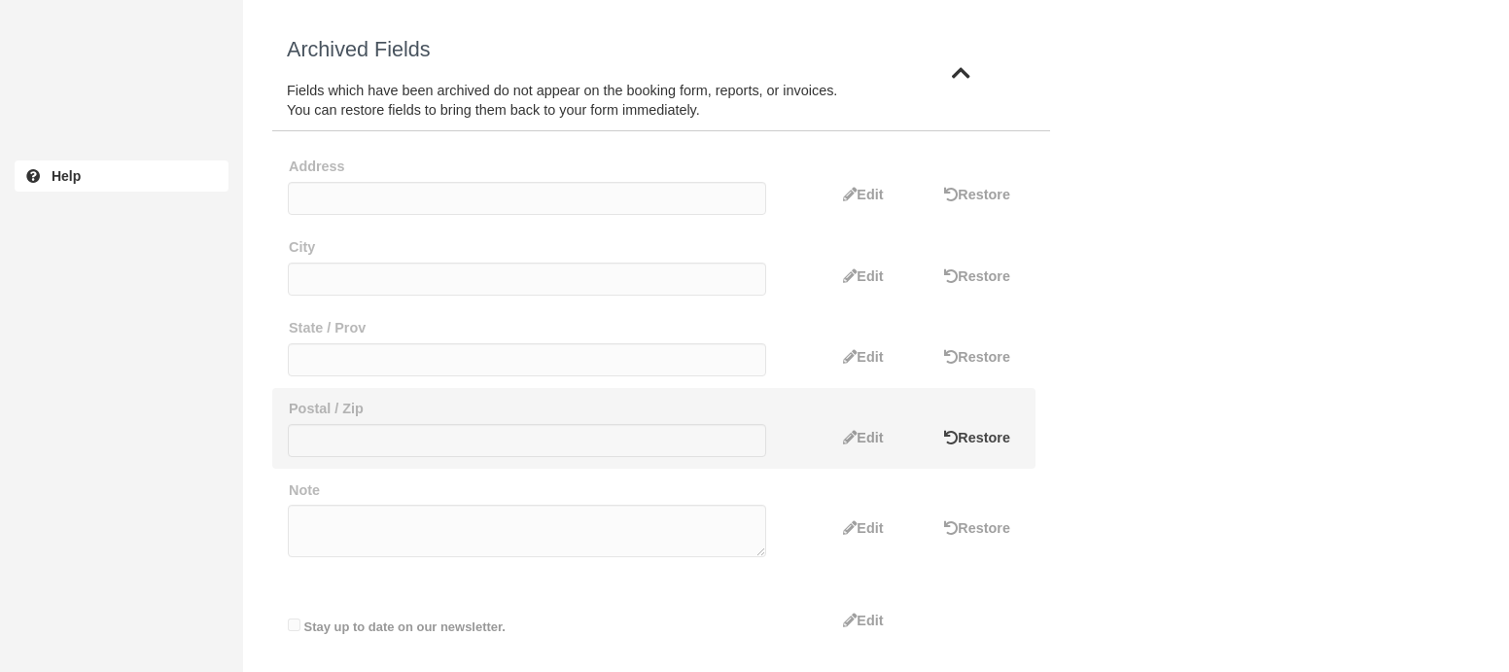
scroll to position [1082, 0]
click at [976, 441] on span "Restore" at bounding box center [984, 438] width 53 height 16
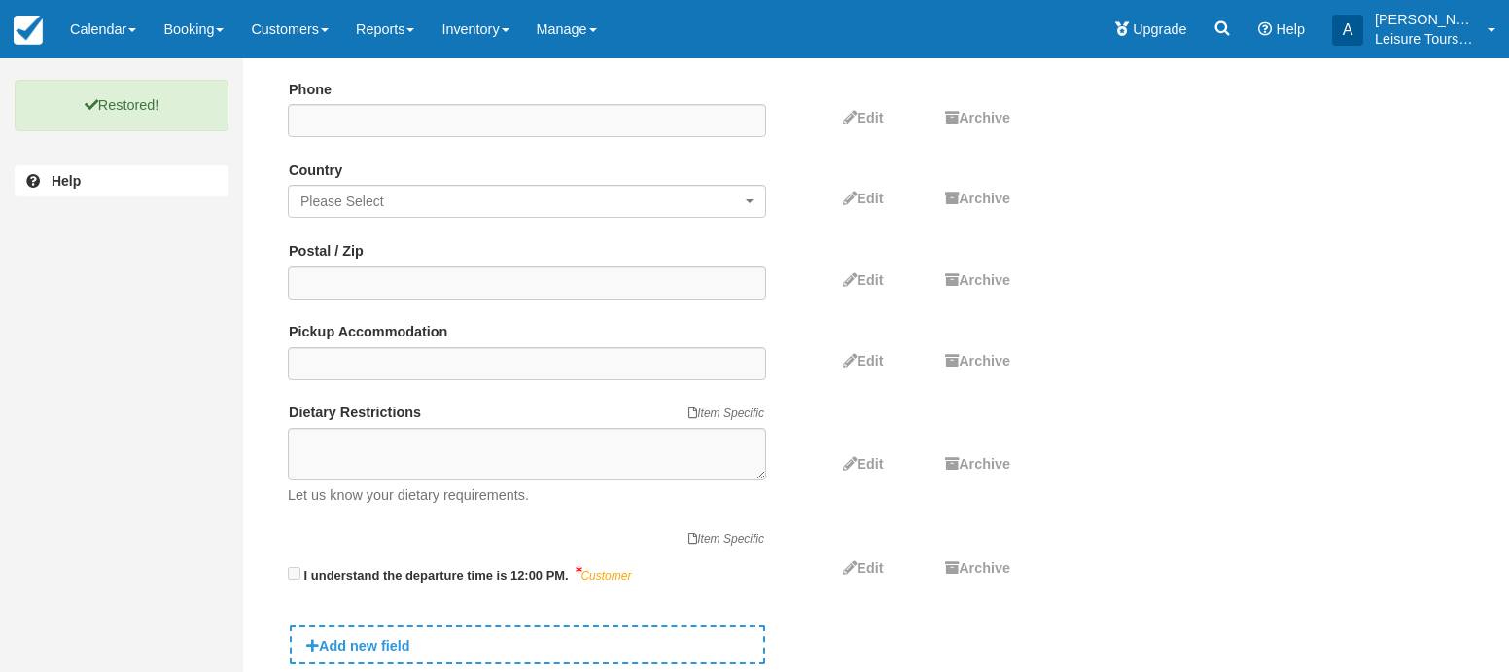
scroll to position [443, 0]
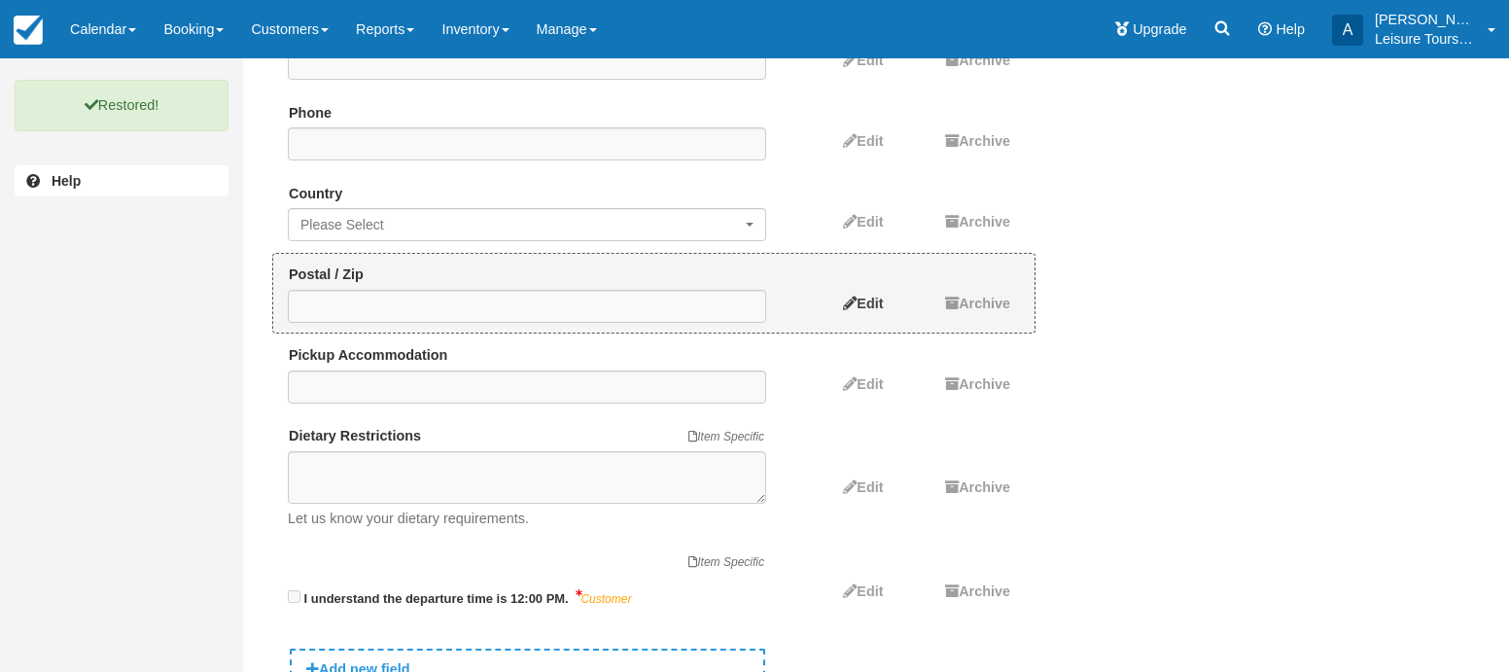
click at [865, 296] on span "Edit" at bounding box center [870, 304] width 26 height 16
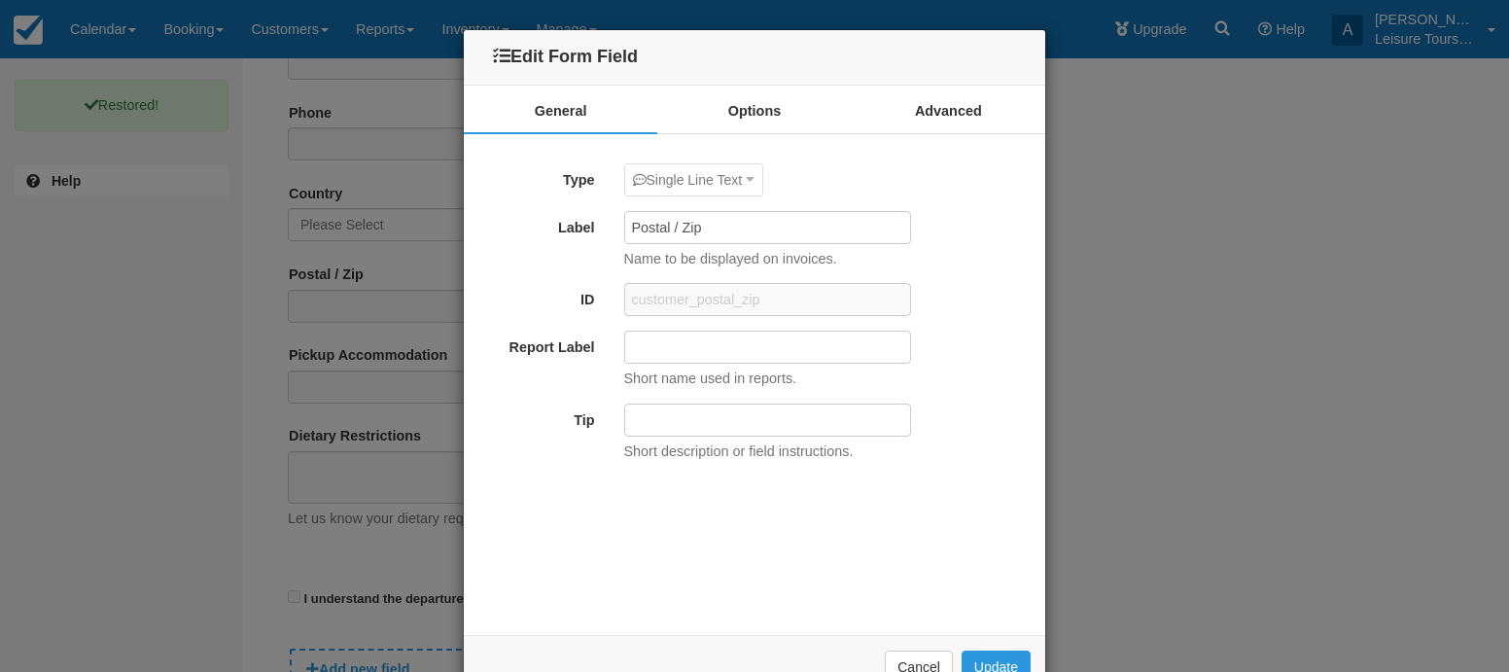
click at [688, 426] on input "Tip" at bounding box center [767, 420] width 287 height 33
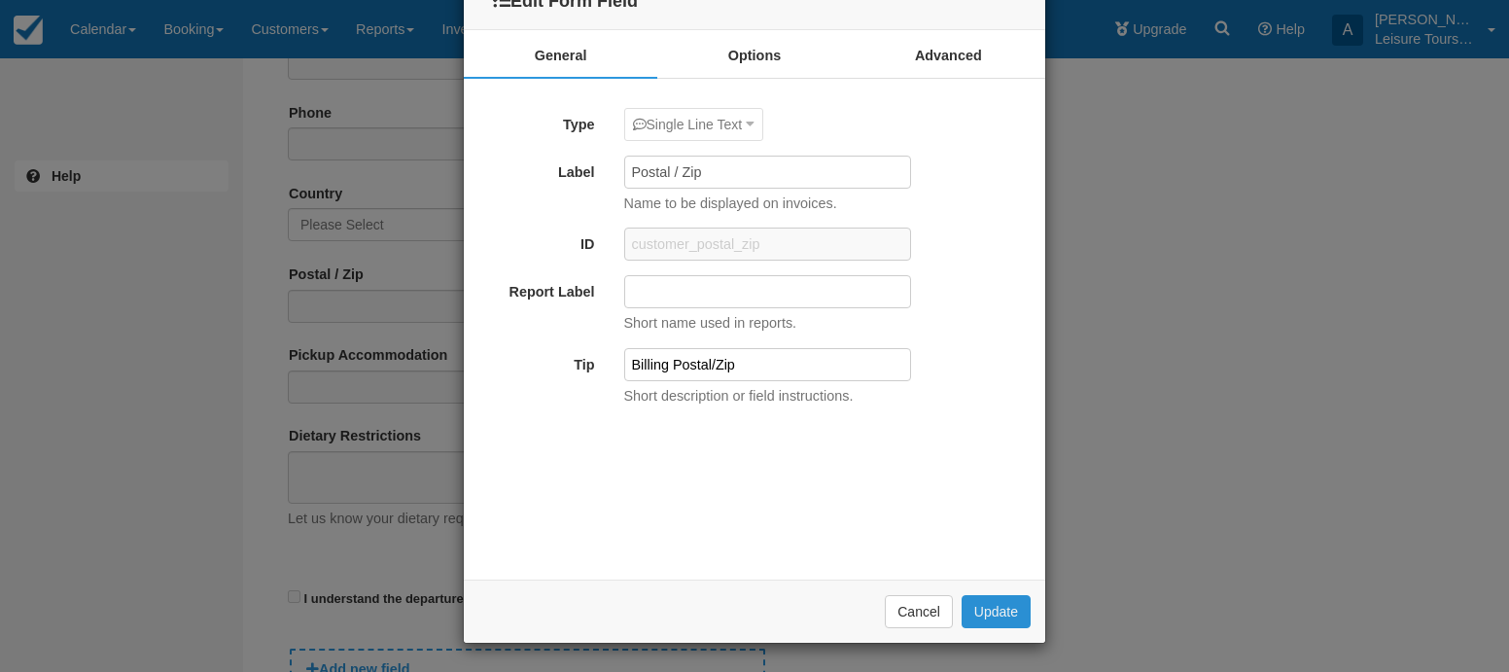
type input "Billing Postal/Zip"
click at [1001, 613] on button "Update" at bounding box center [996, 611] width 69 height 33
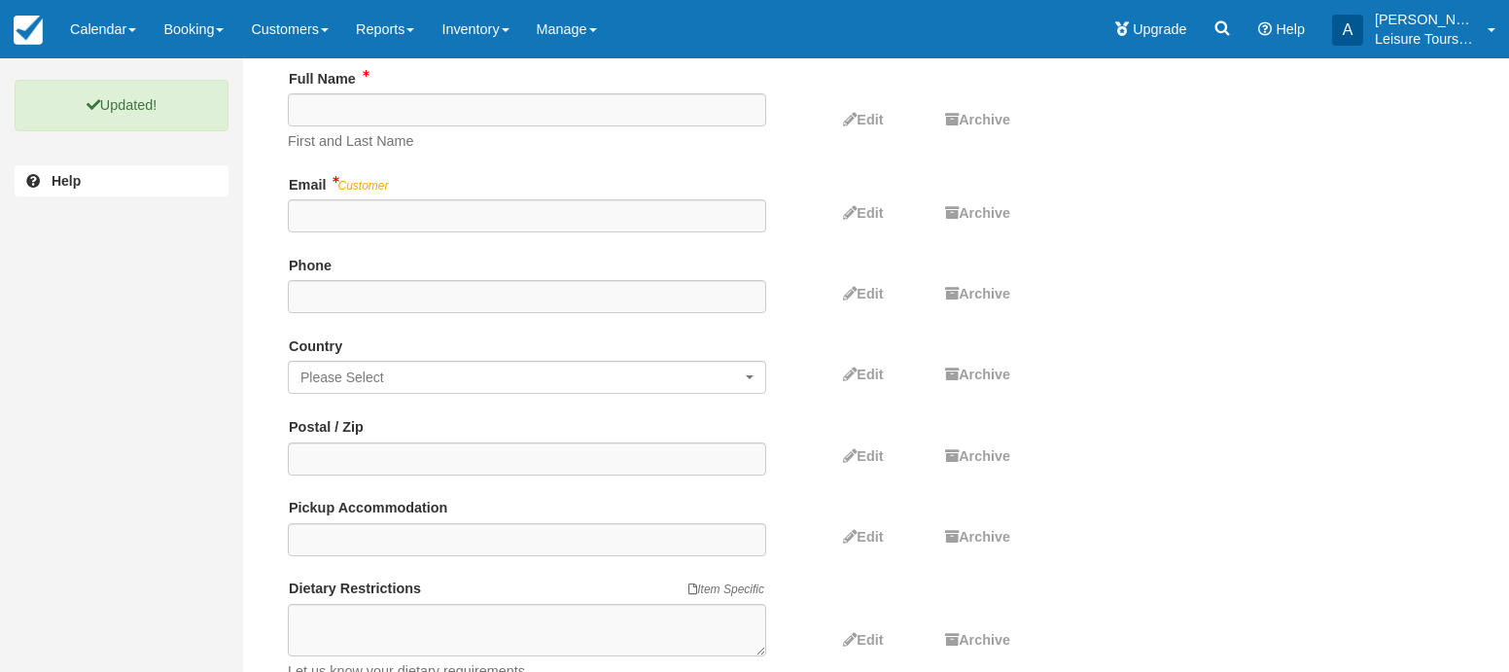
scroll to position [386, 0]
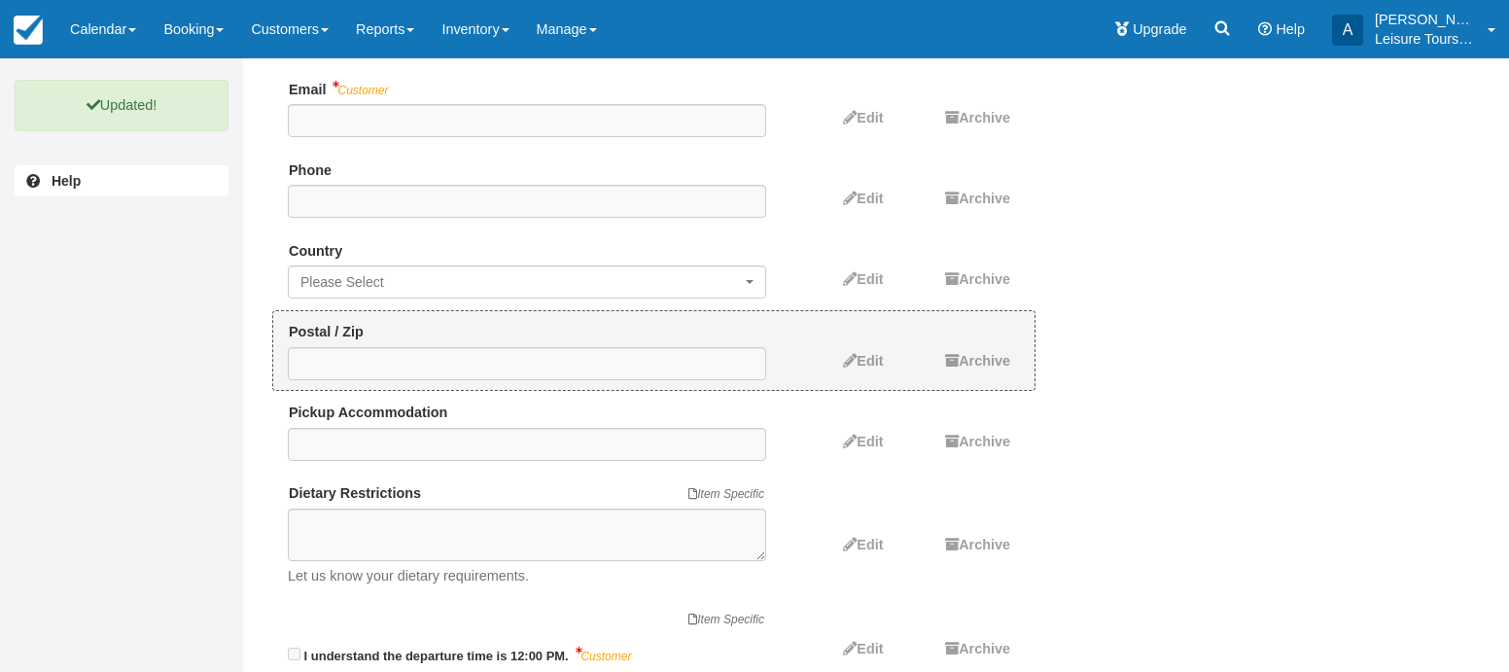
click at [848, 342] on div "Edit" at bounding box center [844, 351] width 126 height 24
click at [857, 353] on span "Edit" at bounding box center [870, 361] width 26 height 16
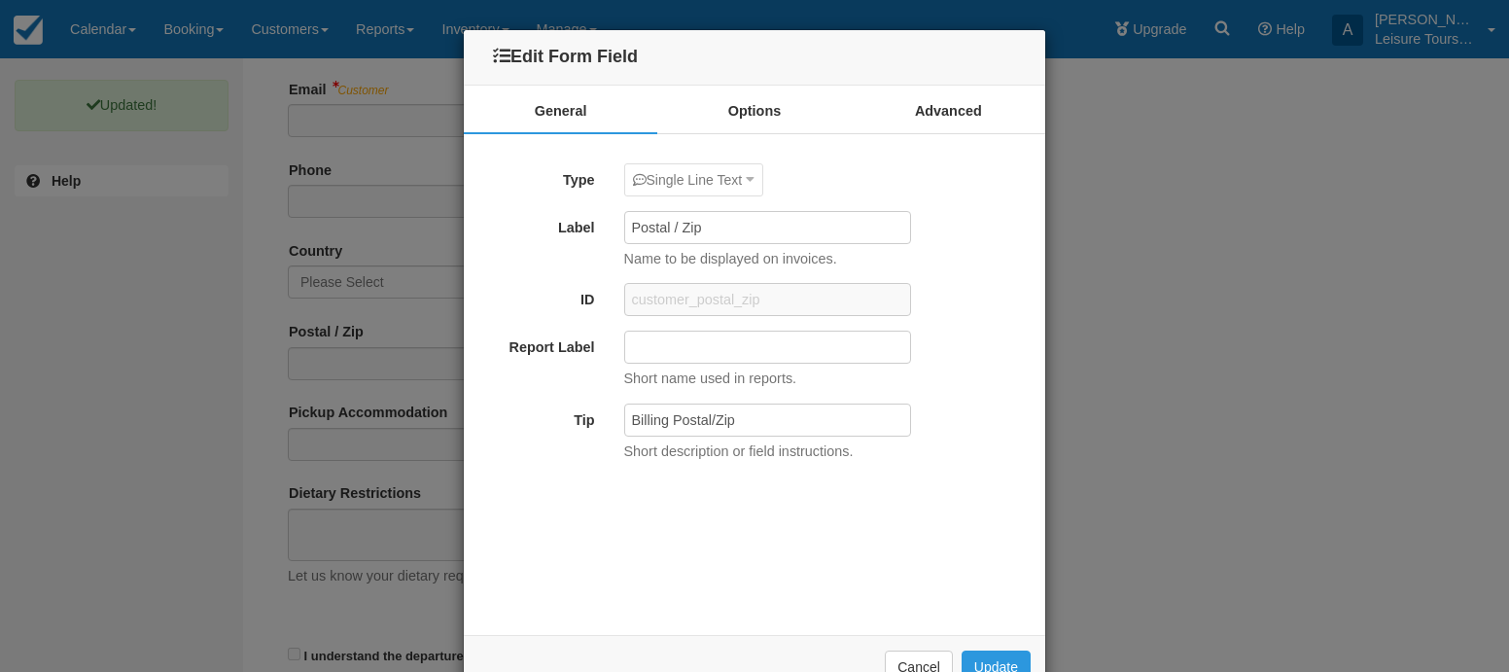
scroll to position [55, 0]
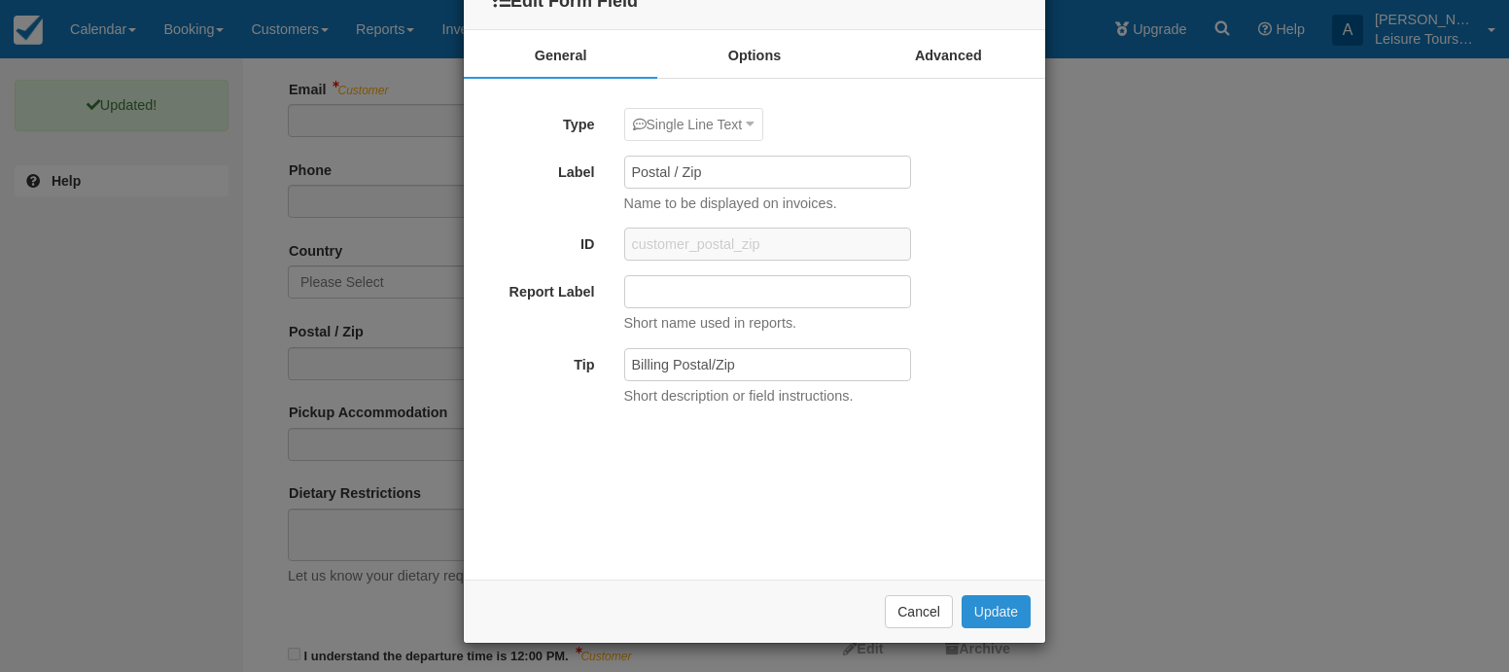
click at [979, 605] on button "Update" at bounding box center [996, 611] width 69 height 33
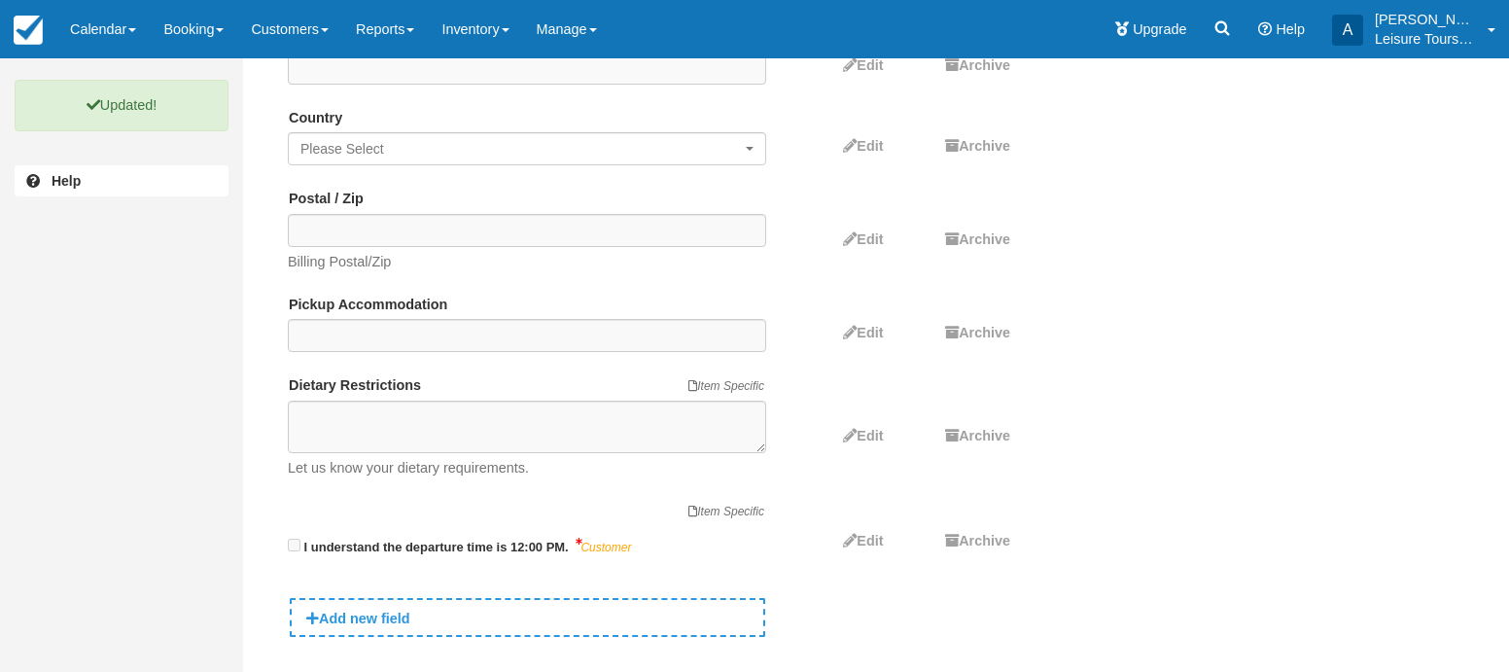
scroll to position [521, 0]
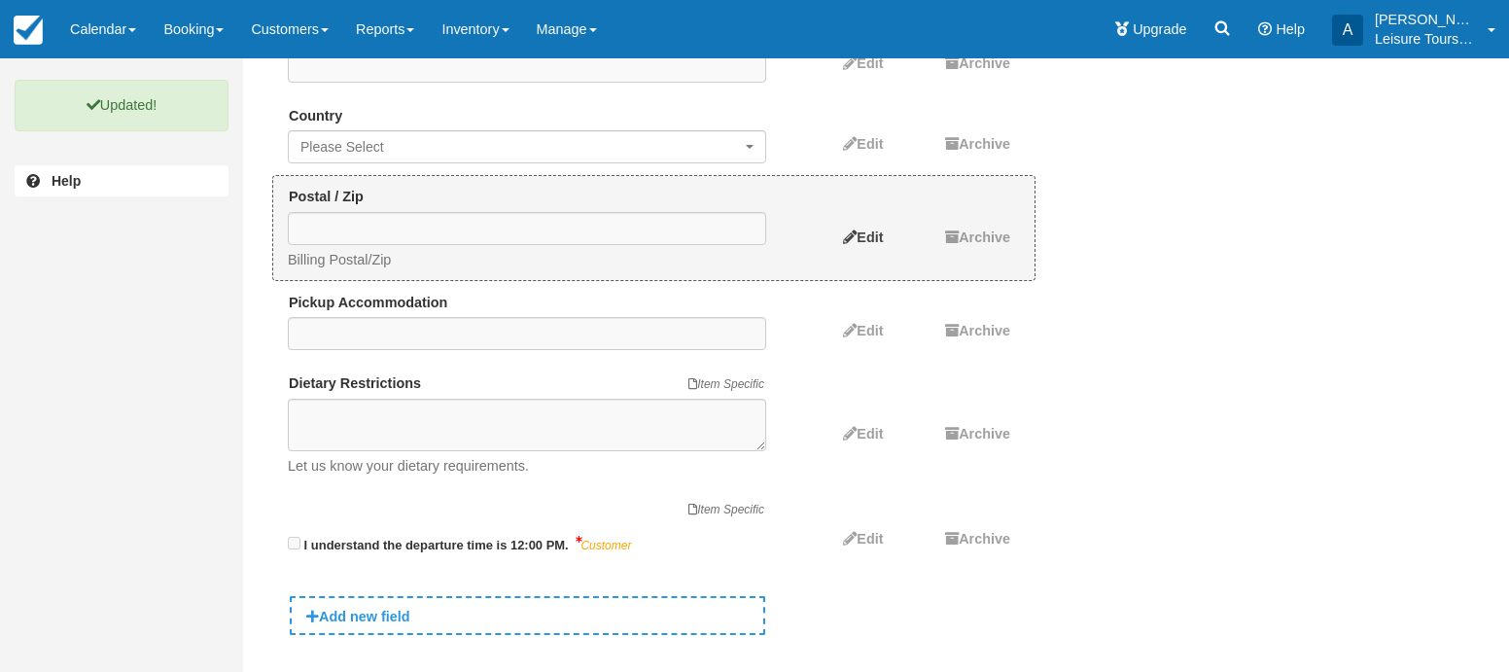
click at [865, 232] on span "Edit" at bounding box center [870, 238] width 26 height 16
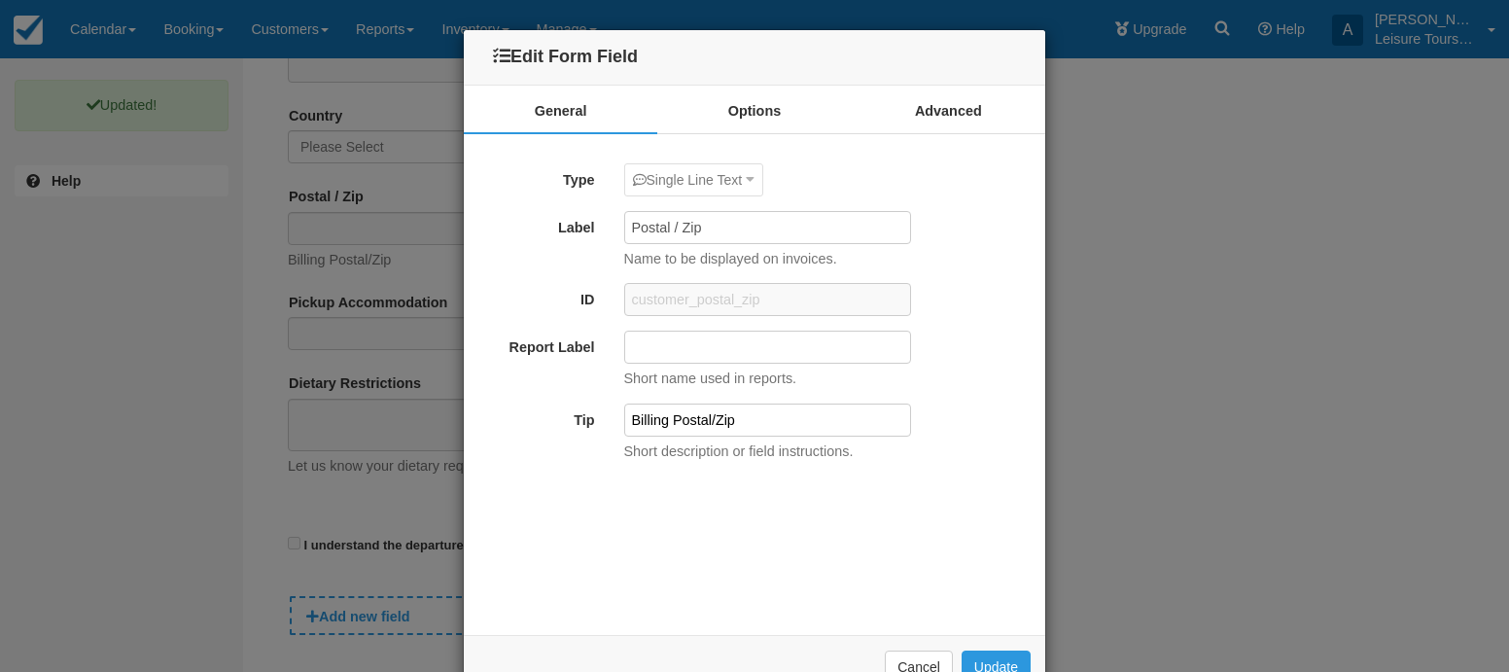
drag, startPoint x: 671, startPoint y: 415, endPoint x: 920, endPoint y: 419, distance: 249.0
click at [920, 419] on div "Billing Postal/Zip" at bounding box center [768, 420] width 316 height 33
type input "Billing details"
click at [977, 662] on button "Update" at bounding box center [996, 667] width 69 height 33
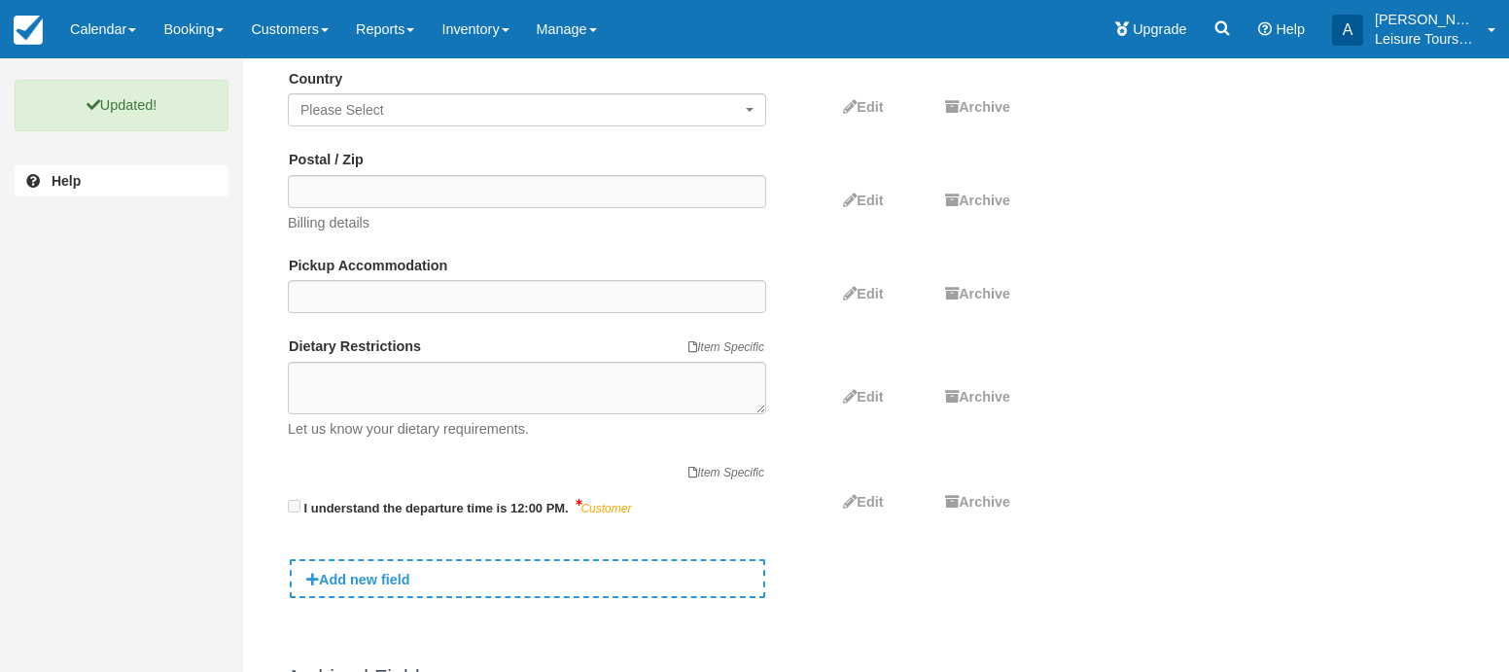
scroll to position [679, 0]
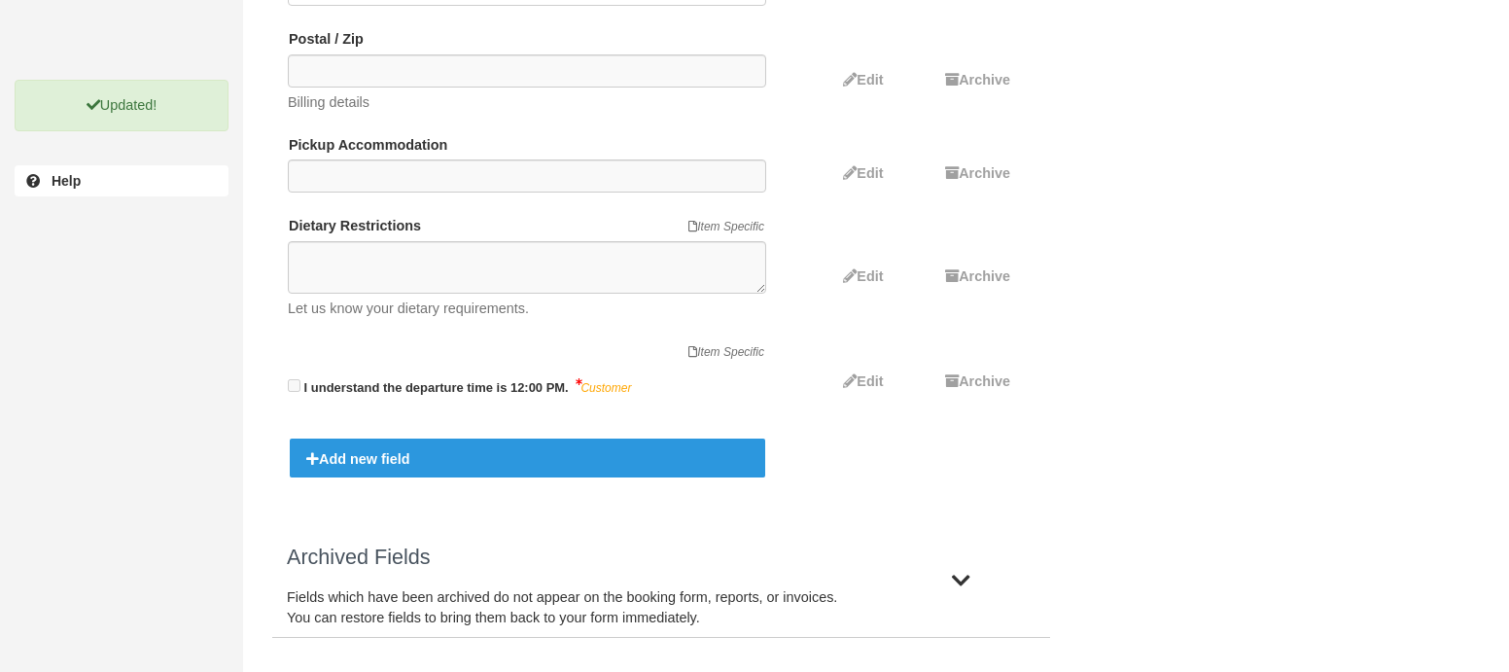
click at [639, 453] on div "Add new field" at bounding box center [528, 458] width 476 height 39
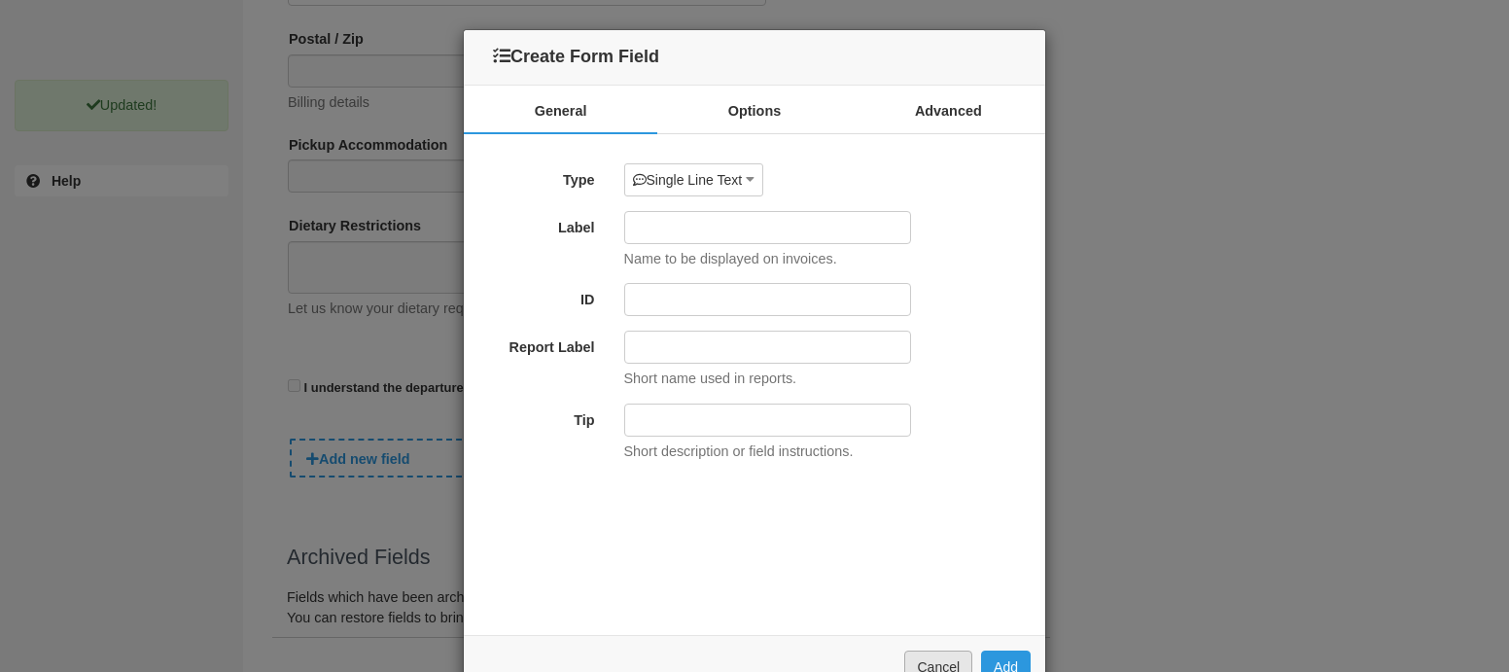
click at [917, 657] on button "Cancel" at bounding box center [938, 667] width 68 height 33
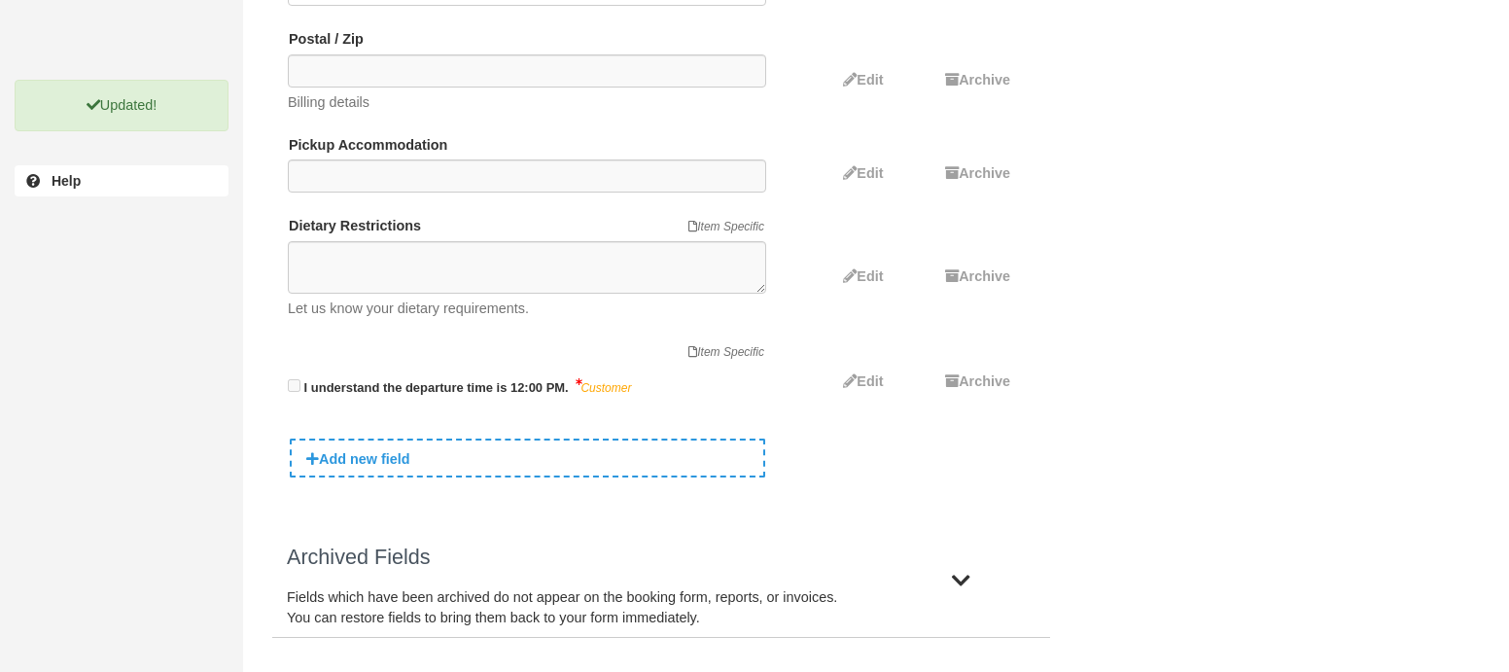
click at [674, 568] on div "Archived Fields Fields which have been archived do not appear on the booking fo…" at bounding box center [564, 582] width 584 height 112
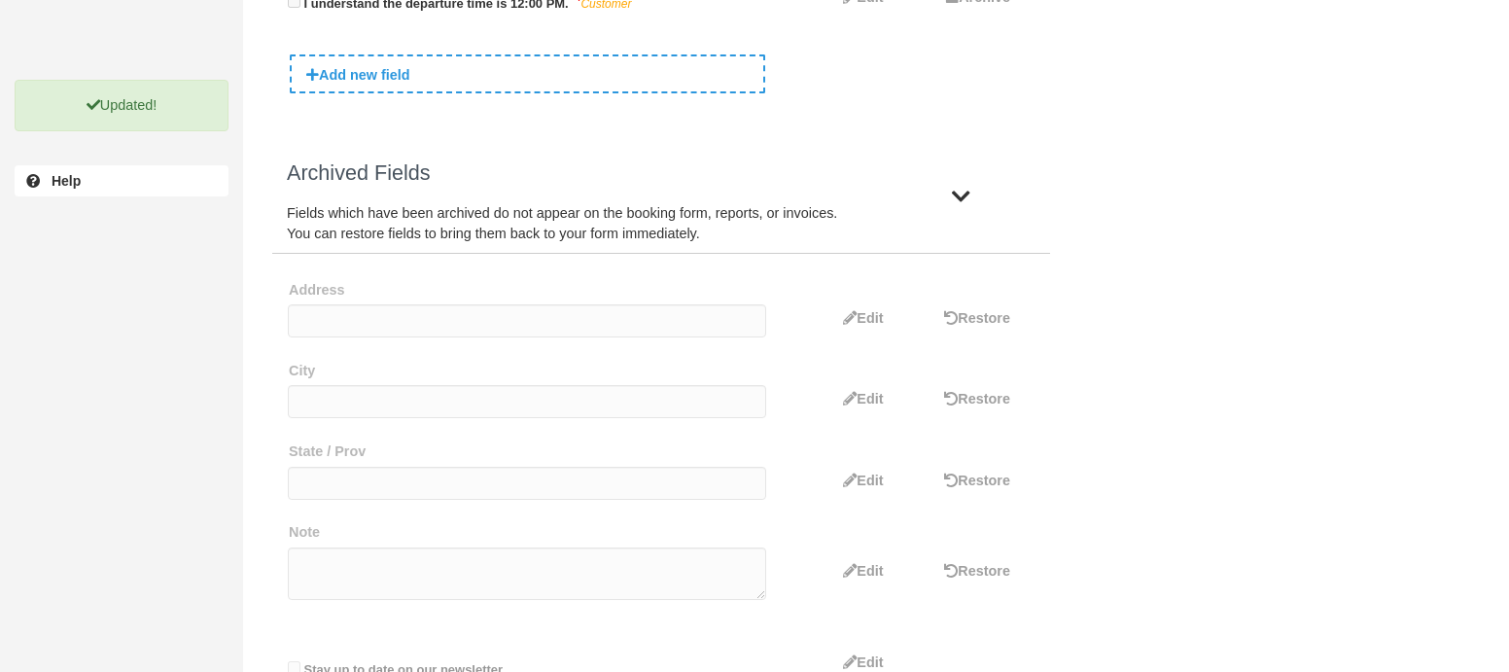
scroll to position [1106, 0]
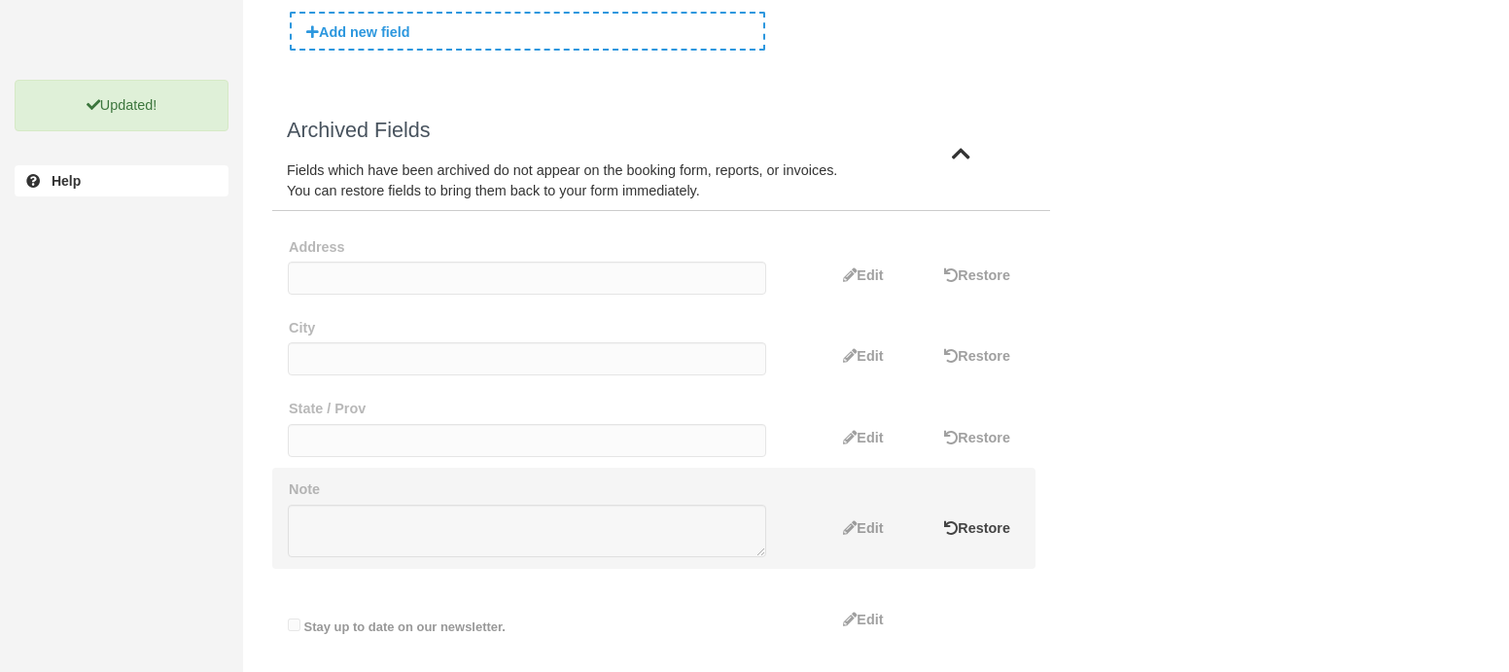
click at [972, 529] on span "Restore" at bounding box center [984, 528] width 53 height 16
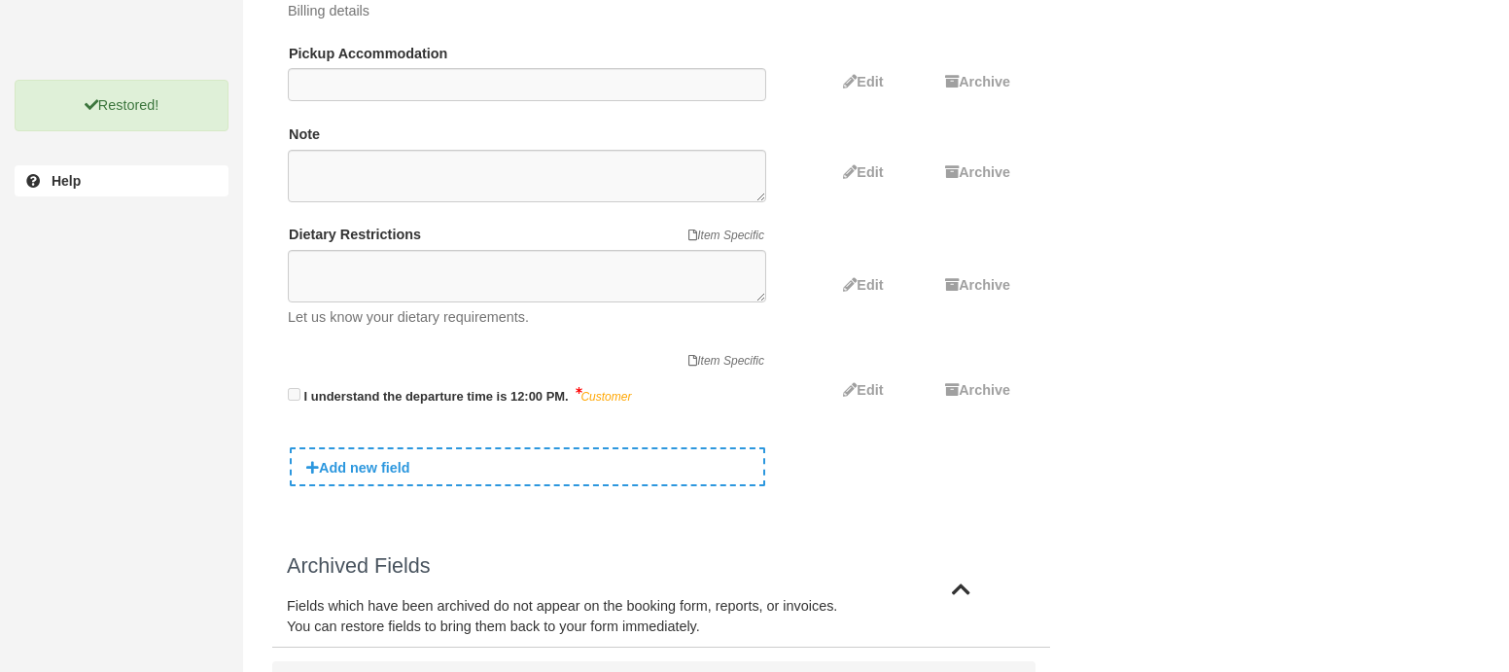
scroll to position [764, 0]
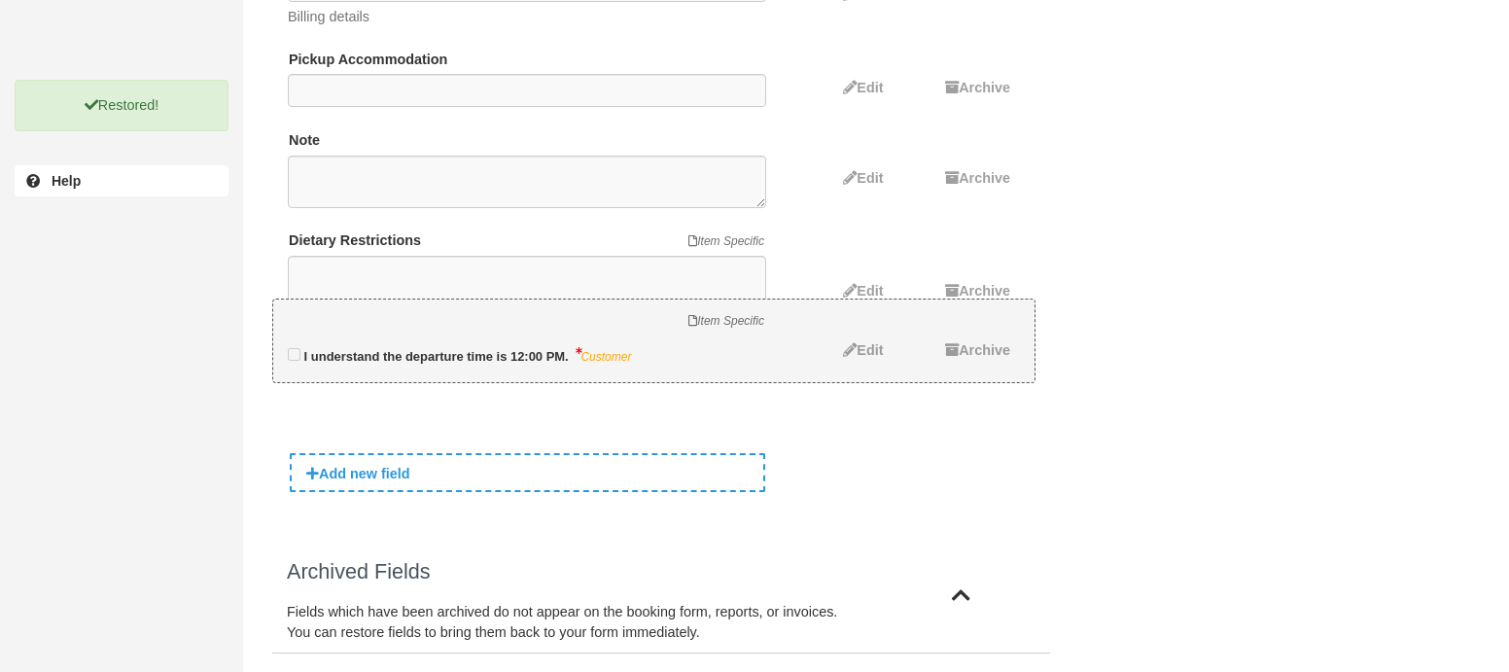
drag, startPoint x: 689, startPoint y: 393, endPoint x: 688, endPoint y: 359, distance: 34.1
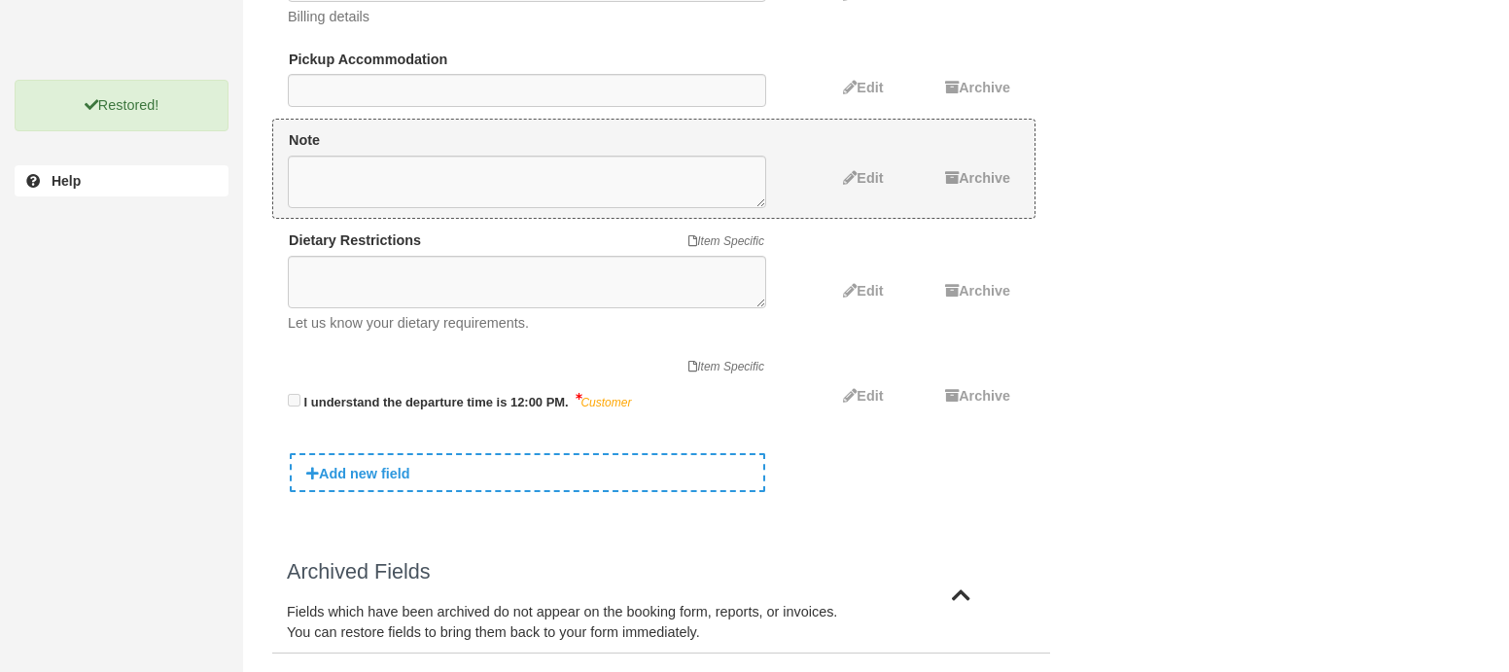
click at [629, 211] on li "Note Edit Archive" at bounding box center [653, 169] width 763 height 100
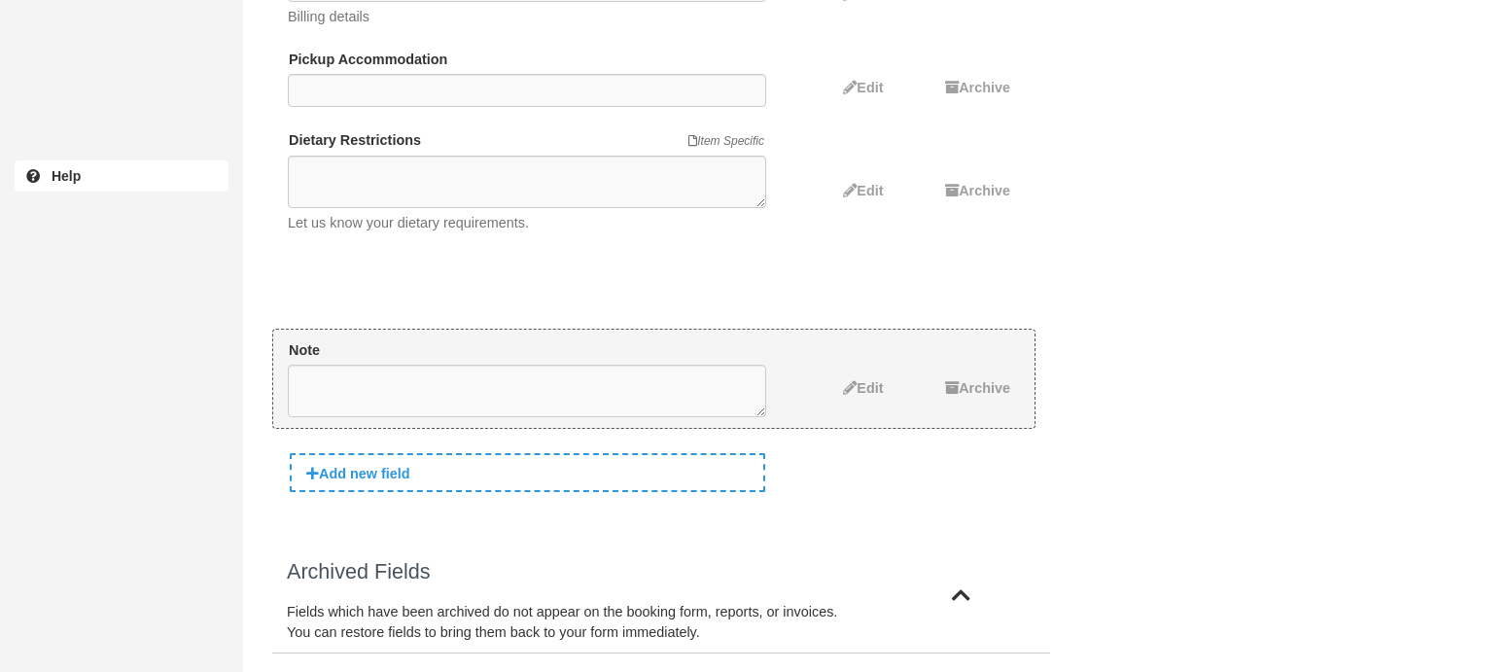
drag, startPoint x: 799, startPoint y: 132, endPoint x: 768, endPoint y: 343, distance: 213.3
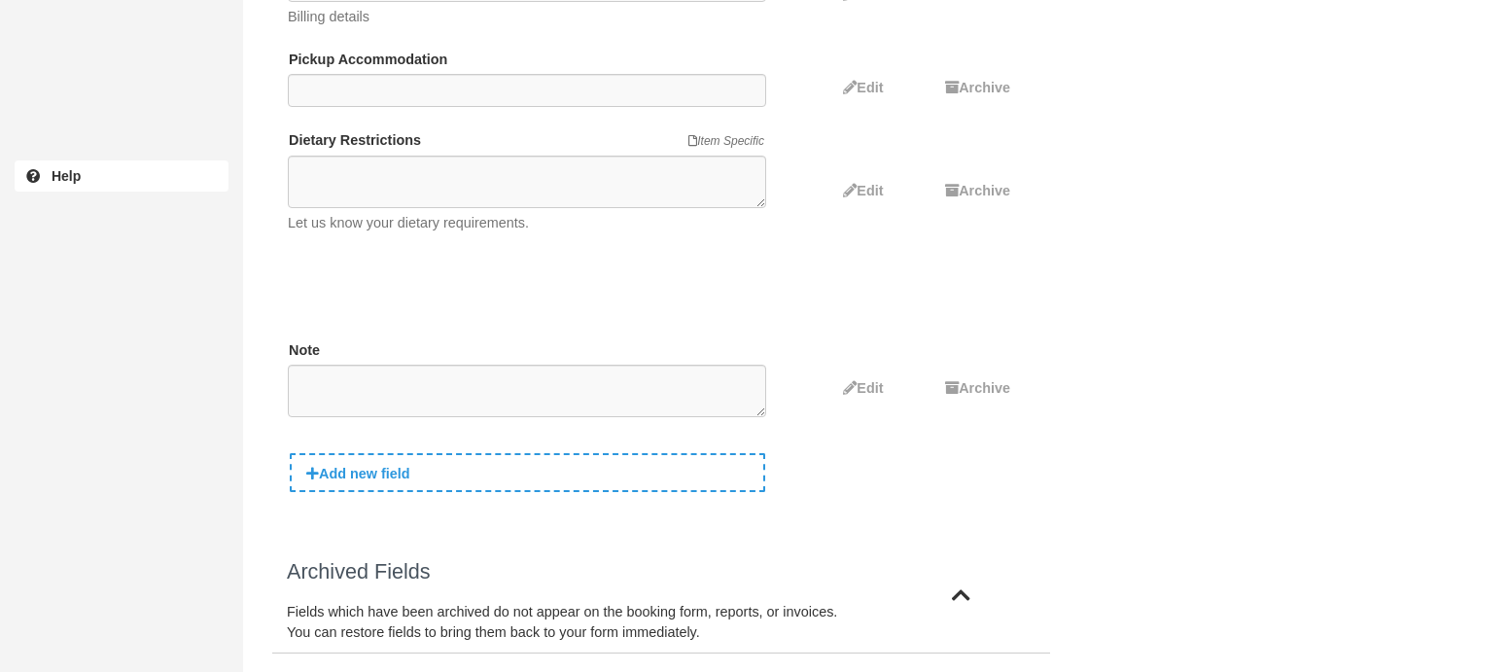
drag, startPoint x: 795, startPoint y: 278, endPoint x: 776, endPoint y: 383, distance: 106.7
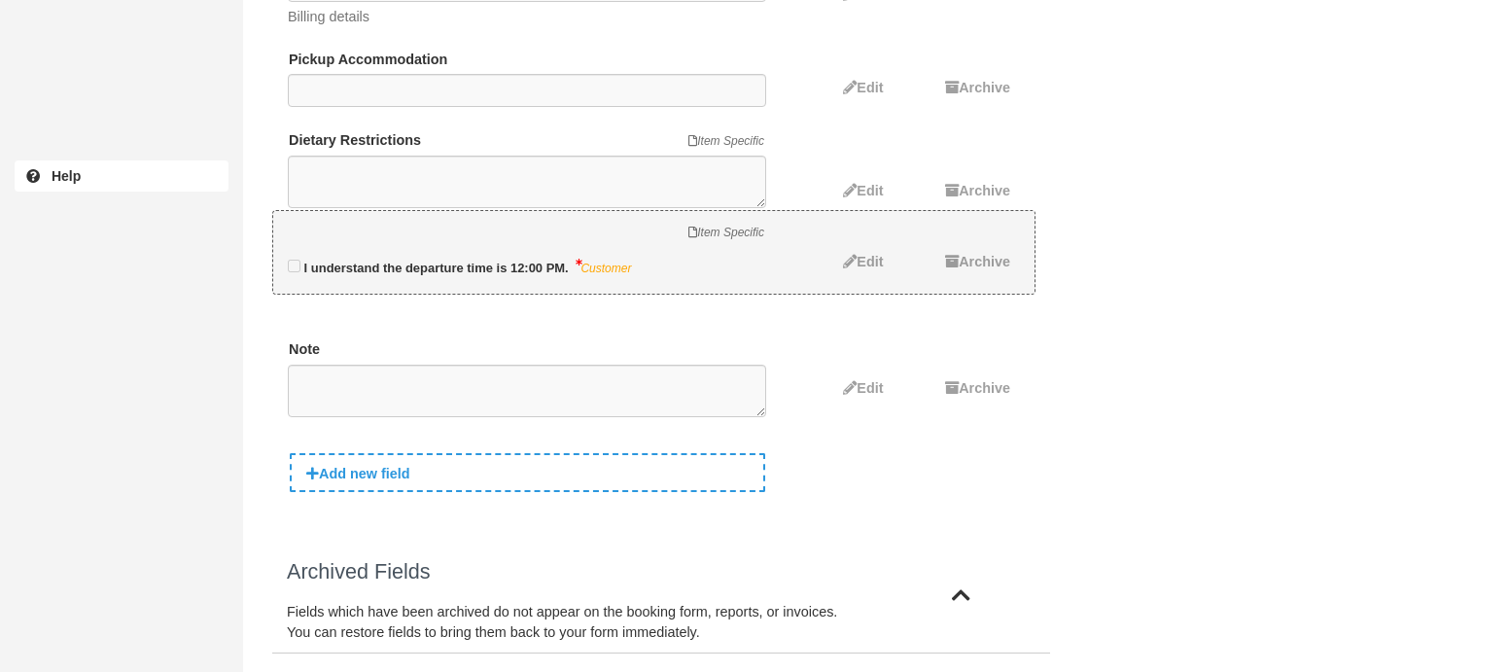
drag, startPoint x: 771, startPoint y: 386, endPoint x: 769, endPoint y: 248, distance: 138.1
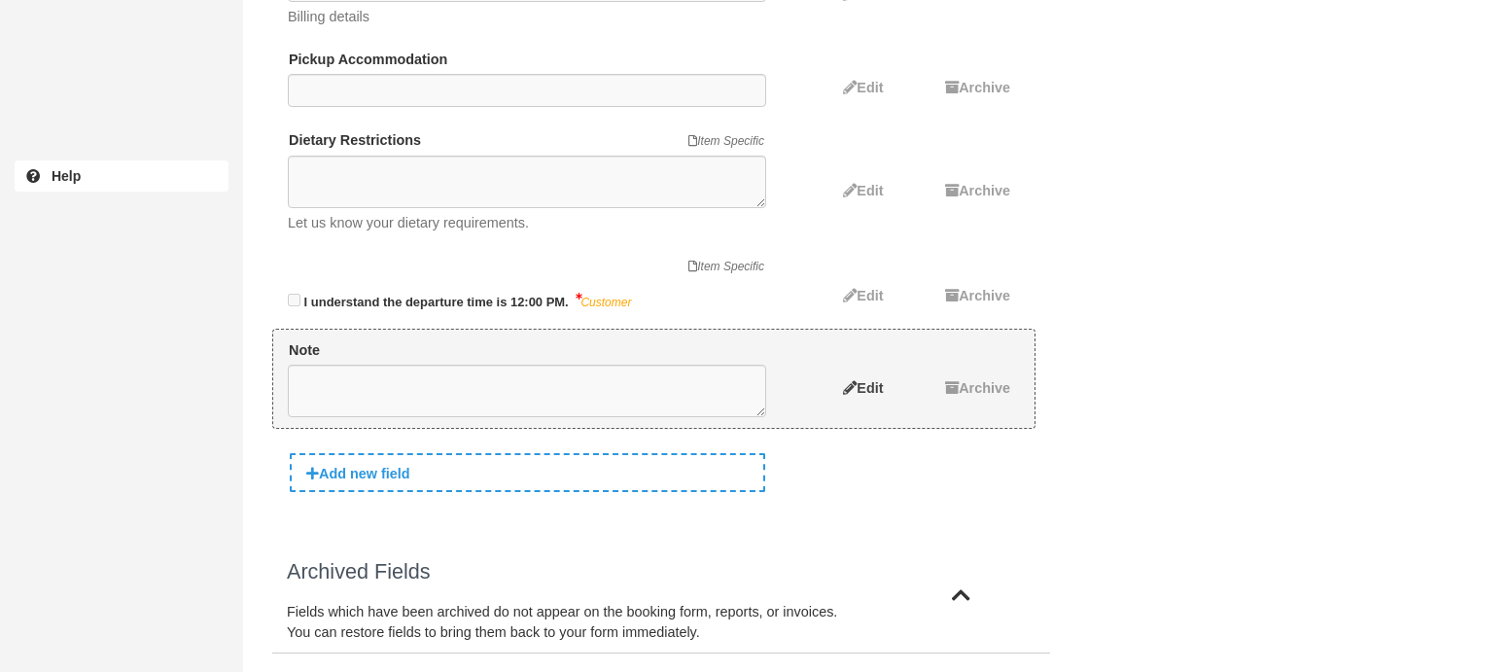
click at [857, 381] on span "Edit" at bounding box center [870, 388] width 26 height 16
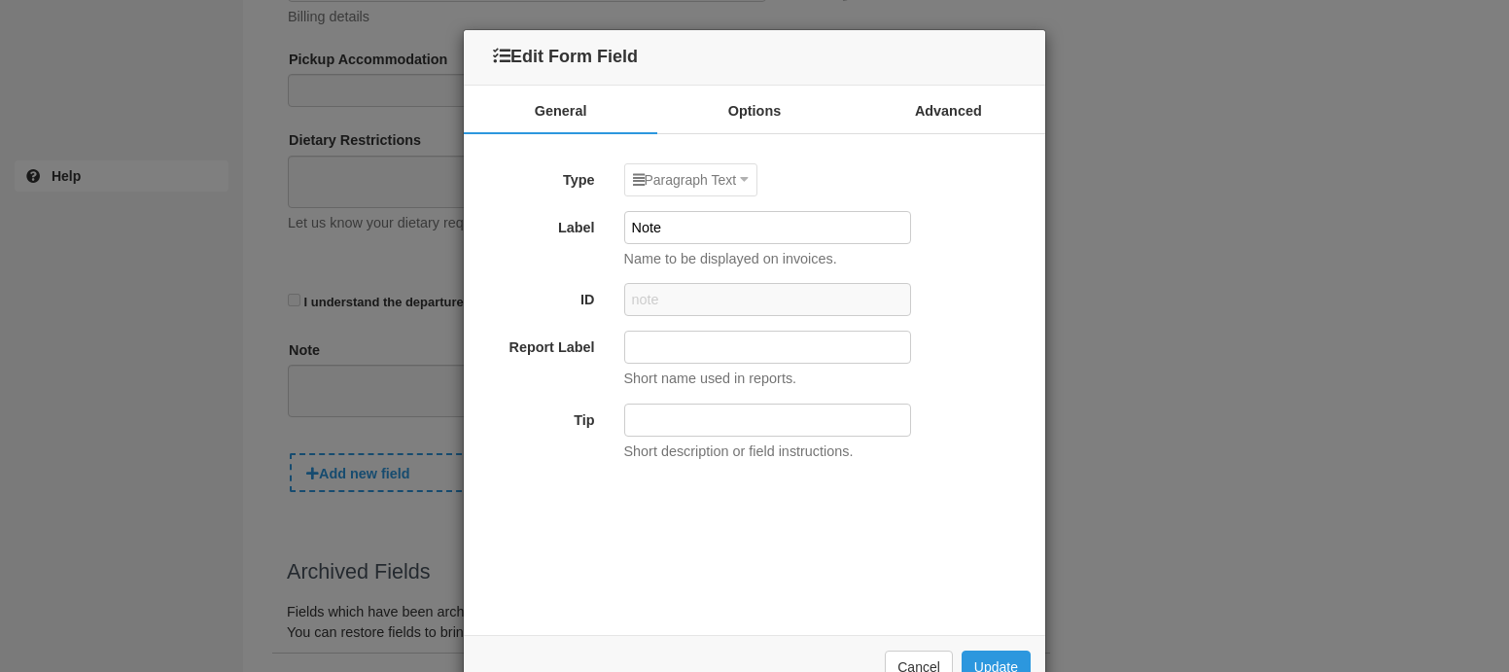
drag, startPoint x: 678, startPoint y: 226, endPoint x: 577, endPoint y: 226, distance: 101.1
click at [589, 226] on div "Label Note Name to be displayed on invoices." at bounding box center [755, 240] width 582 height 58
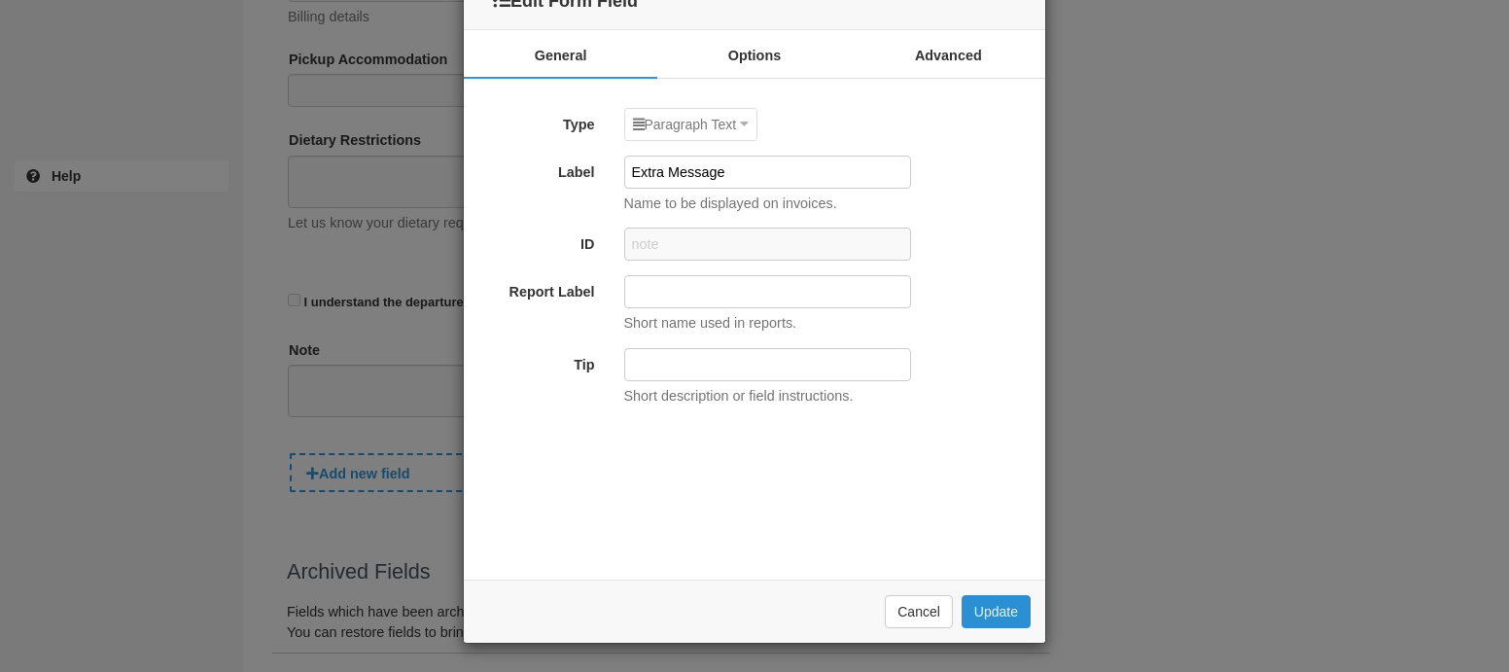
type input "Extra Message"
click at [996, 611] on button "Update" at bounding box center [996, 611] width 69 height 33
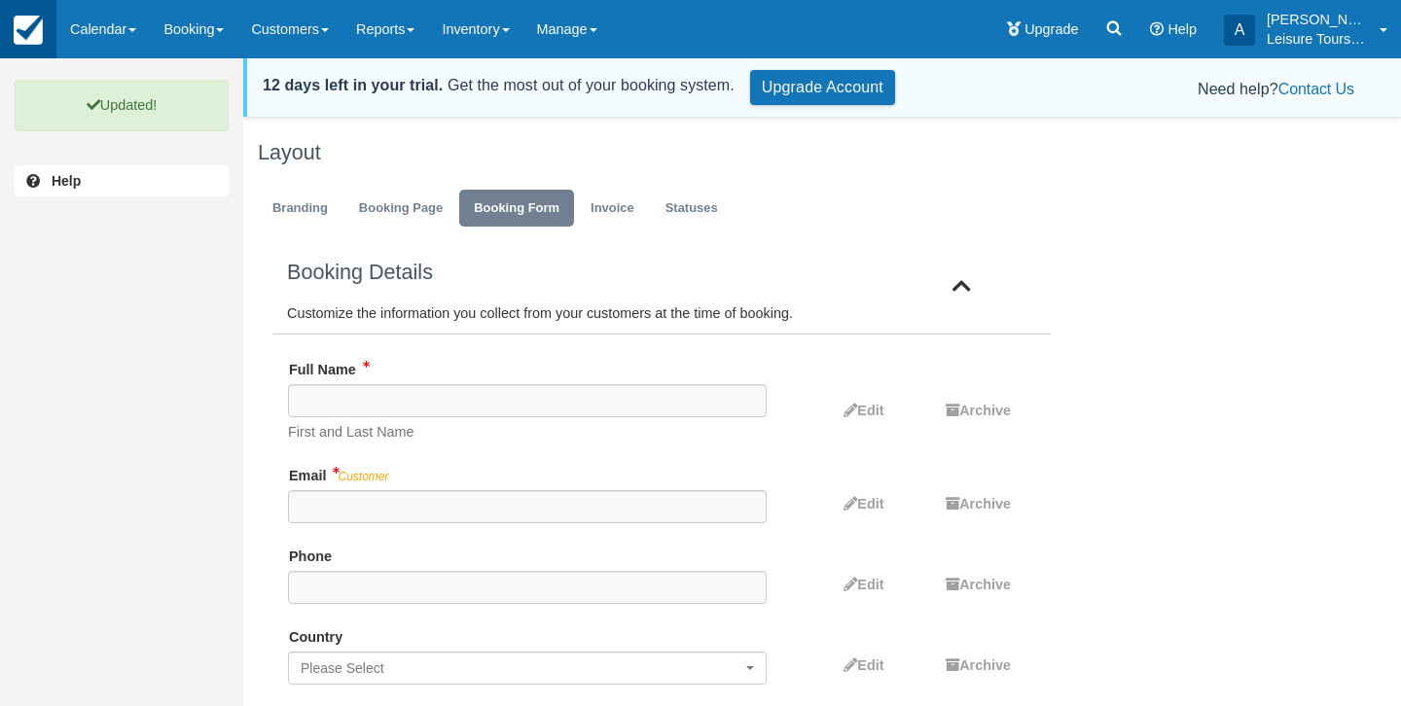
click at [31, 31] on img at bounding box center [28, 30] width 29 height 29
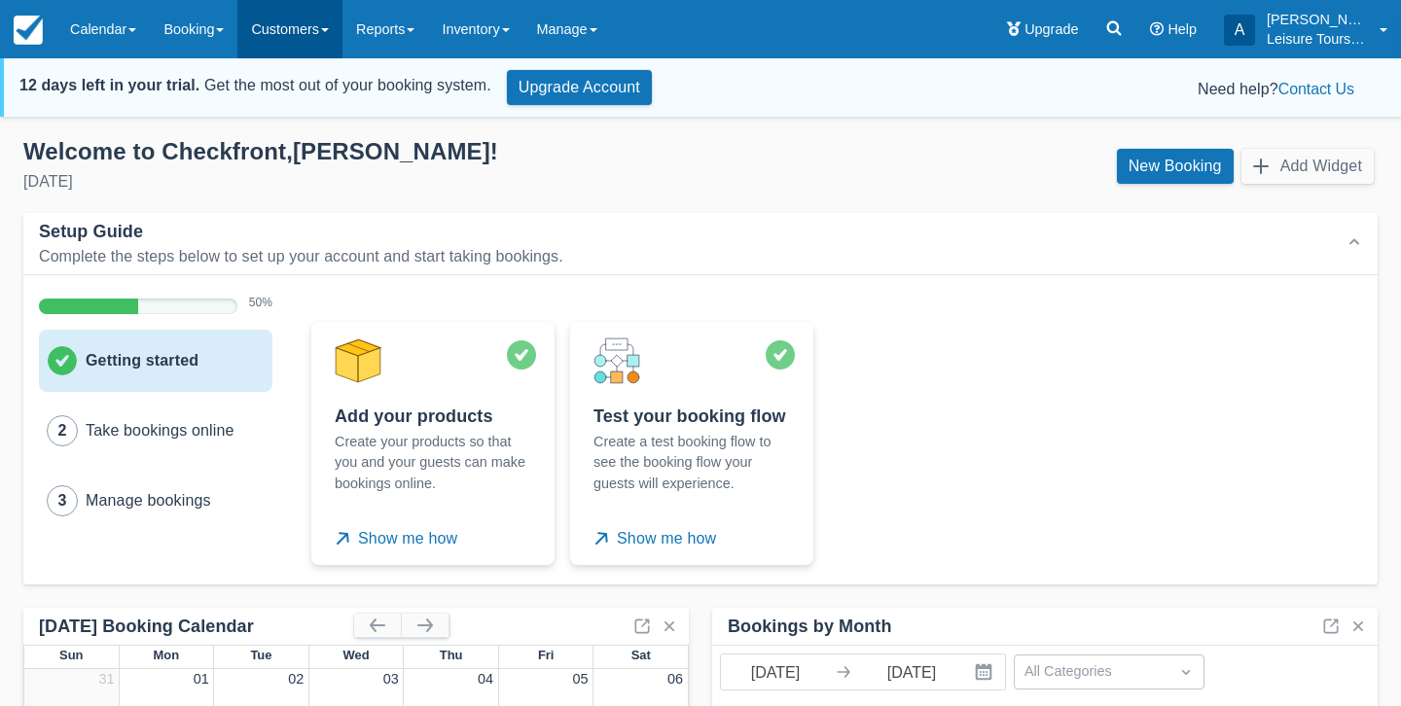
click at [326, 37] on link "Customers" at bounding box center [289, 29] width 105 height 58
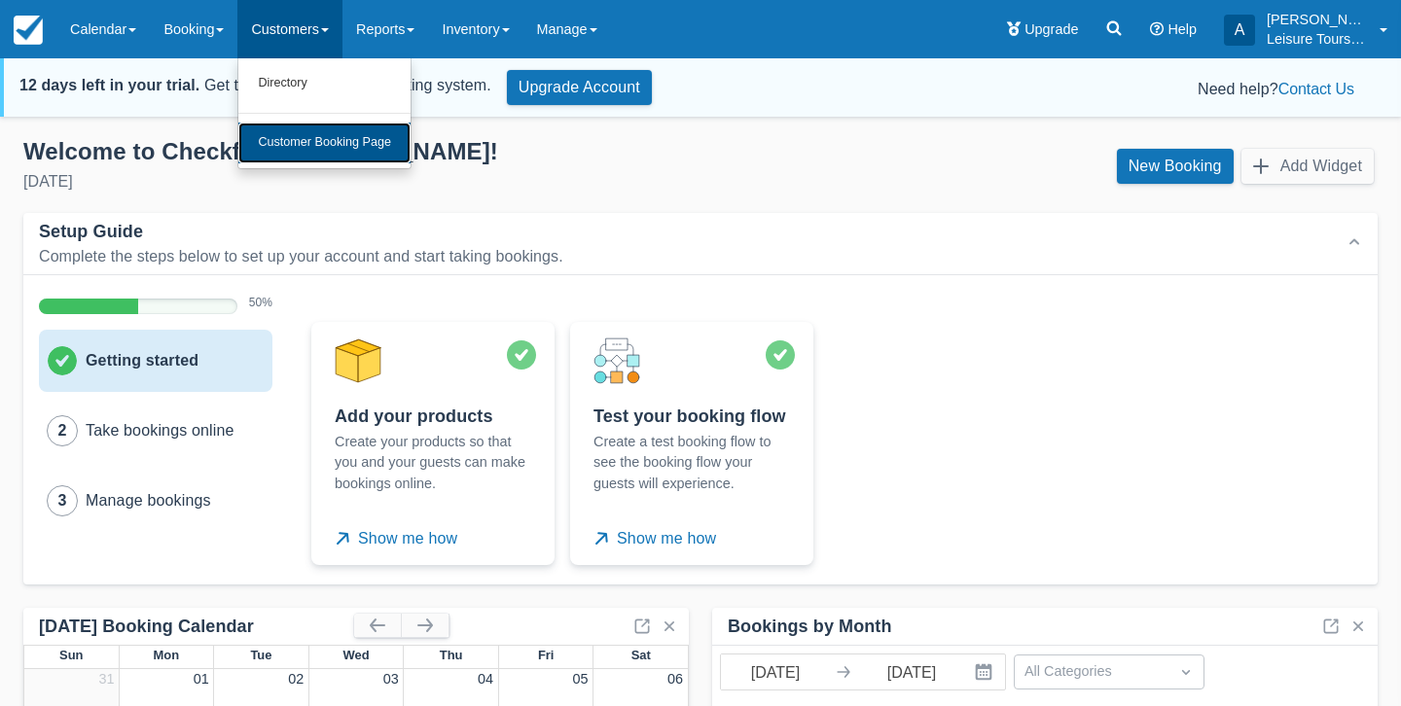
click at [352, 134] on link "Customer Booking Page" at bounding box center [324, 143] width 172 height 41
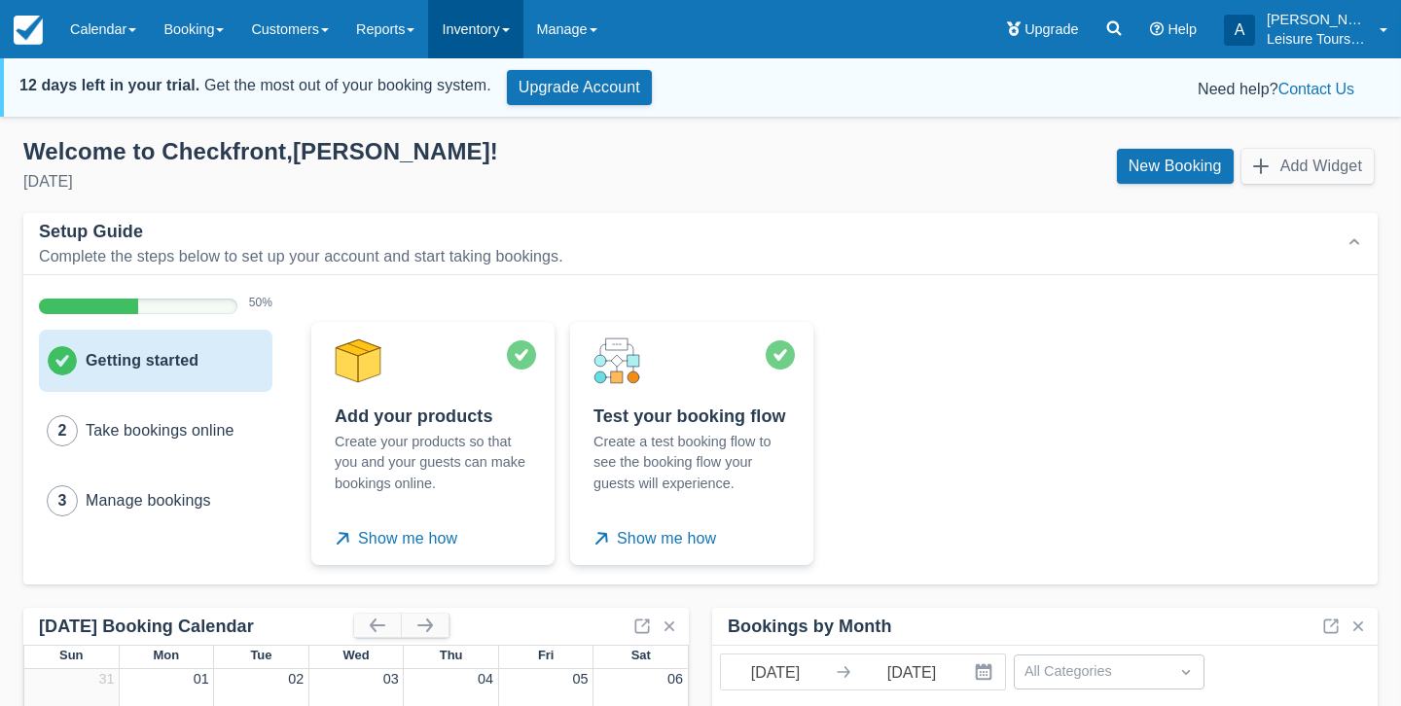
click at [498, 29] on link "Inventory" at bounding box center [475, 29] width 94 height 58
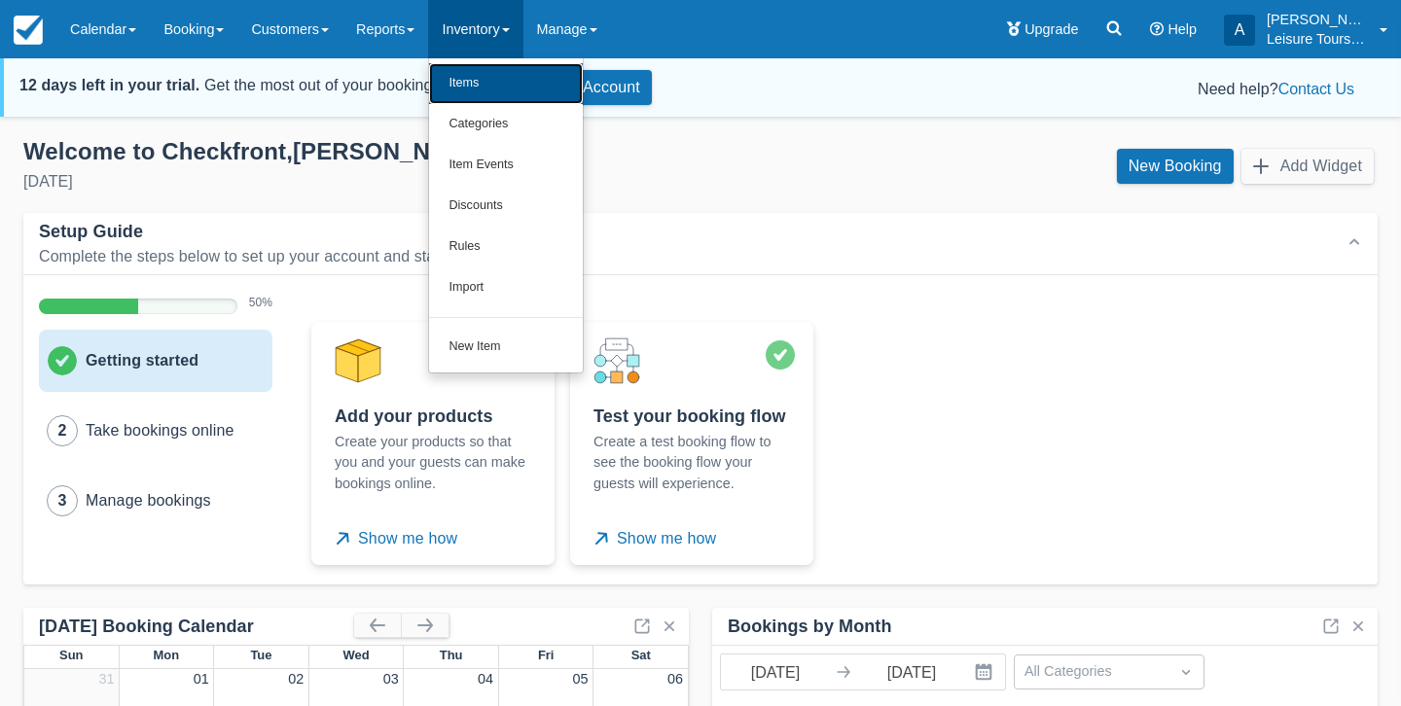
click at [497, 67] on link "Items" at bounding box center [506, 83] width 154 height 41
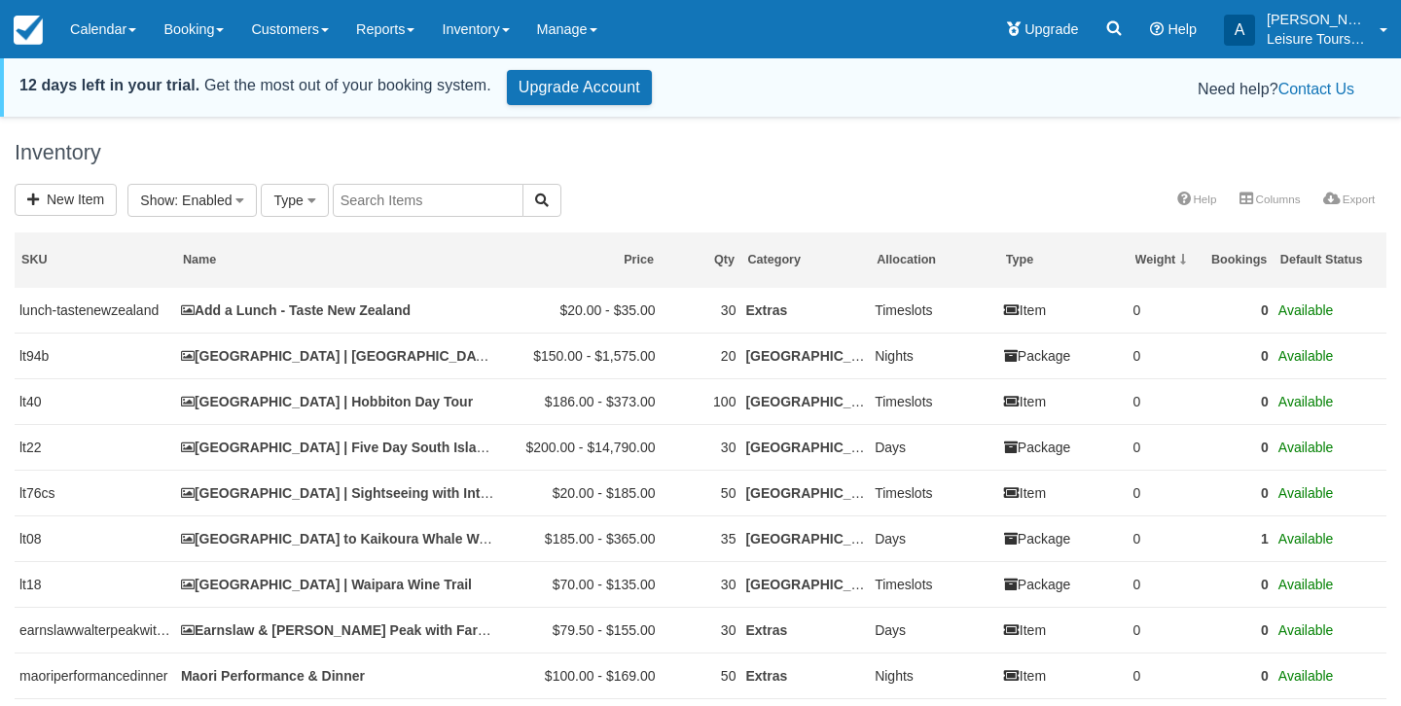
select select
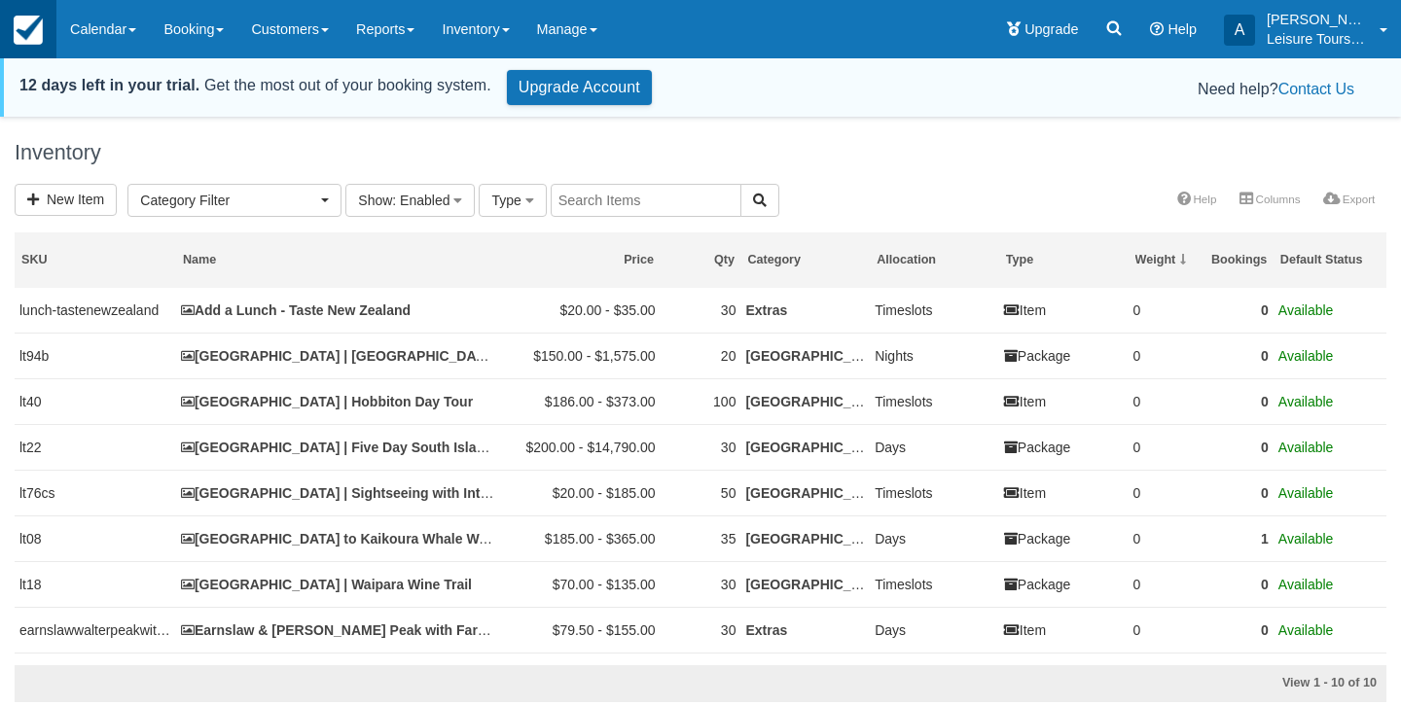
click at [24, 32] on img at bounding box center [28, 30] width 29 height 29
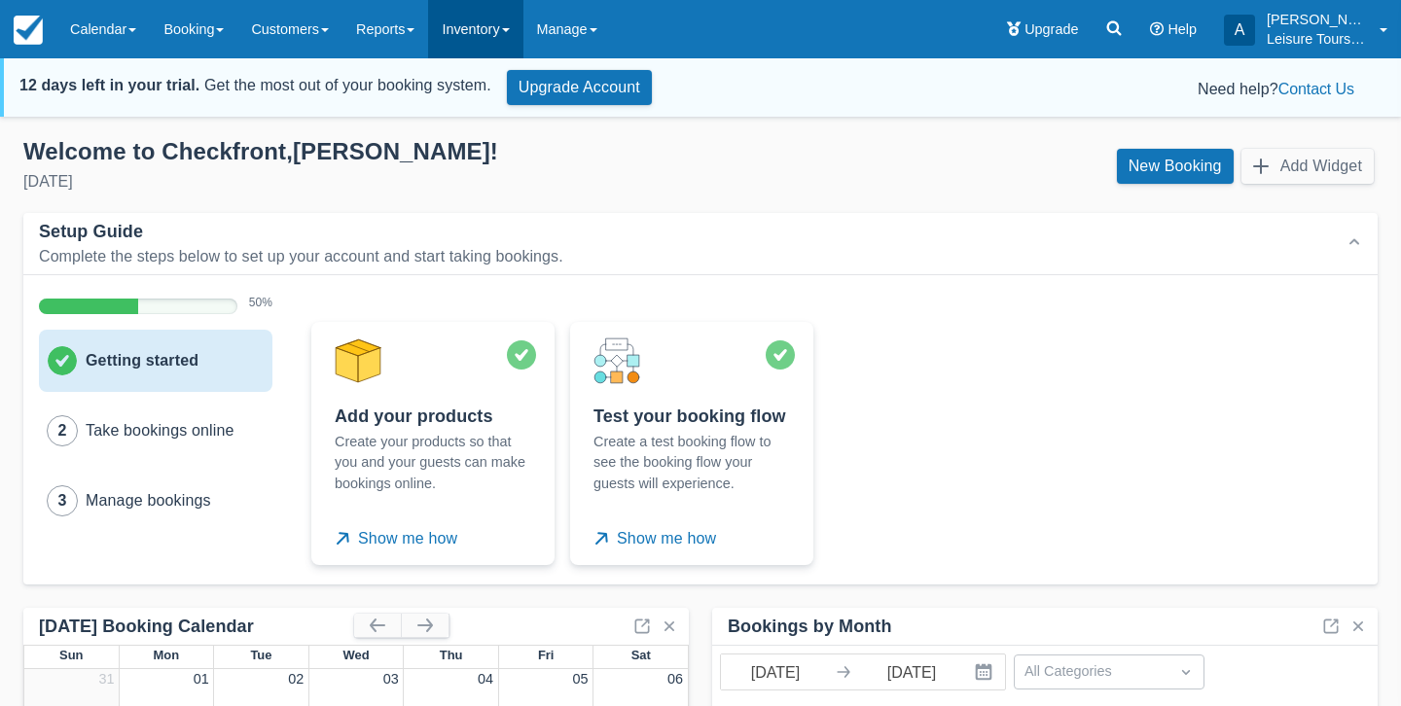
click at [496, 39] on link "Inventory" at bounding box center [475, 29] width 94 height 58
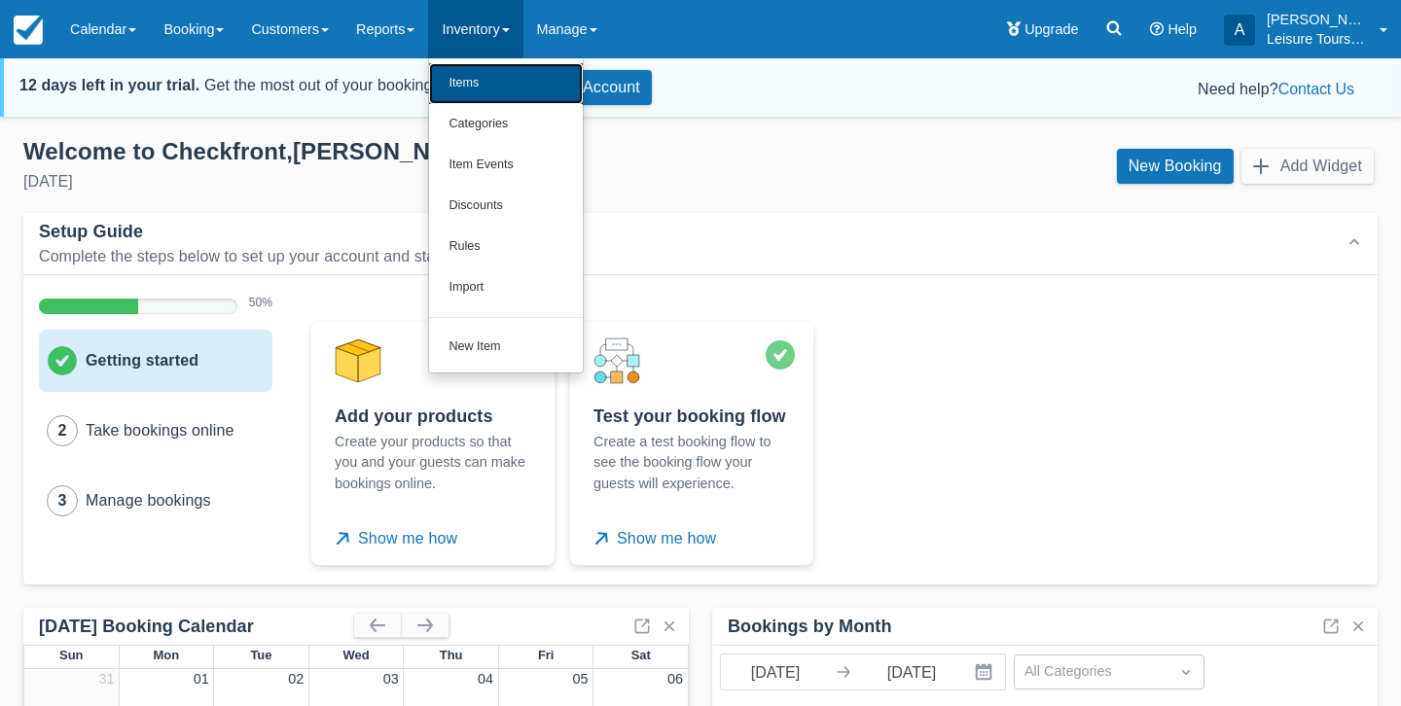
click at [500, 86] on link "Items" at bounding box center [506, 83] width 154 height 41
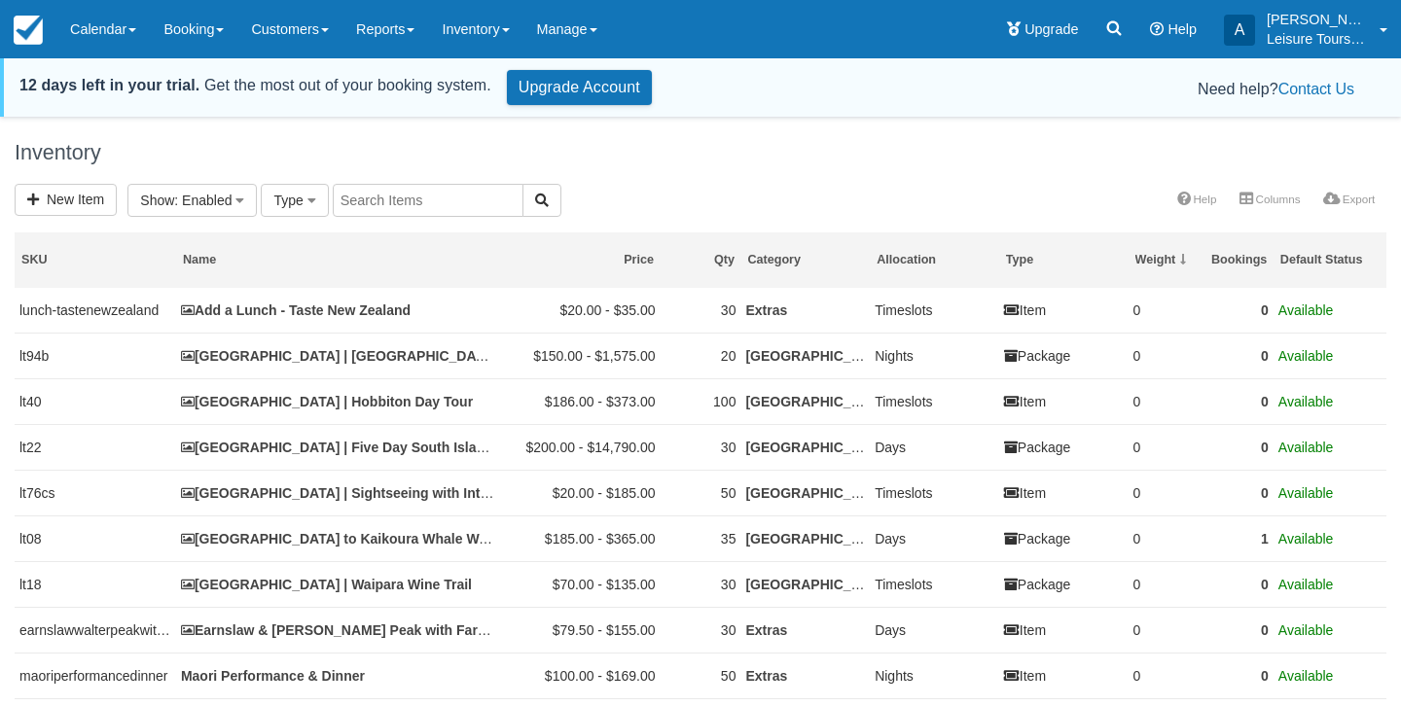
select select
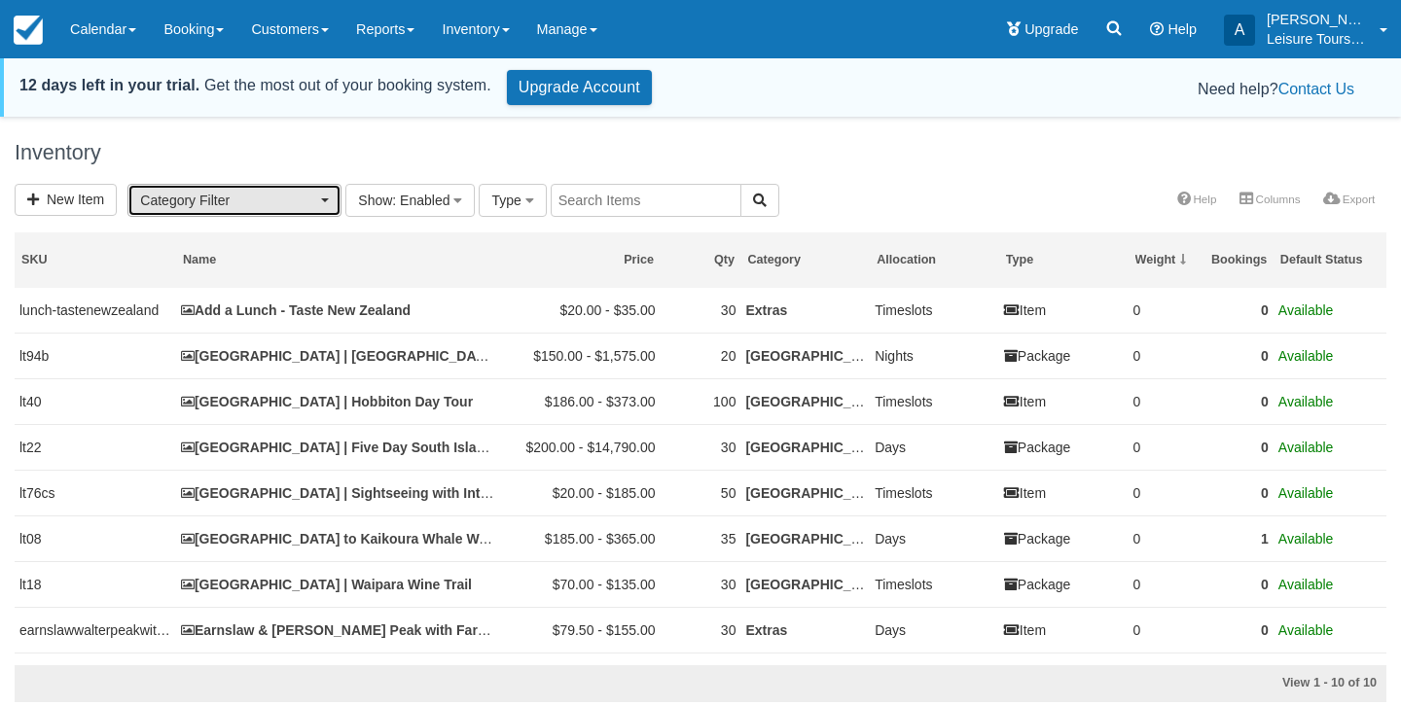
click at [268, 216] on button "Category Filter" at bounding box center [234, 200] width 214 height 33
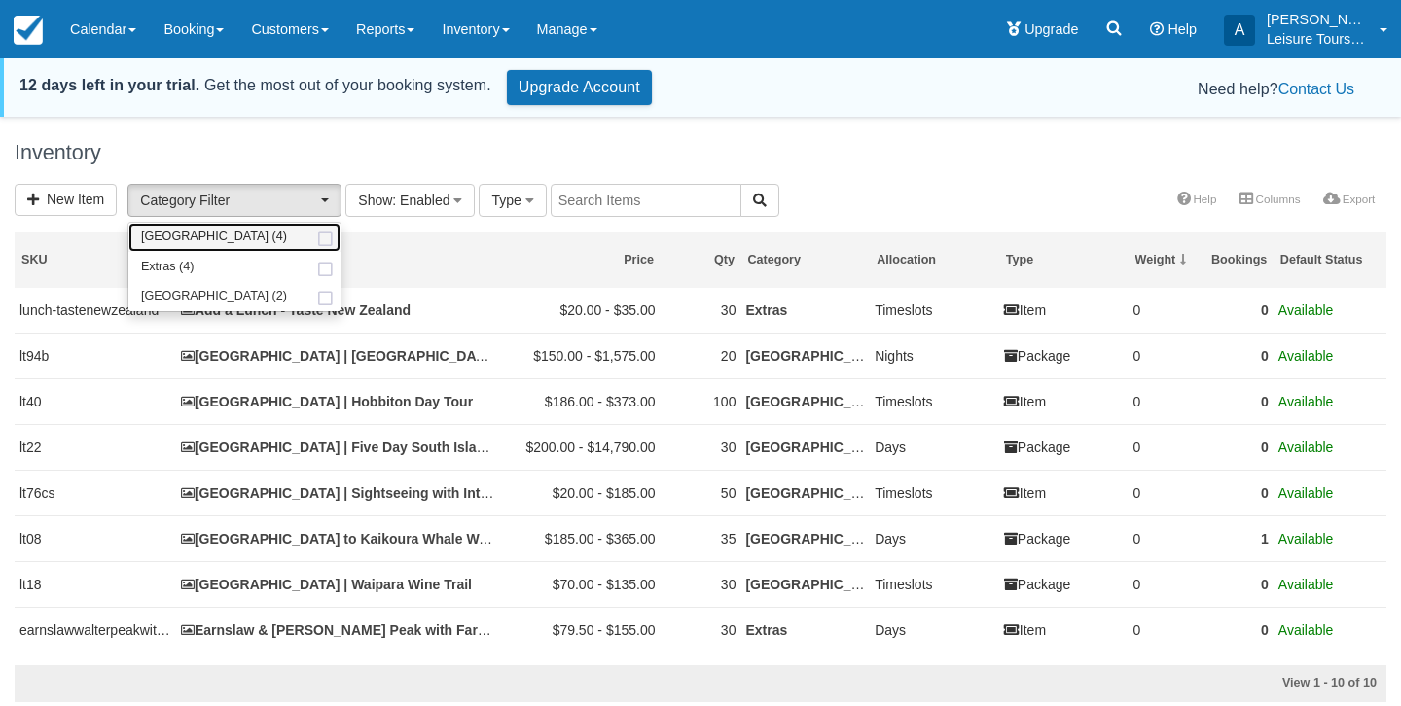
click at [334, 241] on span at bounding box center [325, 239] width 20 height 13
select select "5"
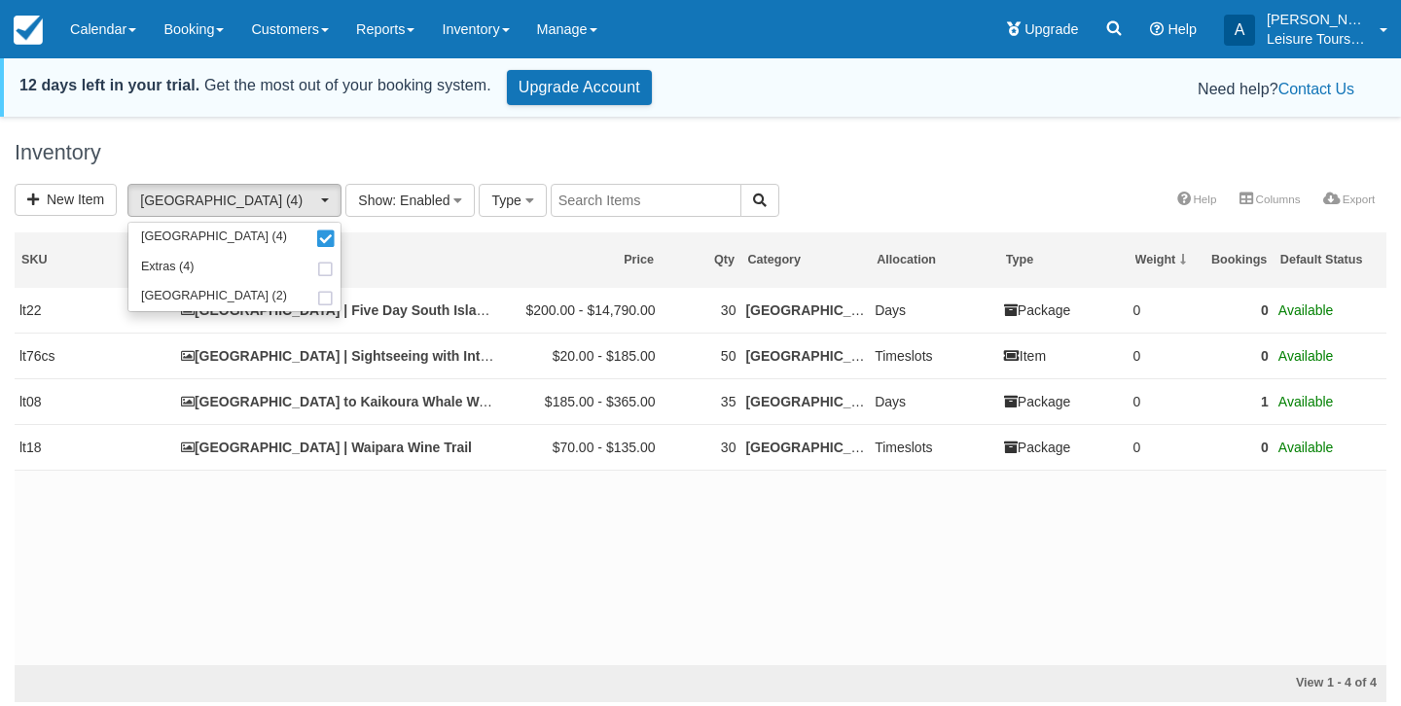
click at [760, 571] on div "lt22 [GEOGRAPHIC_DATA] | Five Day South Island Tour $200.00 - $14,790.00 30 Chr…" at bounding box center [700, 476] width 1371 height 377
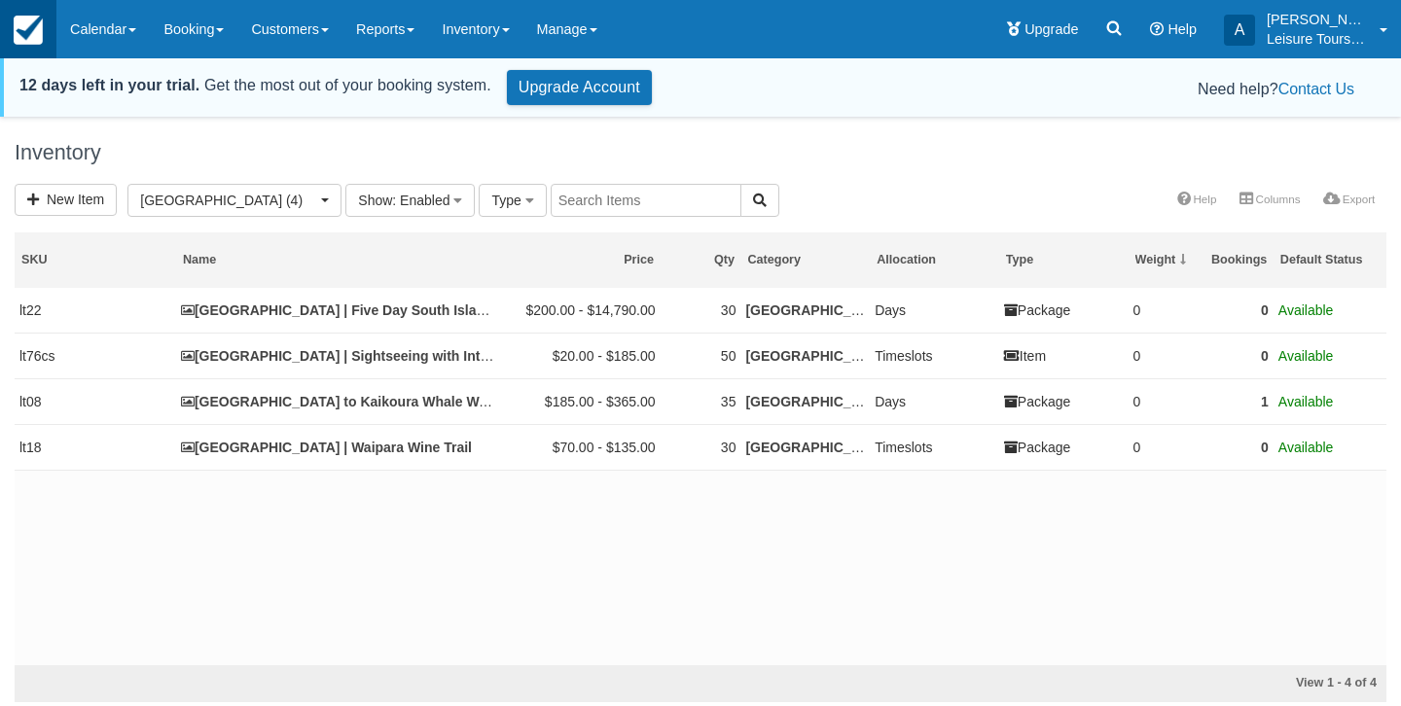
click at [28, 38] on img at bounding box center [28, 30] width 29 height 29
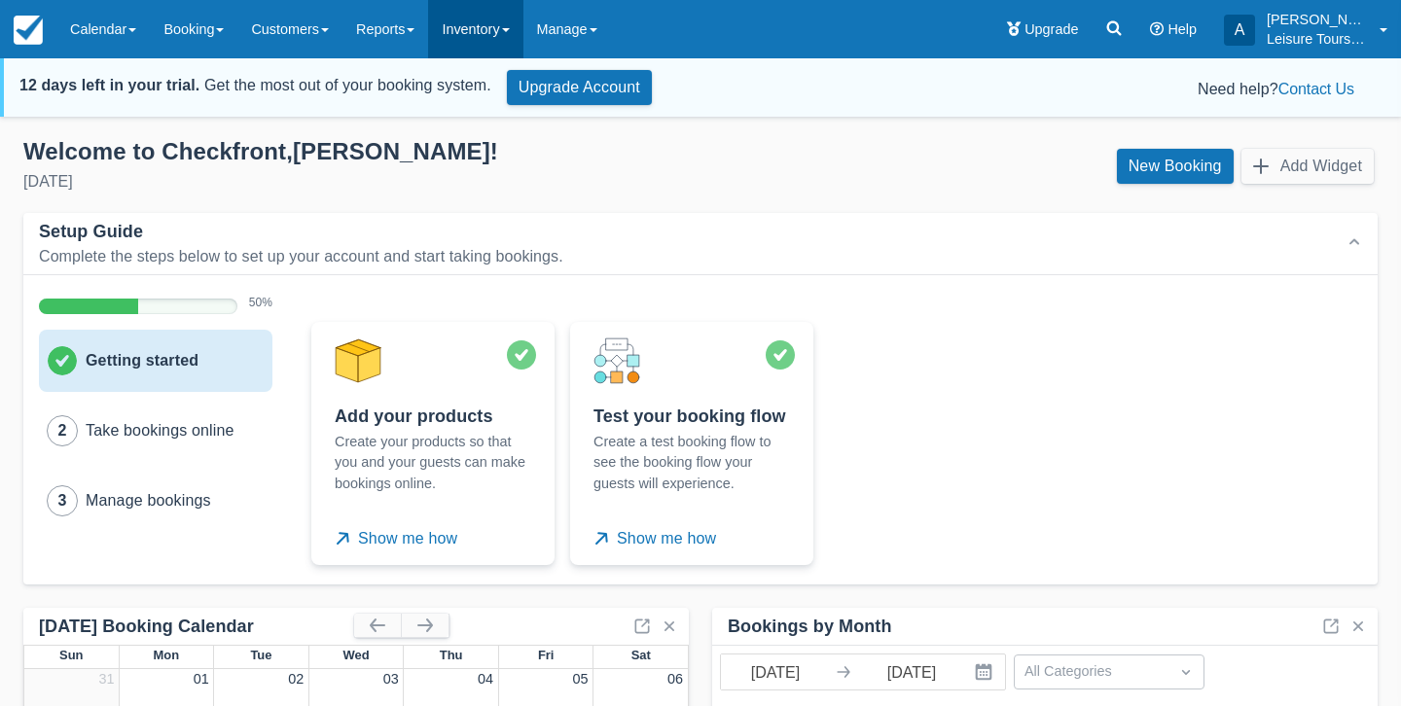
click at [496, 47] on link "Inventory" at bounding box center [475, 29] width 94 height 58
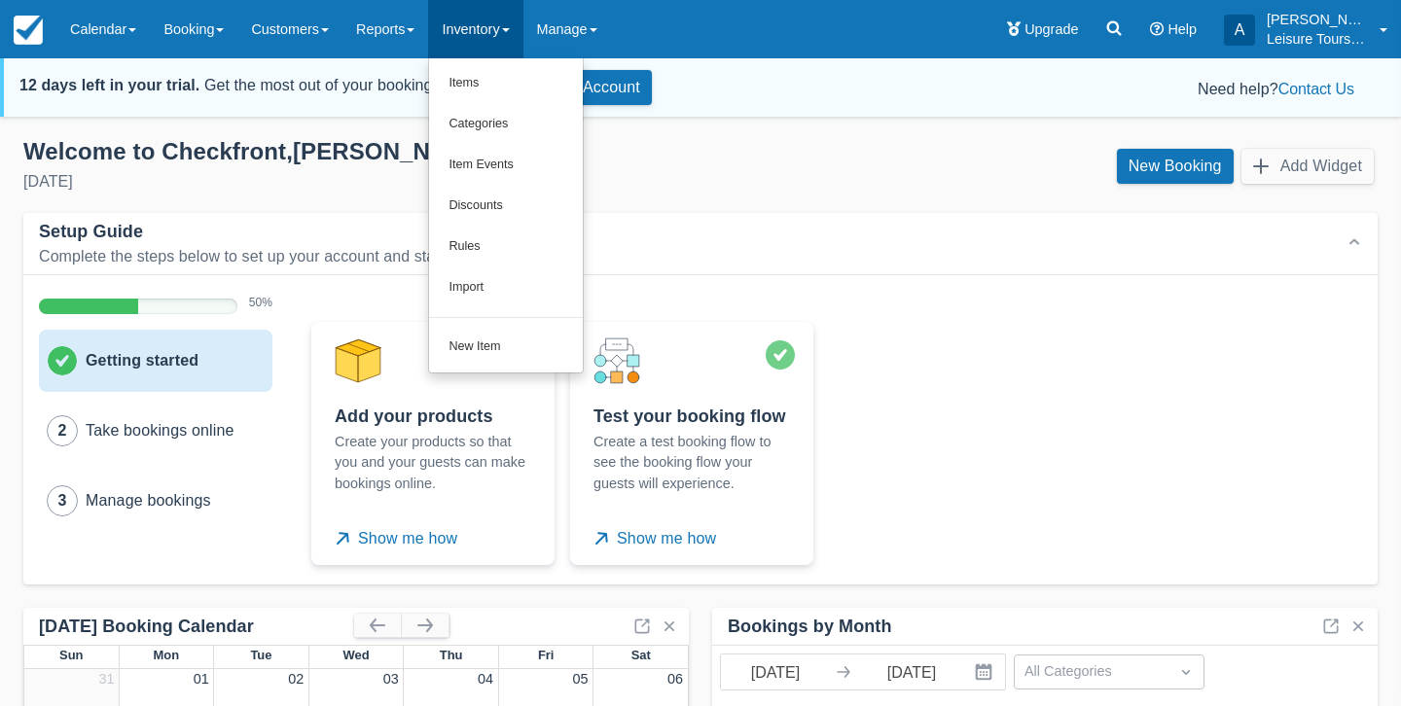
click at [496, 47] on link "Inventory" at bounding box center [475, 29] width 94 height 58
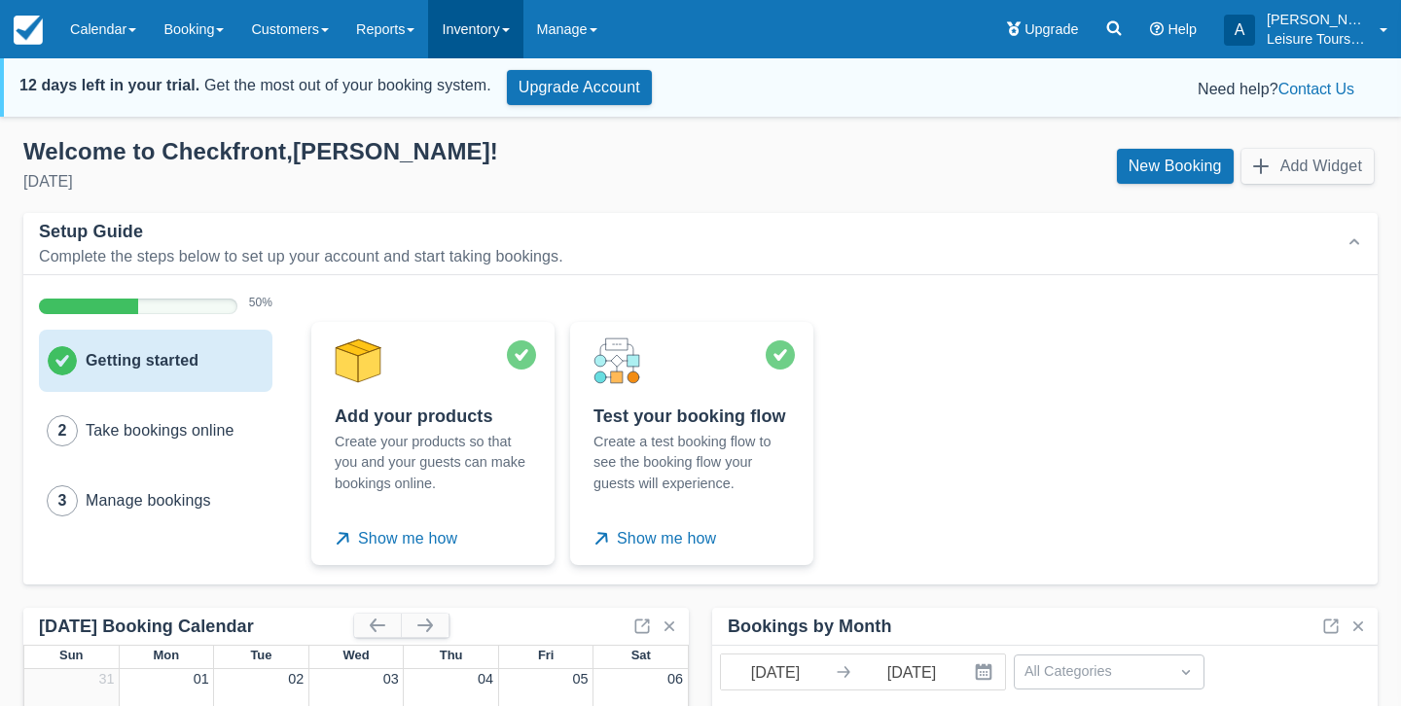
click at [491, 33] on link "Inventory" at bounding box center [475, 29] width 94 height 58
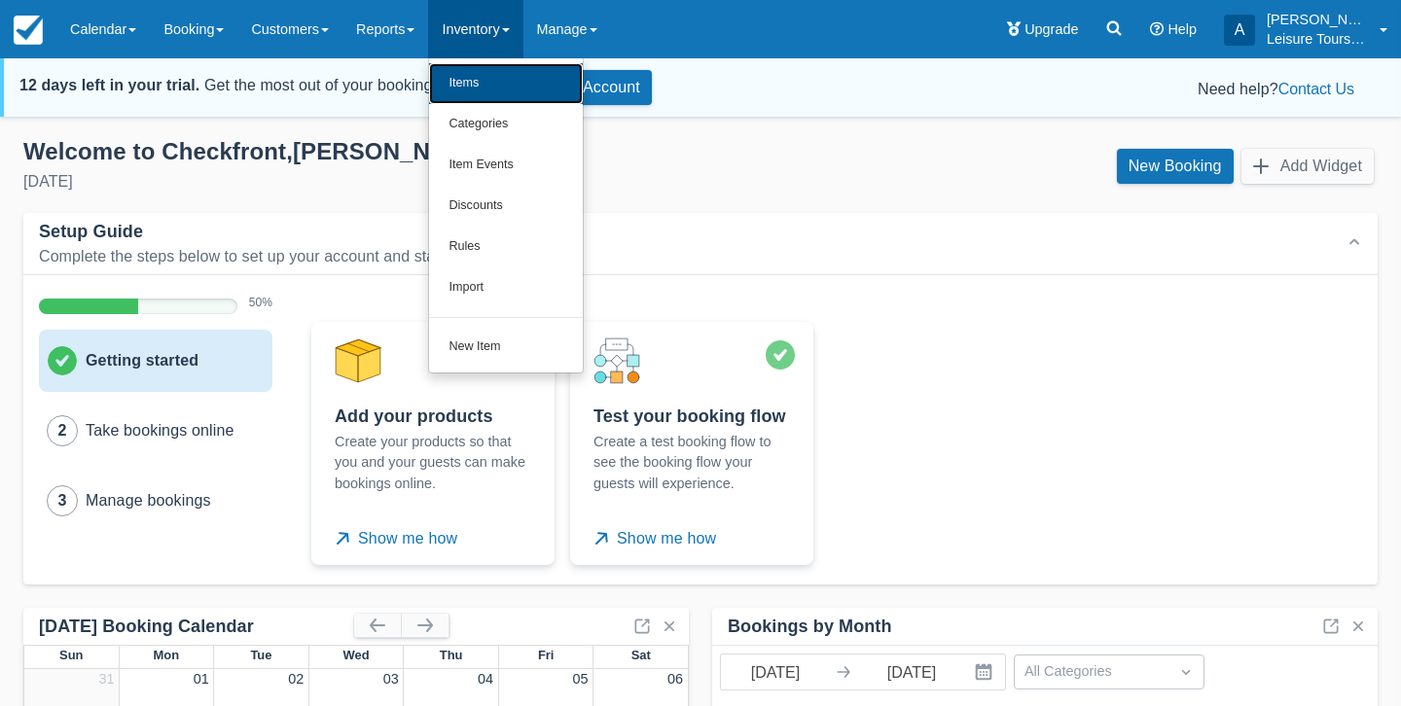
click at [489, 68] on link "Items" at bounding box center [506, 83] width 154 height 41
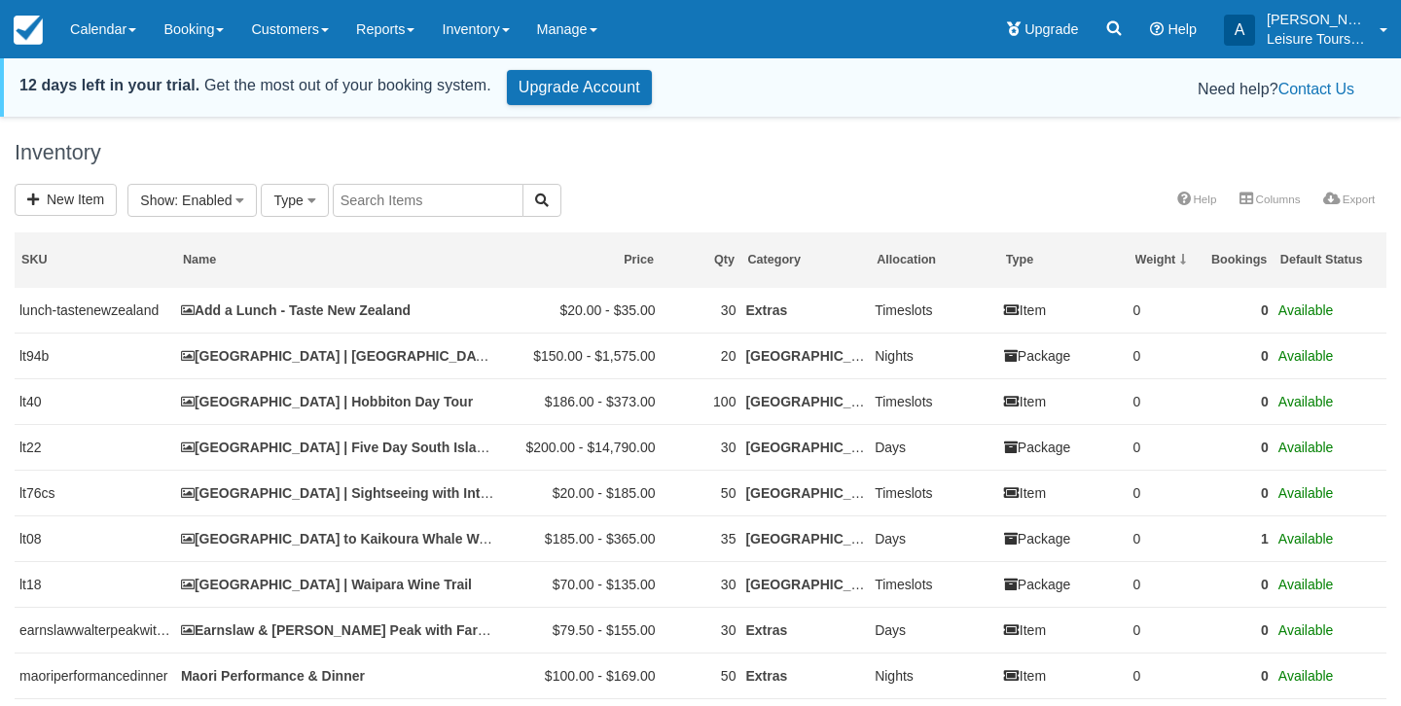
select select
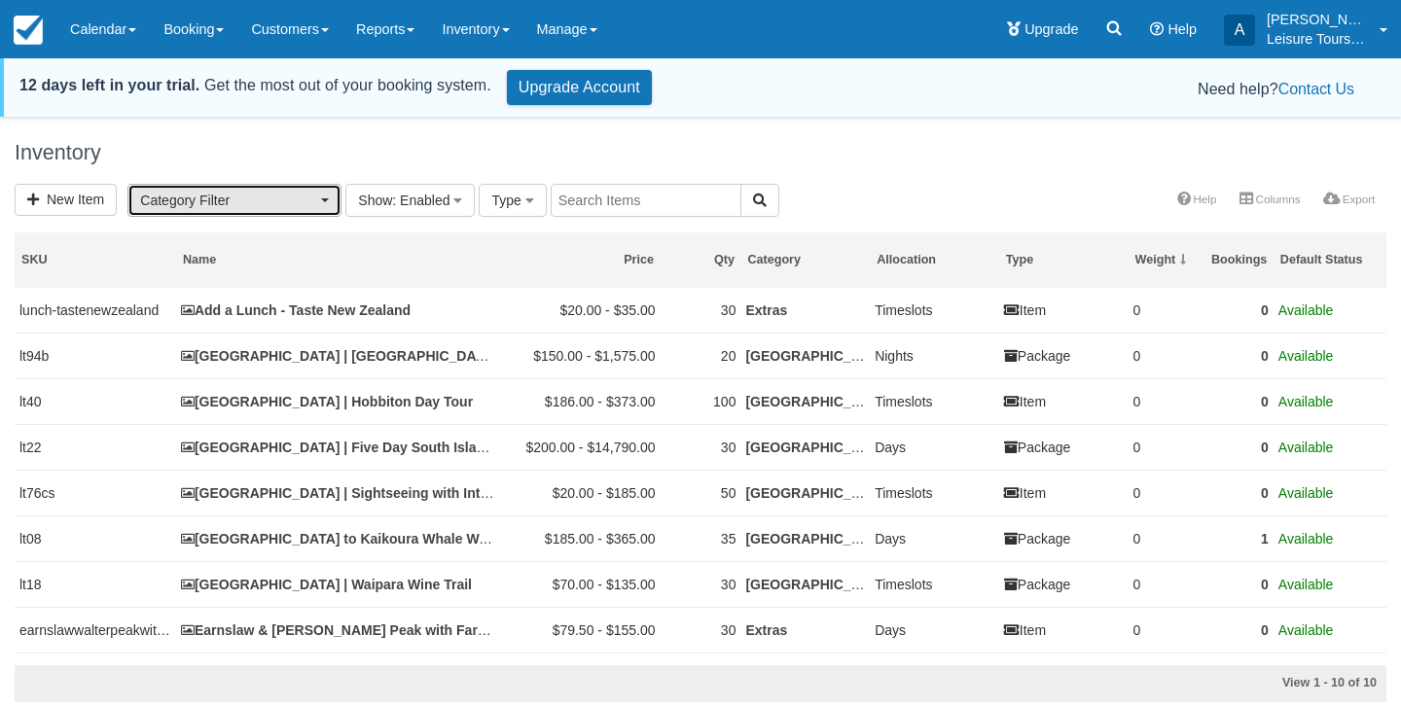
click at [251, 195] on span "Category Filter" at bounding box center [228, 200] width 176 height 19
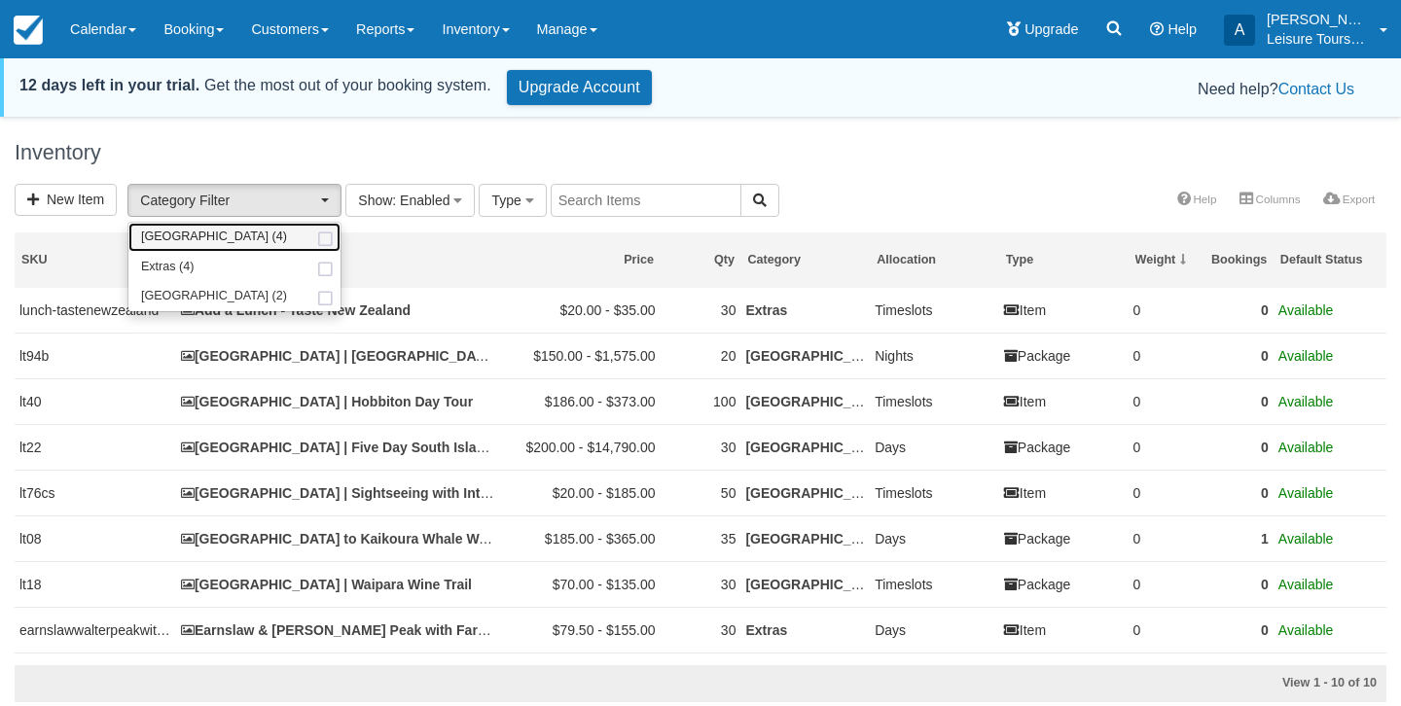
click at [250, 246] on link "[GEOGRAPHIC_DATA] (4)" at bounding box center [234, 238] width 212 height 30
select select "5"
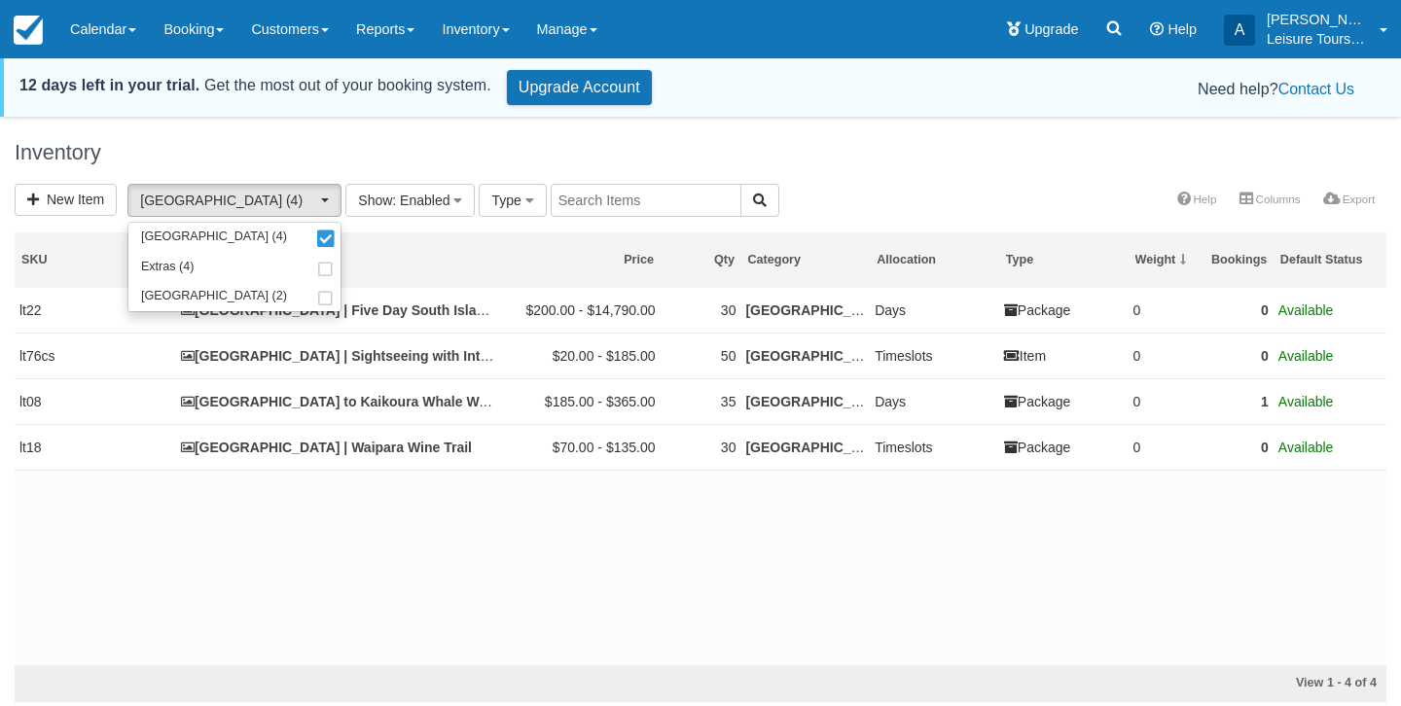
click at [588, 570] on div "lt22 [GEOGRAPHIC_DATA] | Five Day South Island Tour $200.00 - $14,790.00 30 Chr…" at bounding box center [700, 476] width 1371 height 377
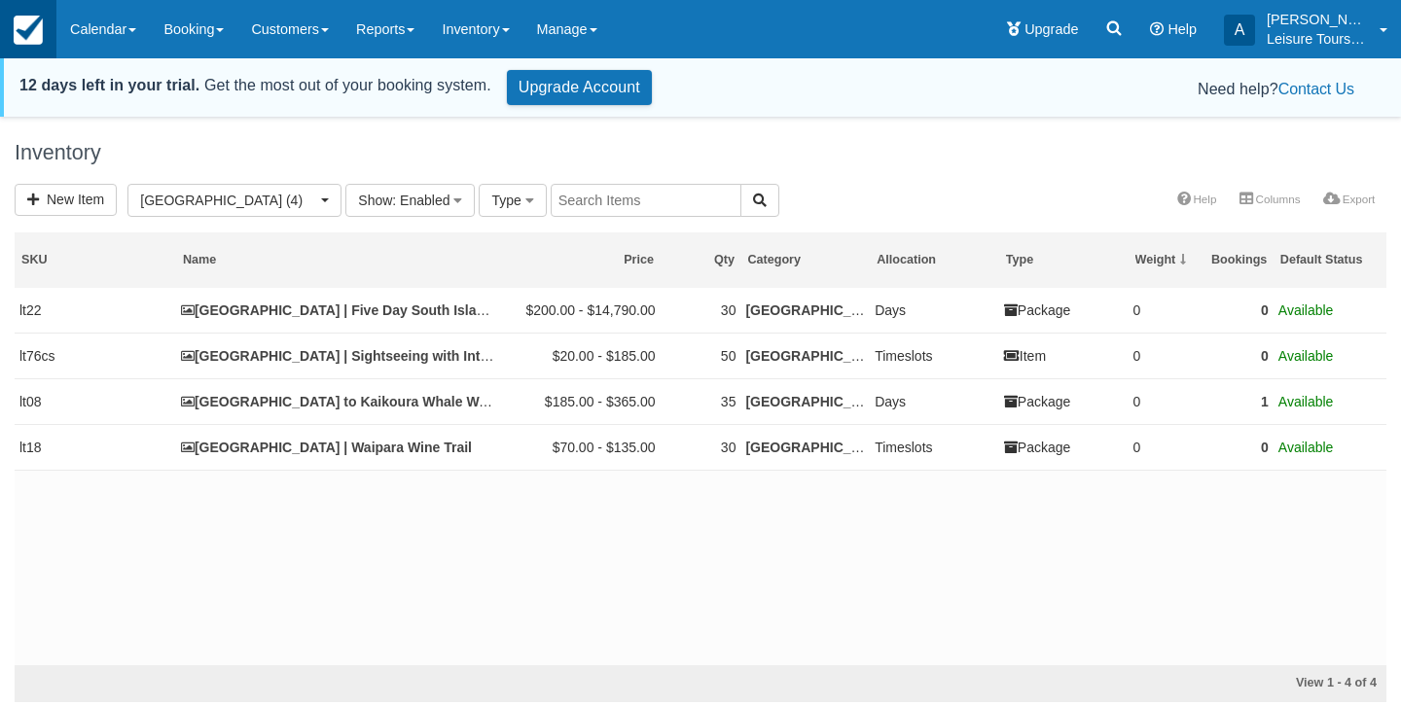
click at [27, 30] on img at bounding box center [28, 30] width 29 height 29
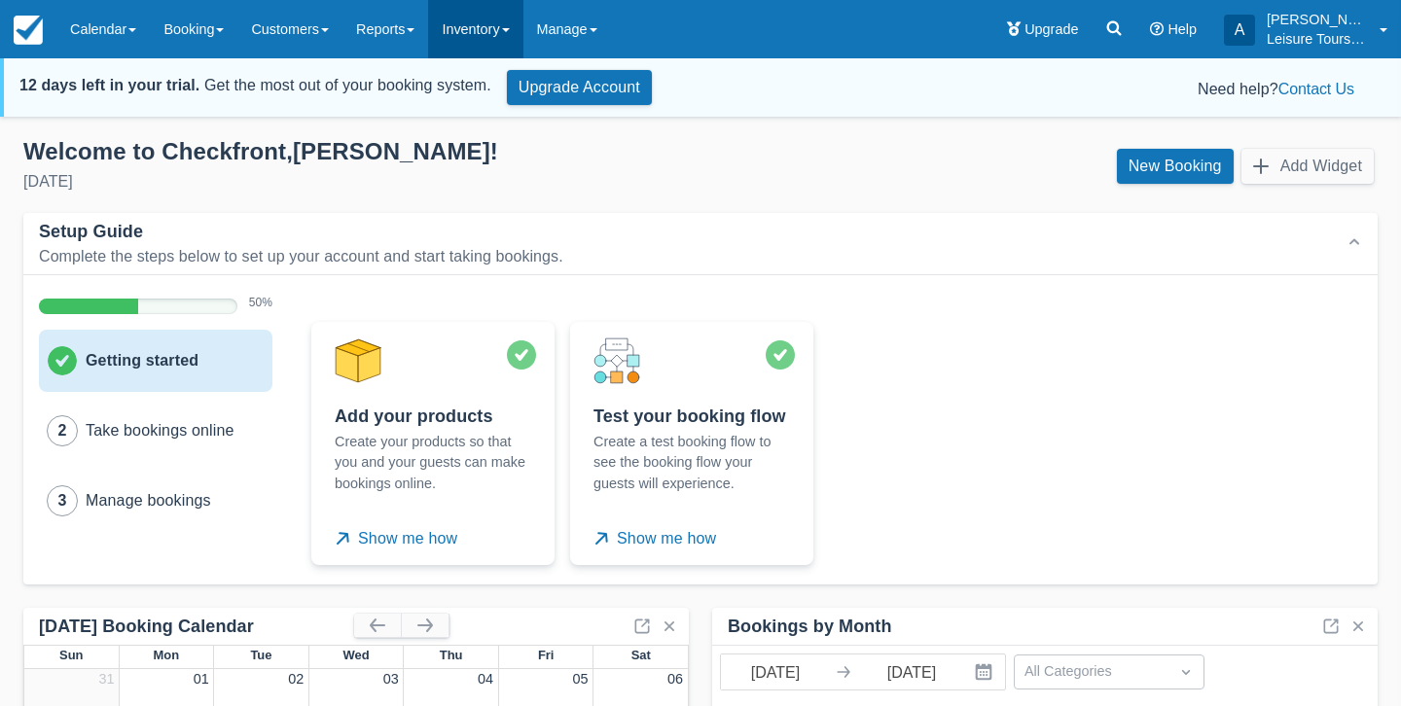
click at [494, 32] on link "Inventory" at bounding box center [475, 29] width 94 height 58
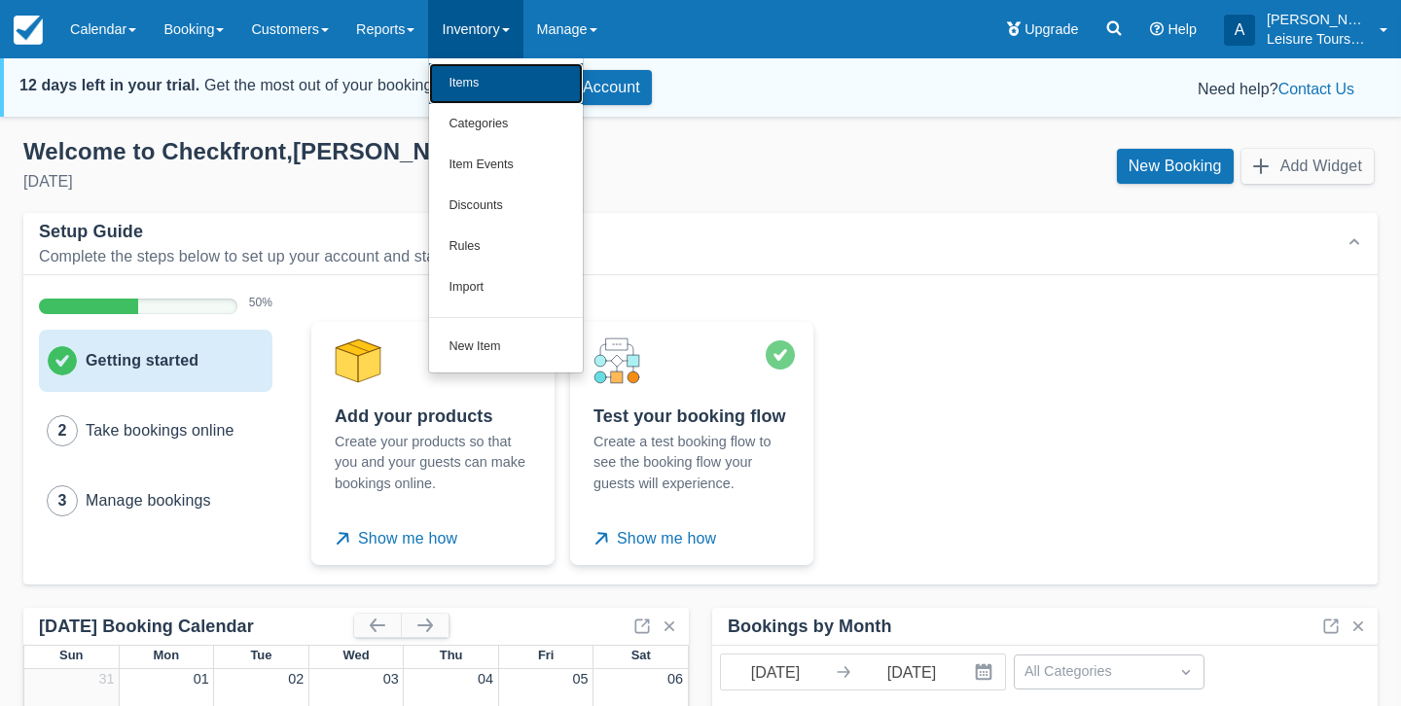
click at [492, 87] on link "Items" at bounding box center [506, 83] width 154 height 41
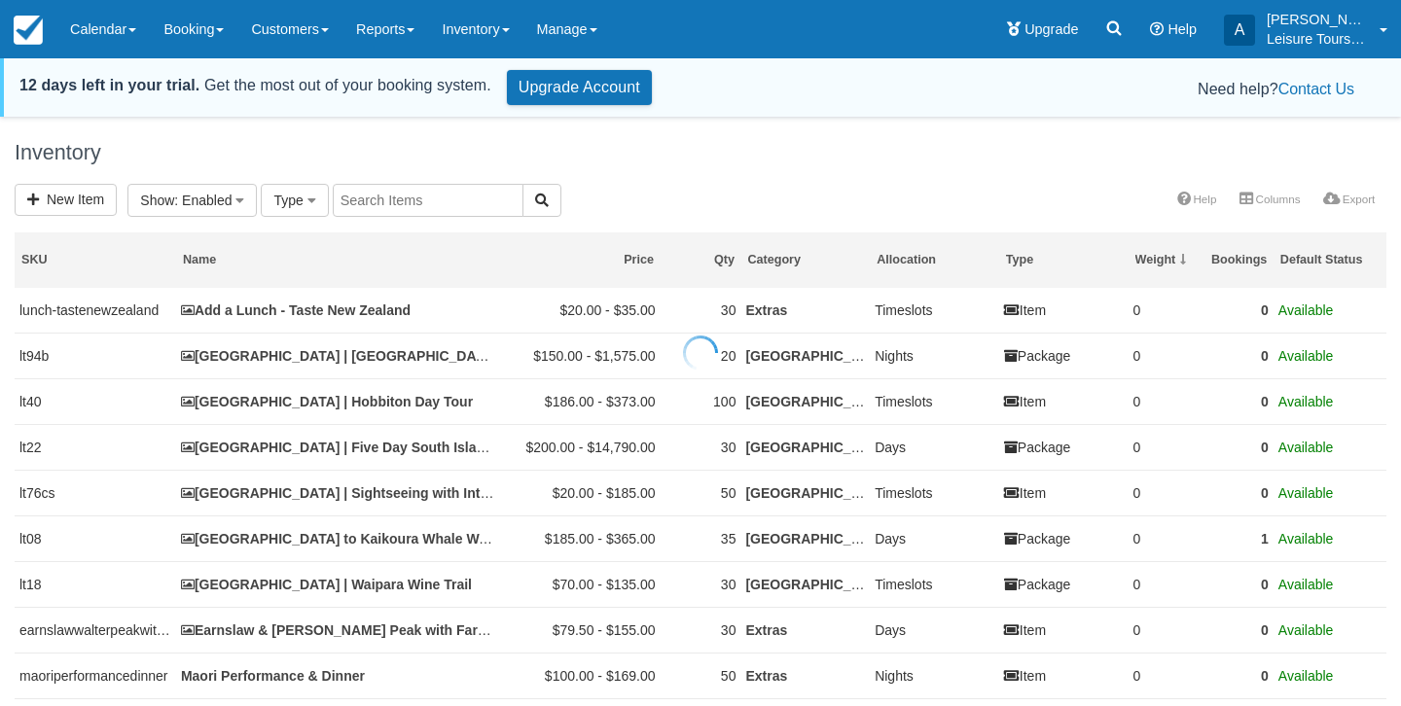
select select
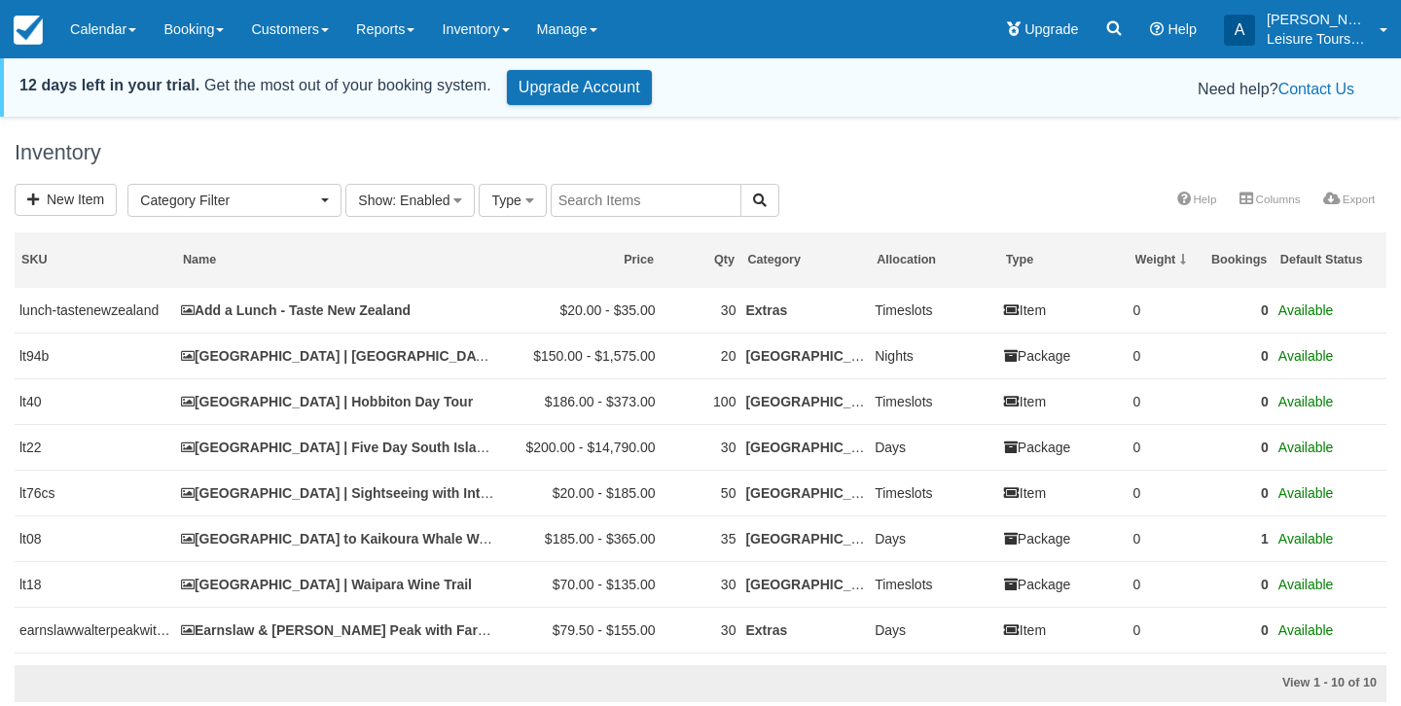
click at [306, 216] on div "Category Filter [GEOGRAPHIC_DATA] (4) Extras (4) [GEOGRAPHIC_DATA] (2) [GEOGRAP…" at bounding box center [234, 202] width 214 height 36
click at [314, 208] on span "Category Filter" at bounding box center [228, 200] width 176 height 19
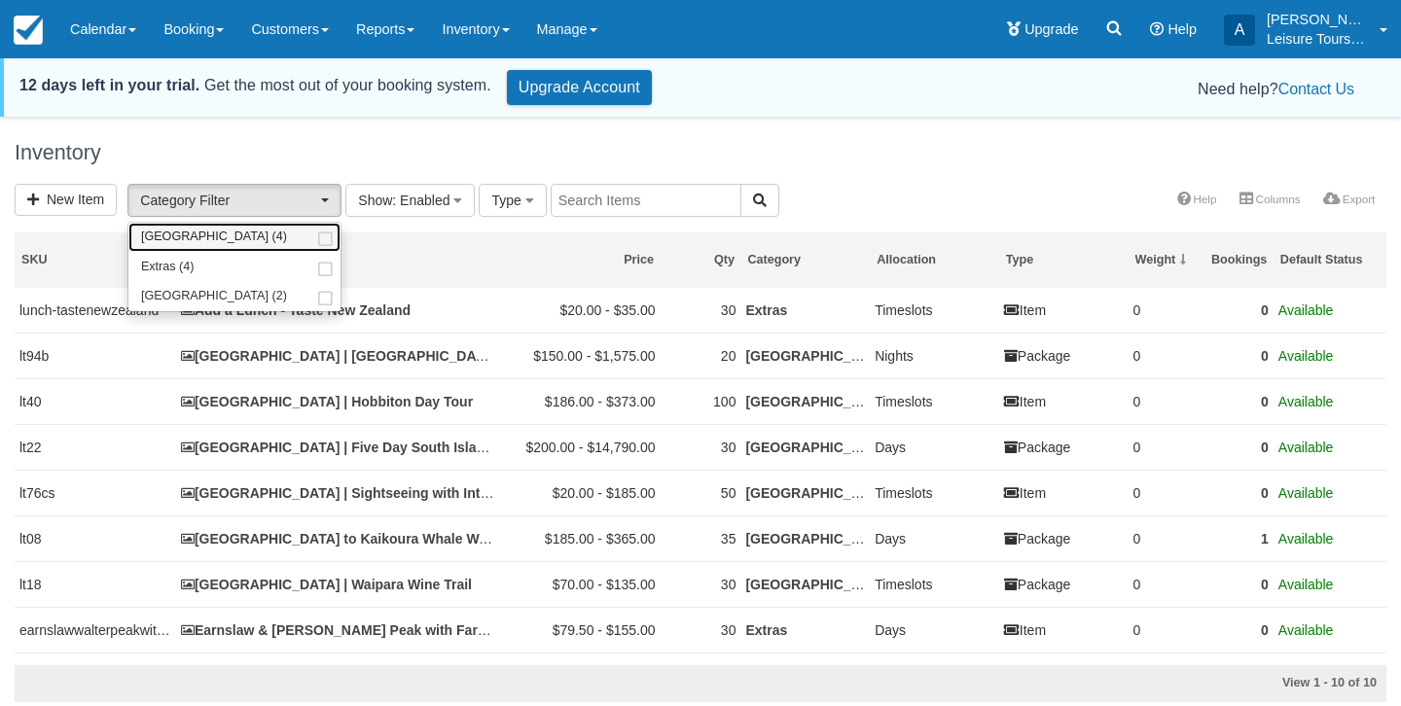
click at [326, 240] on span at bounding box center [325, 239] width 20 height 13
select select "5"
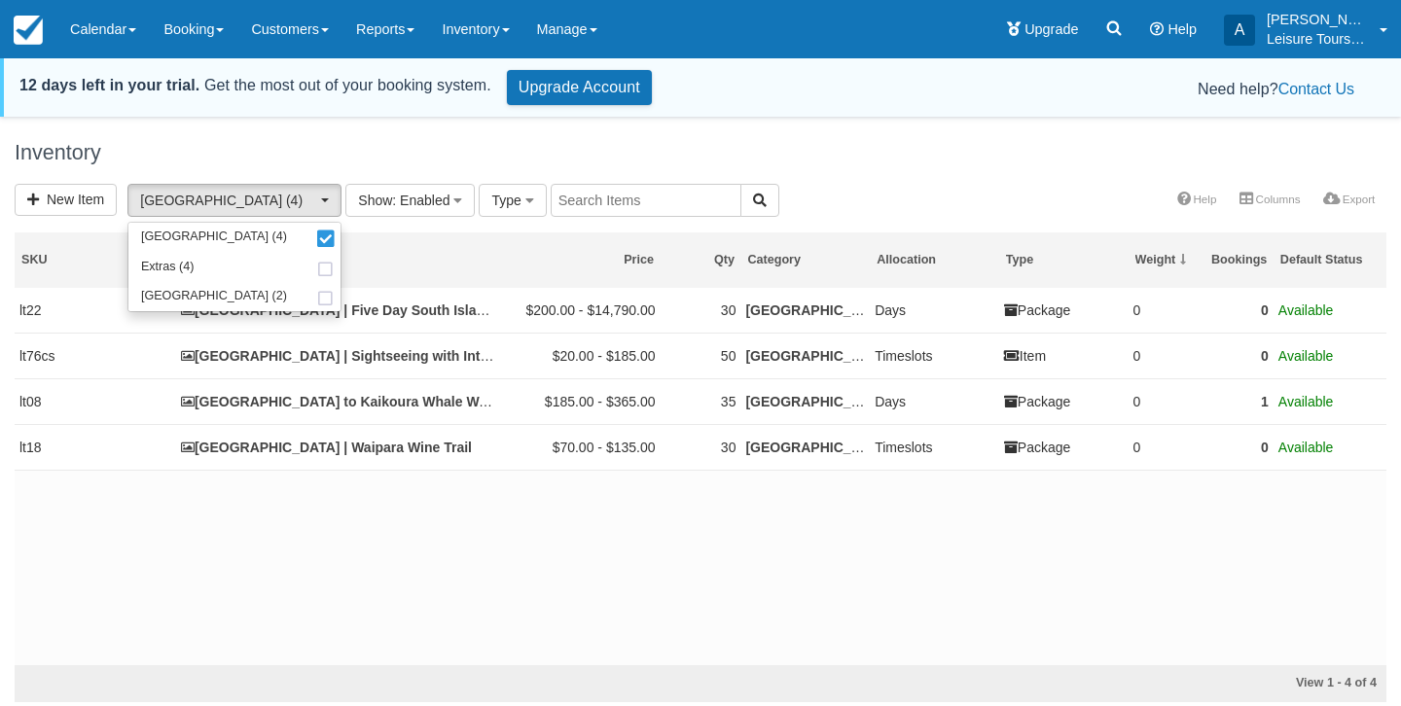
click at [833, 148] on h1 "Inventory" at bounding box center [700, 152] width 1371 height 23
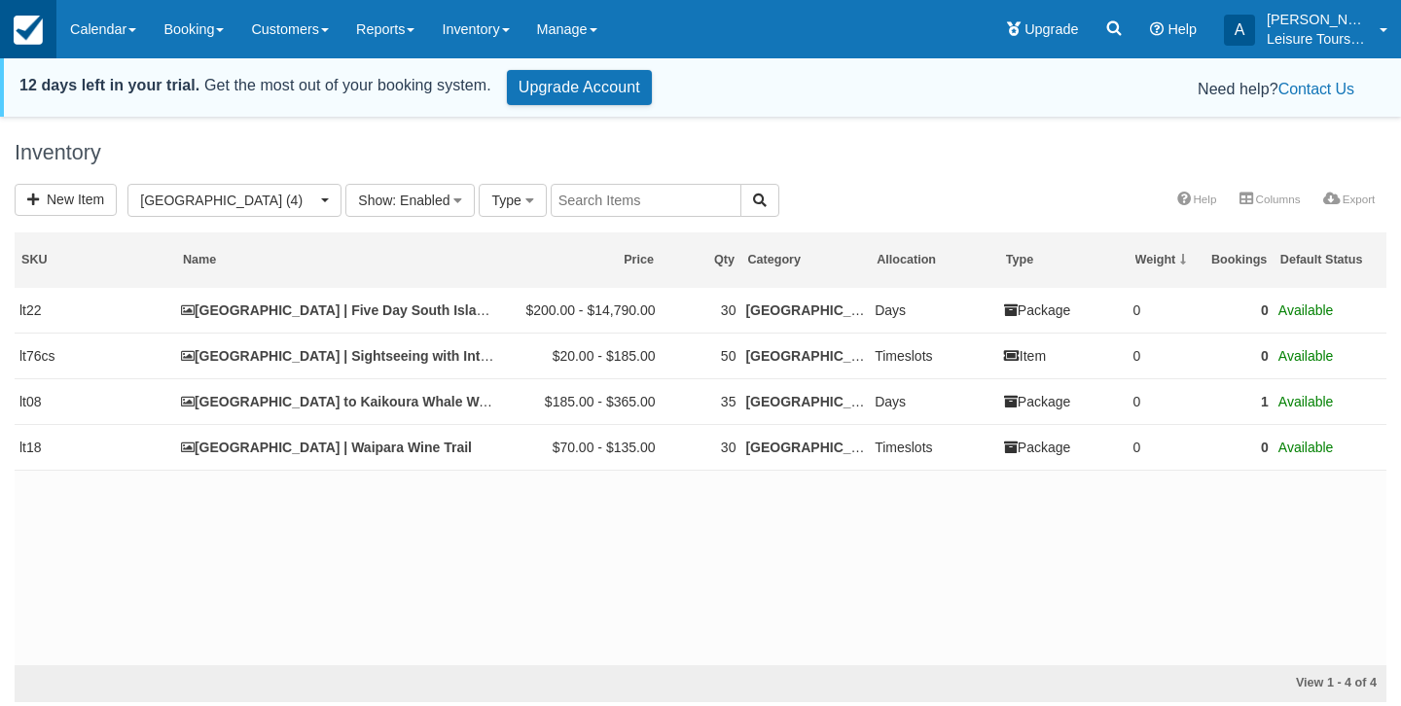
click at [34, 37] on img at bounding box center [28, 30] width 29 height 29
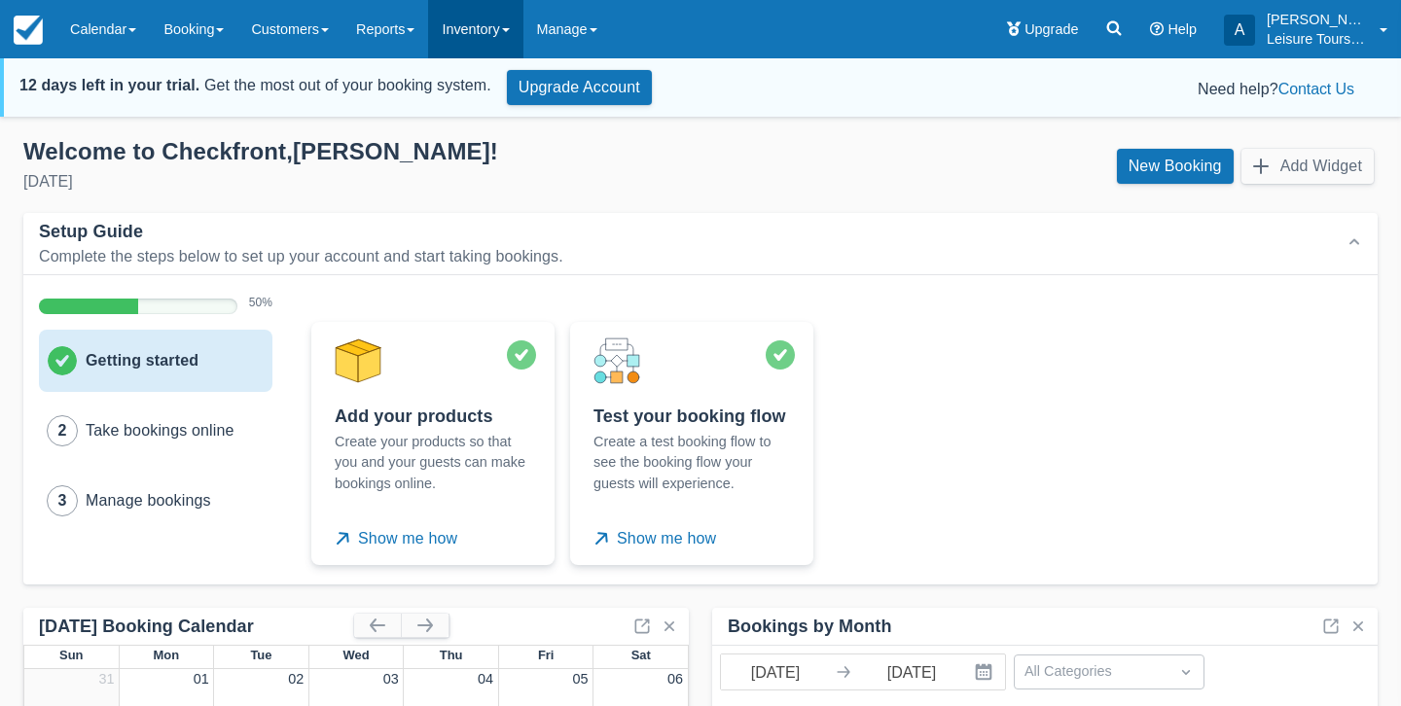
click at [477, 32] on link "Inventory" at bounding box center [475, 29] width 94 height 58
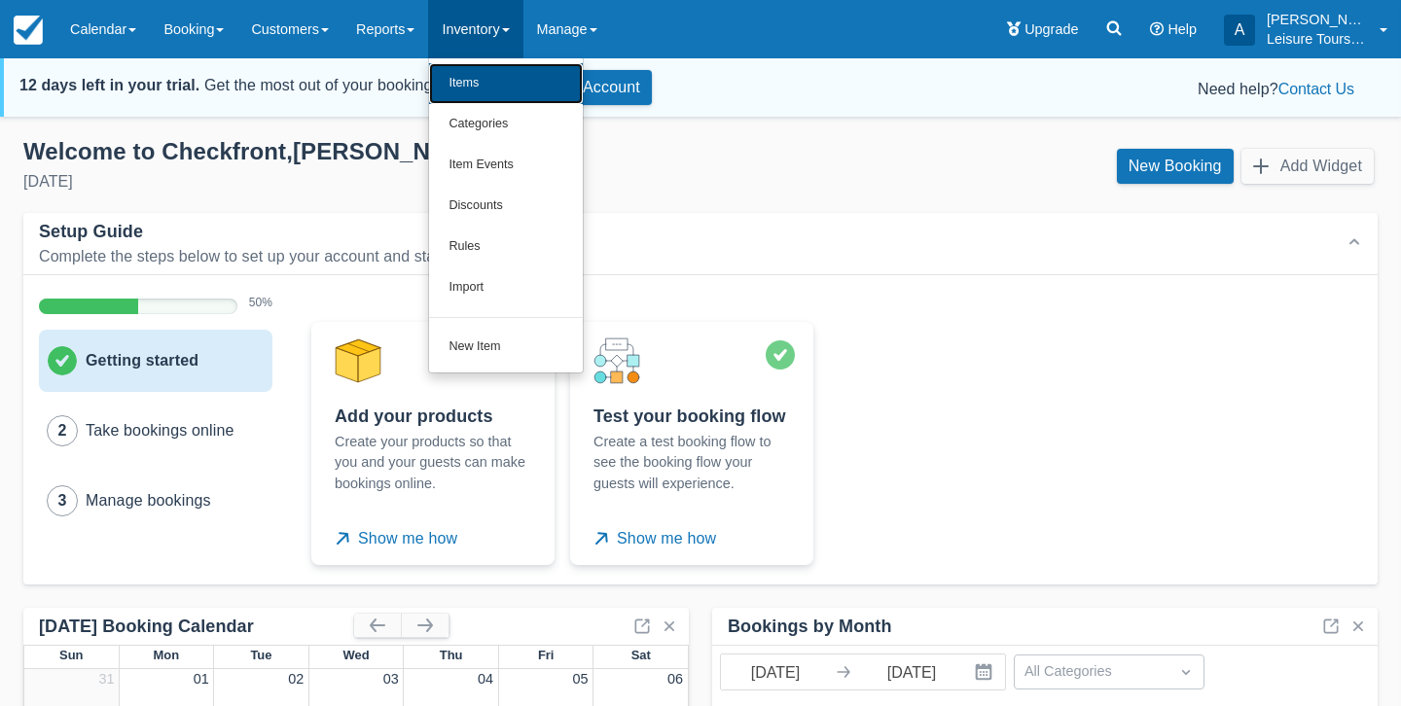
click at [485, 81] on link "Items" at bounding box center [506, 83] width 154 height 41
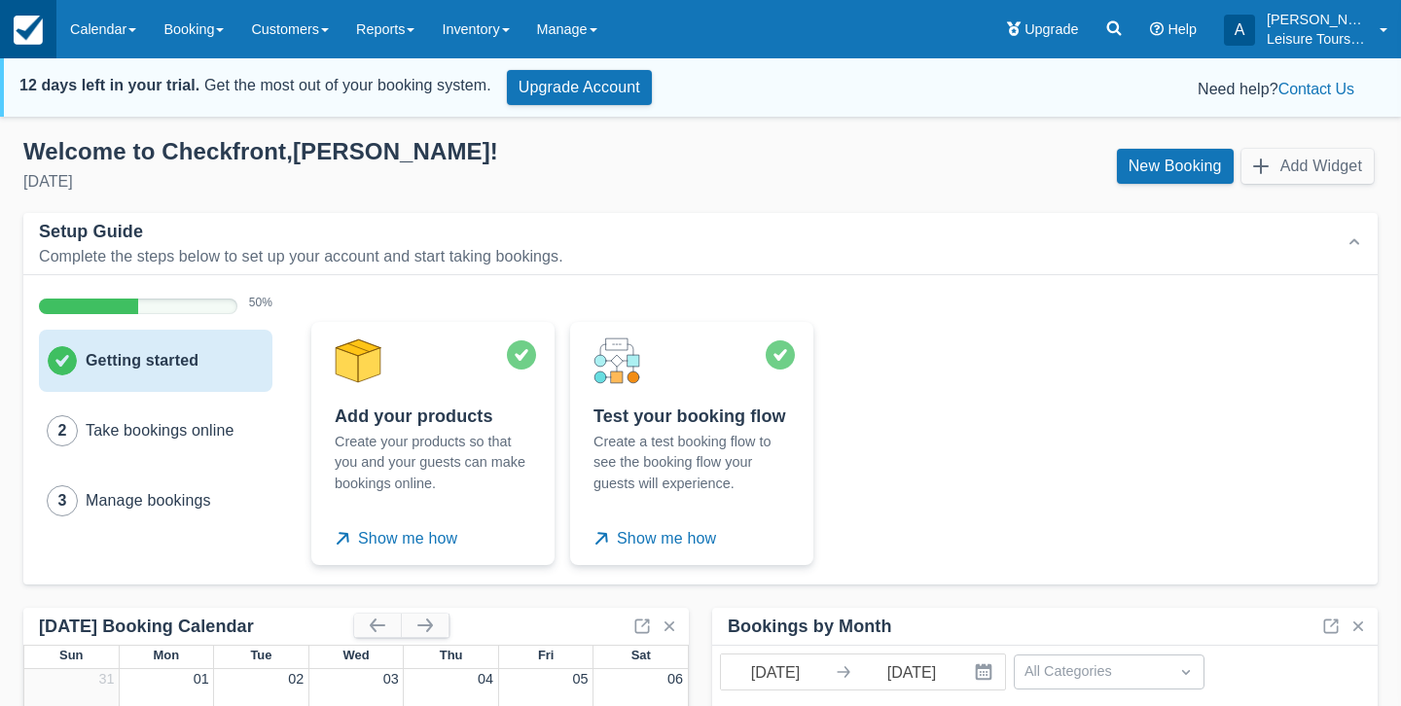
click at [34, 23] on img at bounding box center [28, 30] width 29 height 29
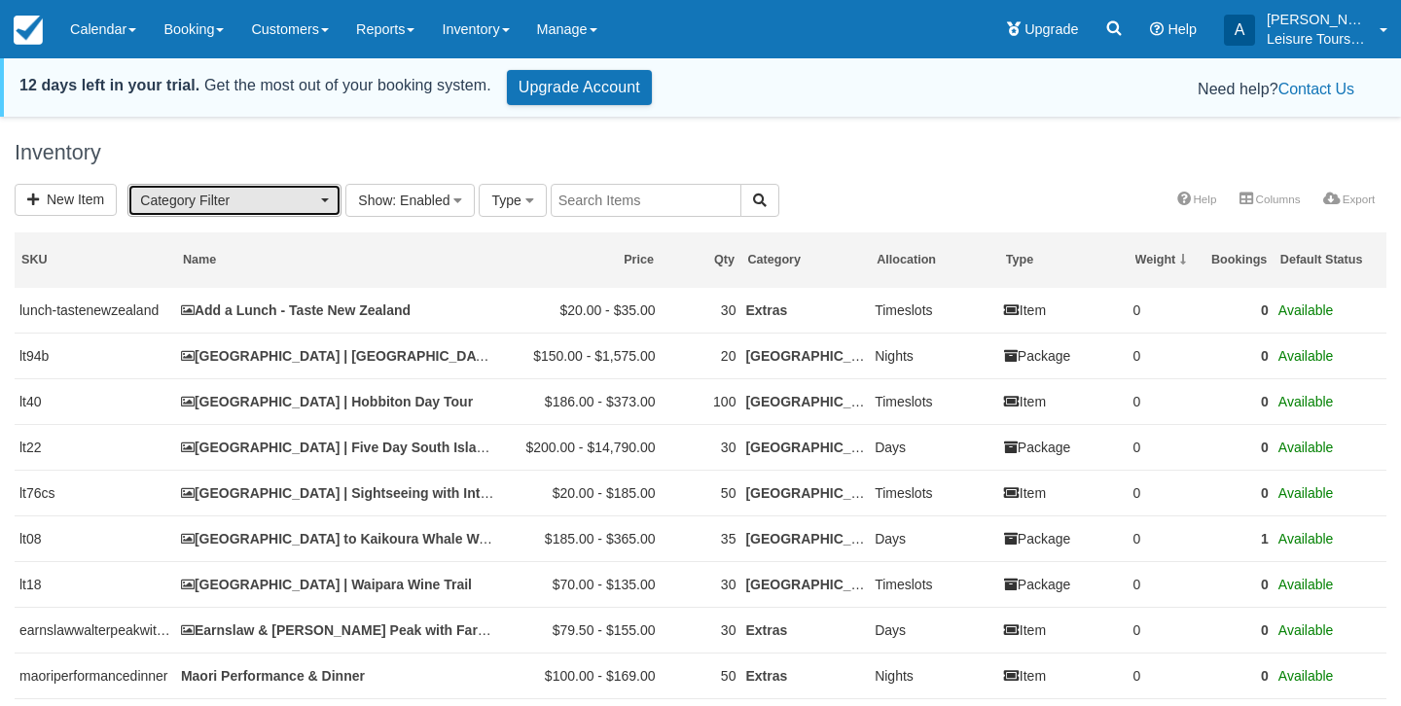
click at [286, 204] on span "Category Filter" at bounding box center [228, 200] width 176 height 19
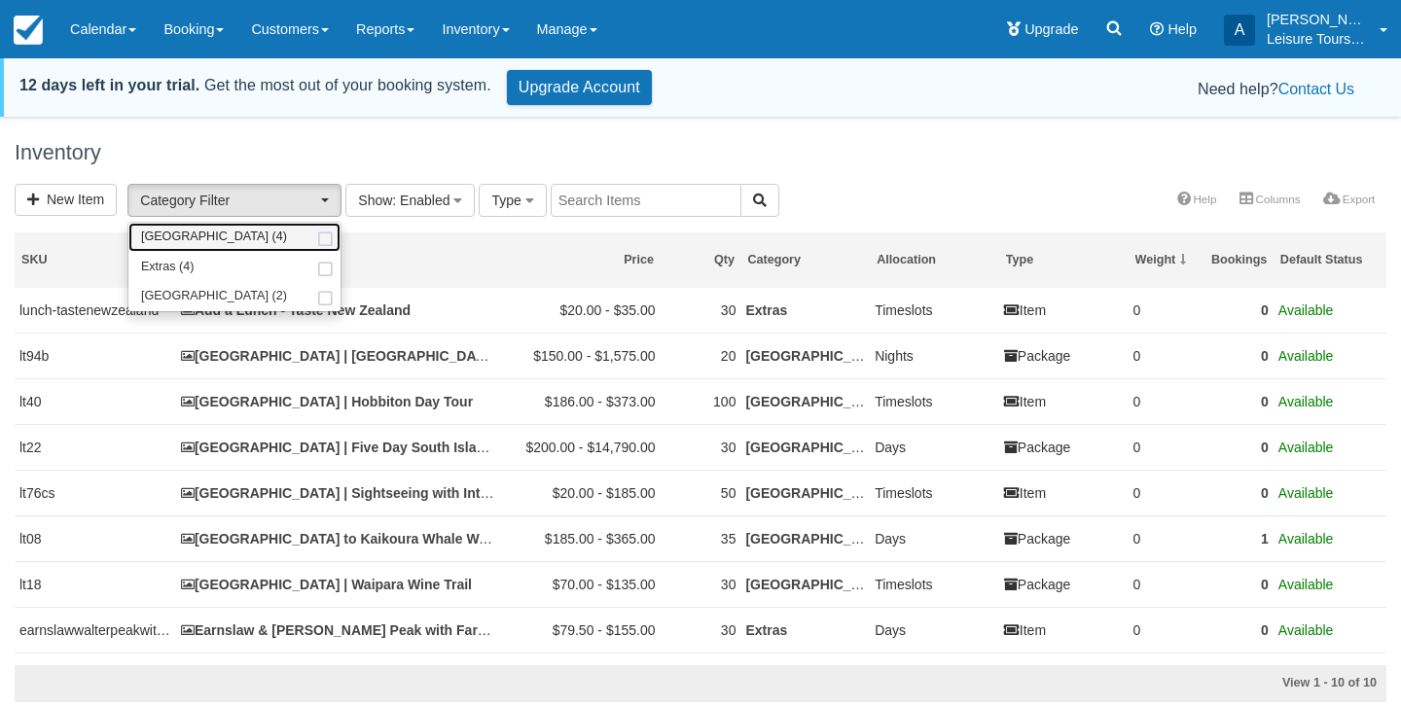
click at [325, 244] on span at bounding box center [325, 239] width 20 height 13
select select "5"
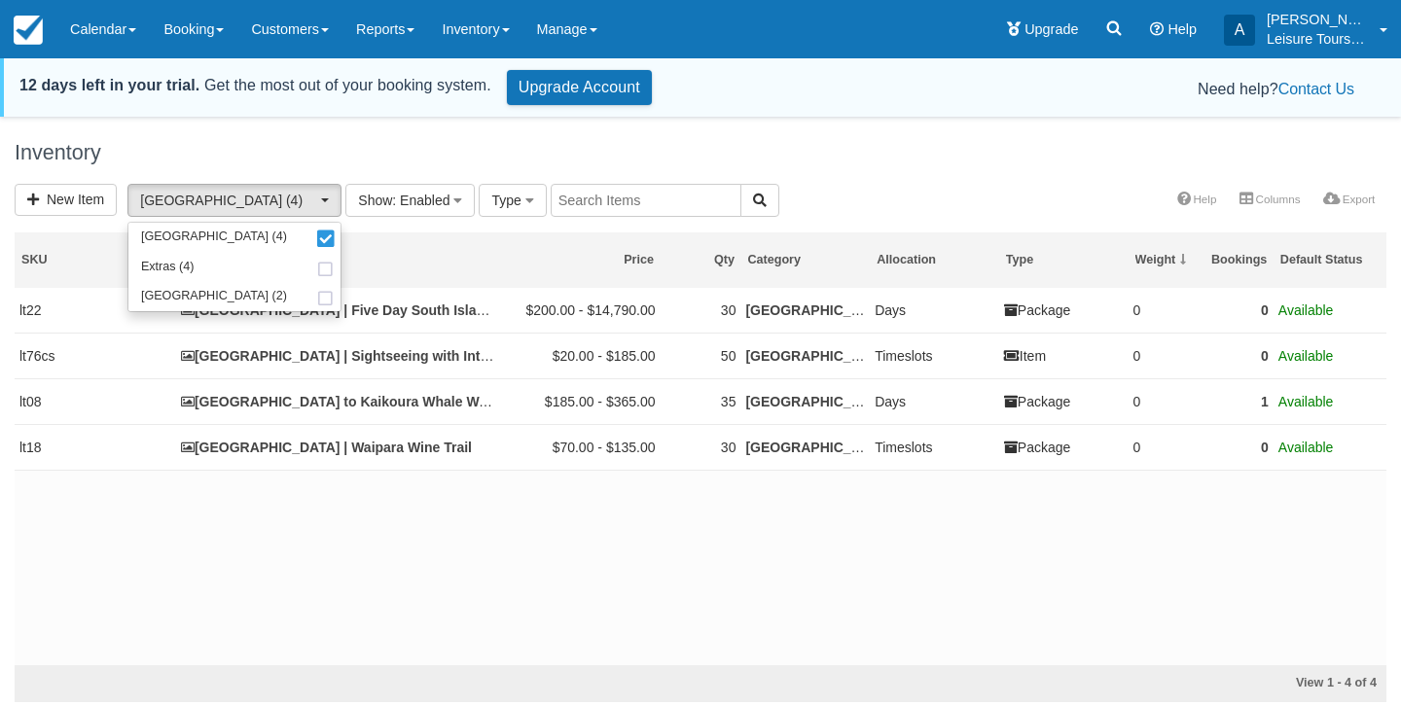
click at [606, 580] on div "lt22 [GEOGRAPHIC_DATA] | Five Day South Island Tour $200.00 - $14,790.00 30 Chr…" at bounding box center [700, 476] width 1371 height 377
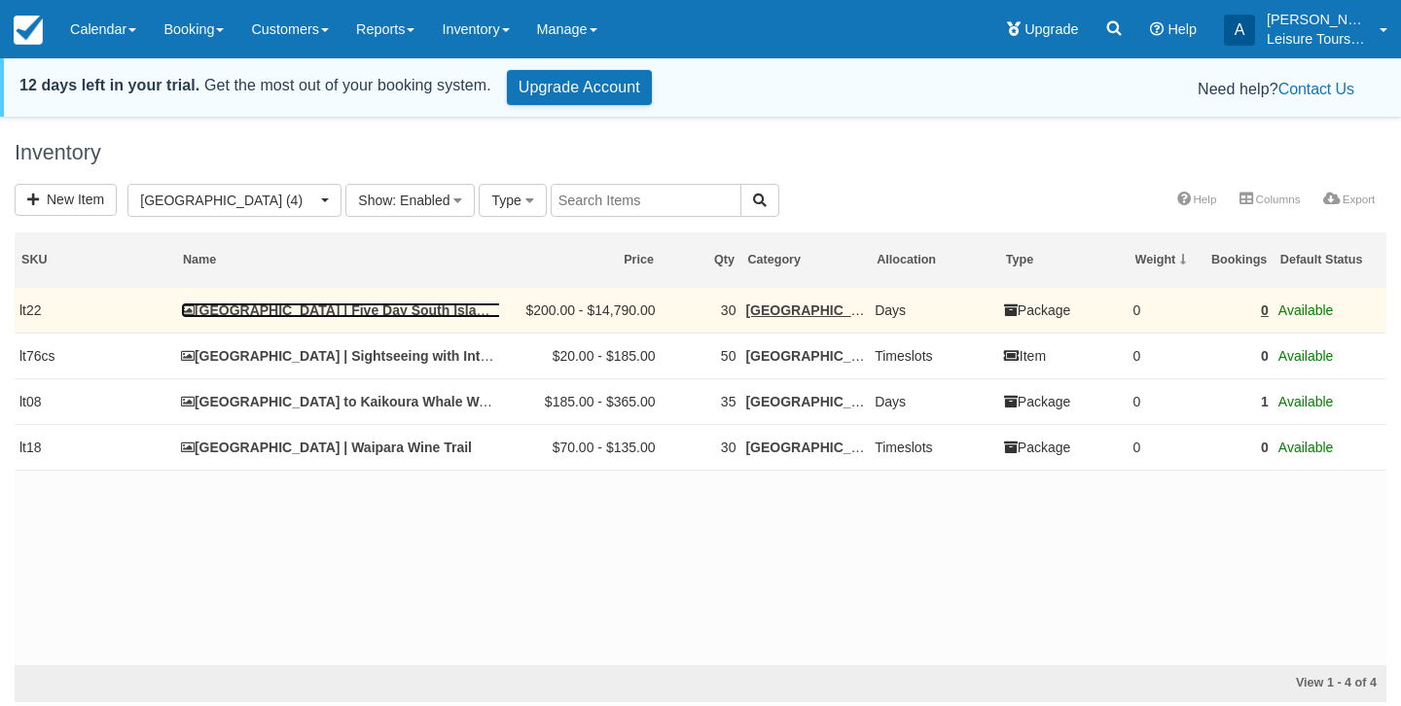
click at [364, 312] on link "[GEOGRAPHIC_DATA] | Five Day South Island Tour" at bounding box center [353, 310] width 345 height 16
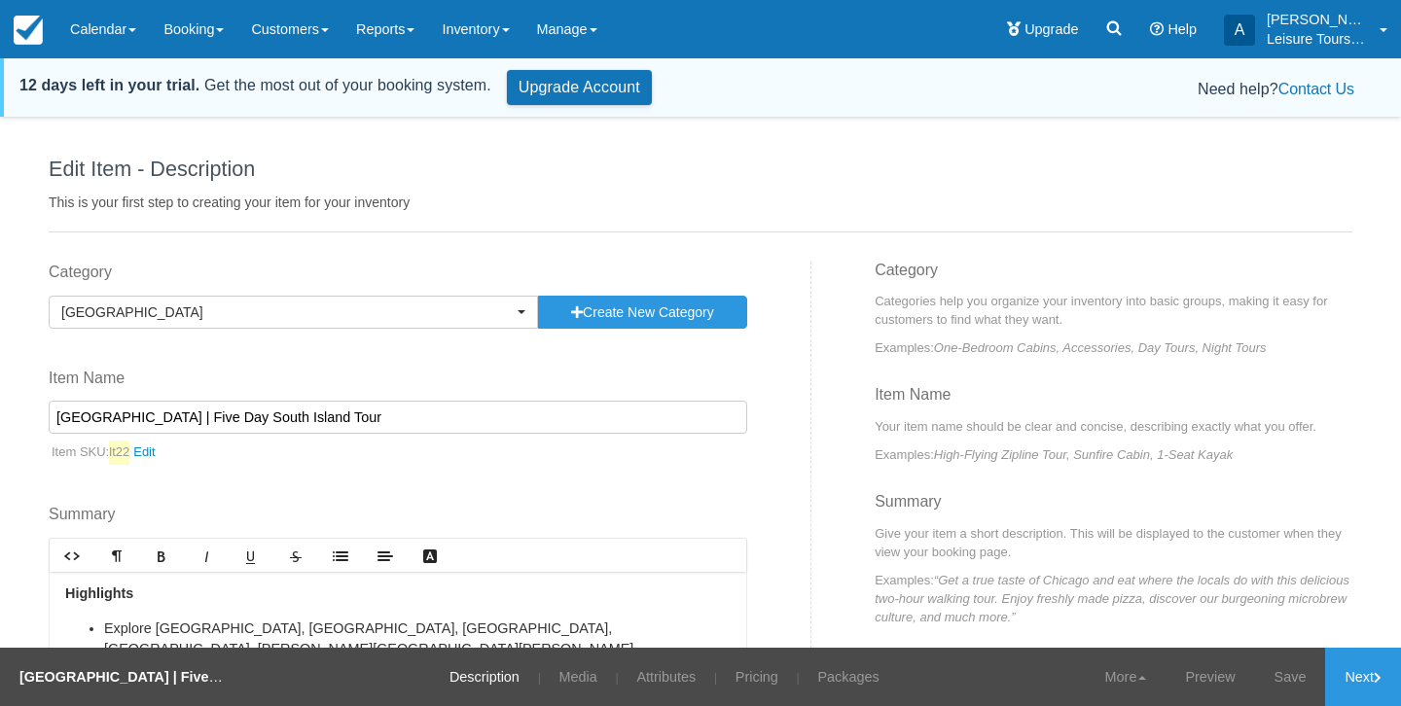
drag, startPoint x: 157, startPoint y: 415, endPoint x: 404, endPoint y: 408, distance: 247.1
click at [404, 408] on input "[GEOGRAPHIC_DATA] | Five Day South Island Tour" at bounding box center [398, 417] width 698 height 33
click at [300, 21] on link "Customers" at bounding box center [289, 29] width 105 height 58
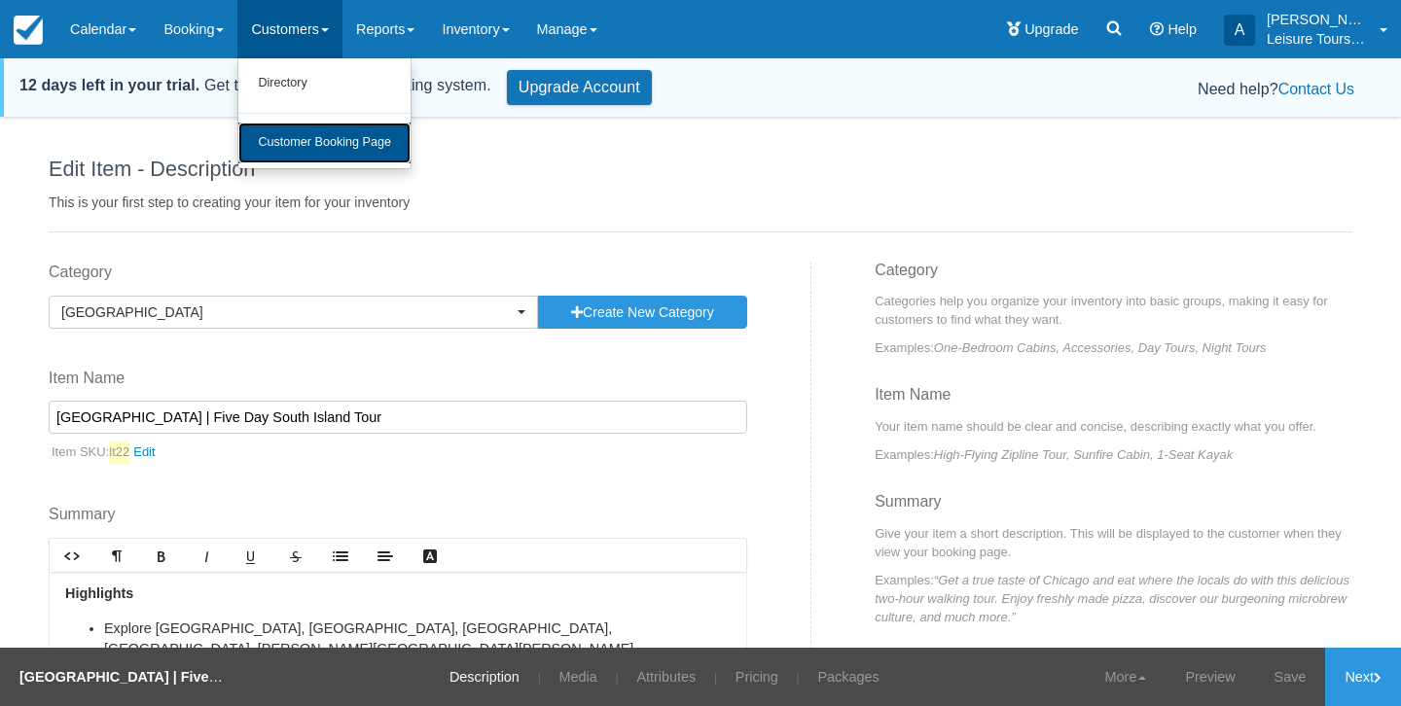
click at [328, 151] on link "Customer Booking Page" at bounding box center [324, 143] width 172 height 41
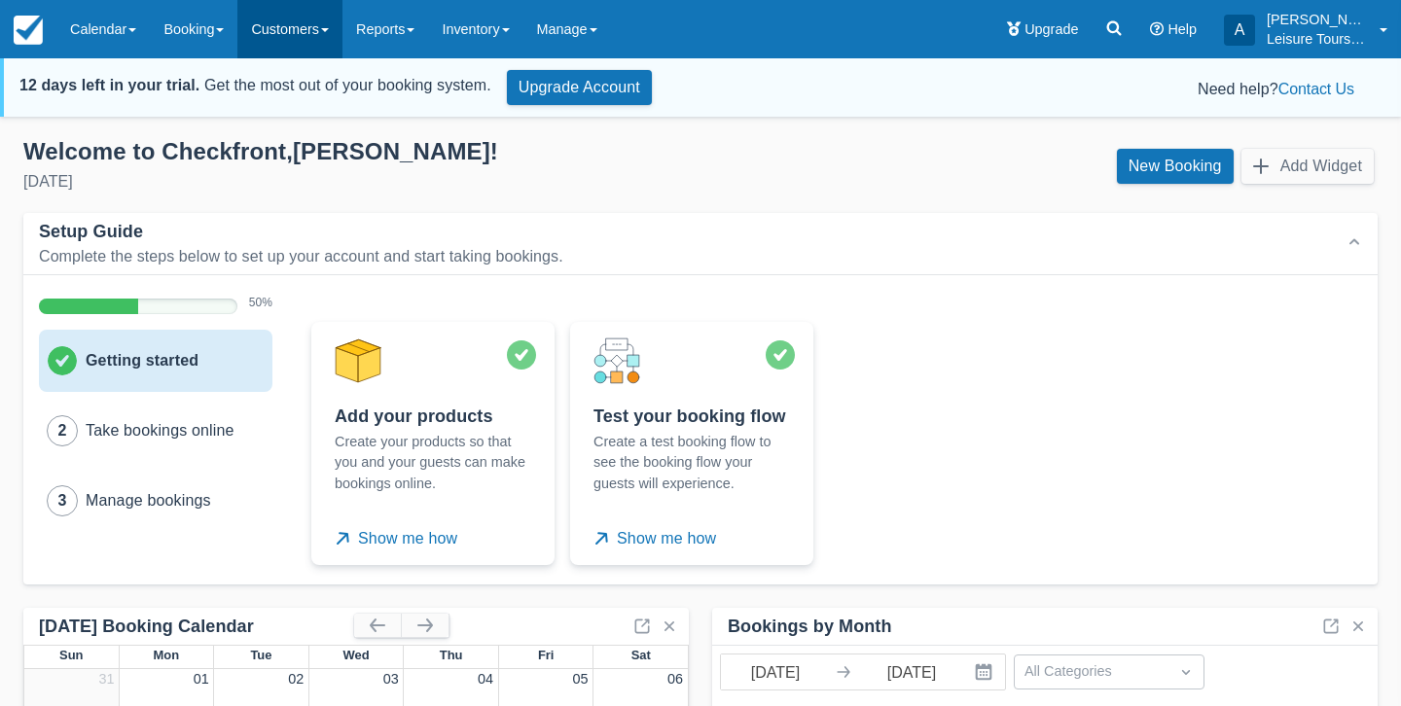
click at [339, 33] on link "Customers" at bounding box center [289, 29] width 105 height 58
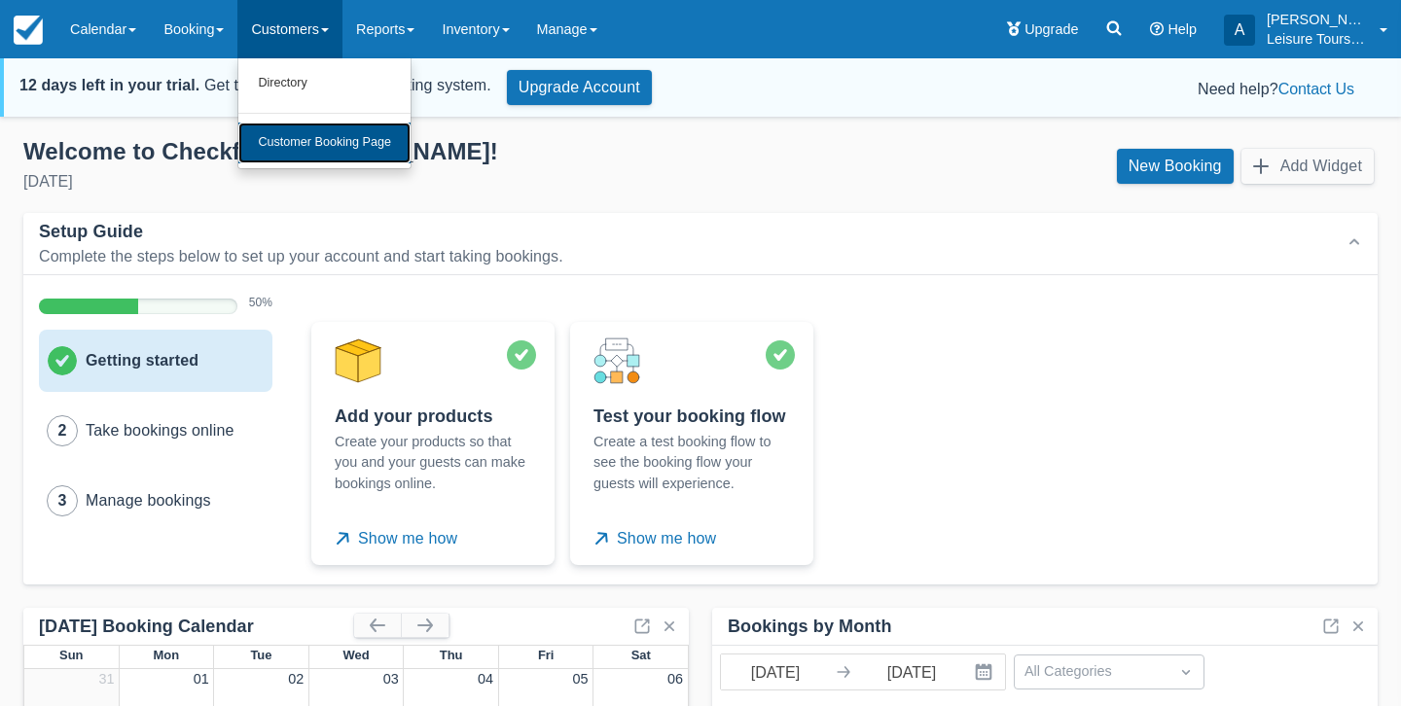
click at [346, 136] on link "Customer Booking Page" at bounding box center [324, 143] width 172 height 41
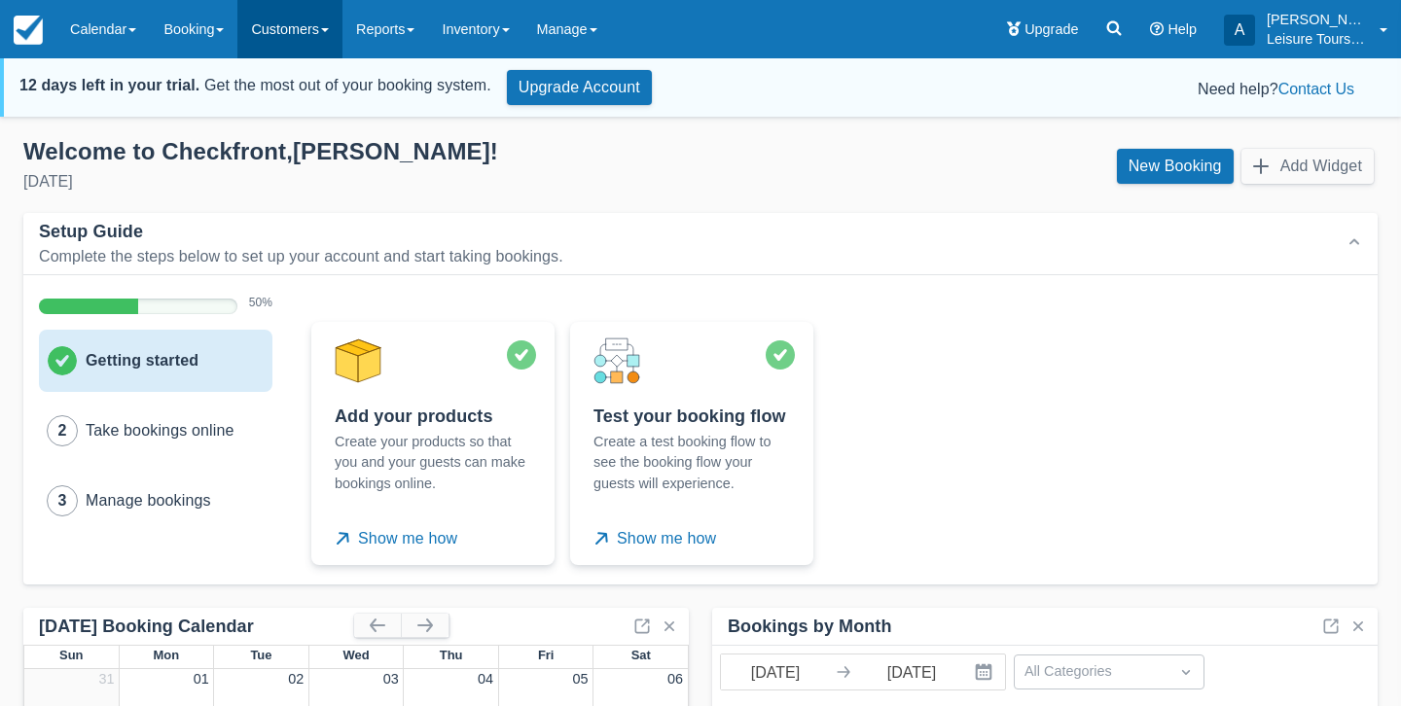
click at [331, 35] on link "Customers" at bounding box center [289, 29] width 105 height 58
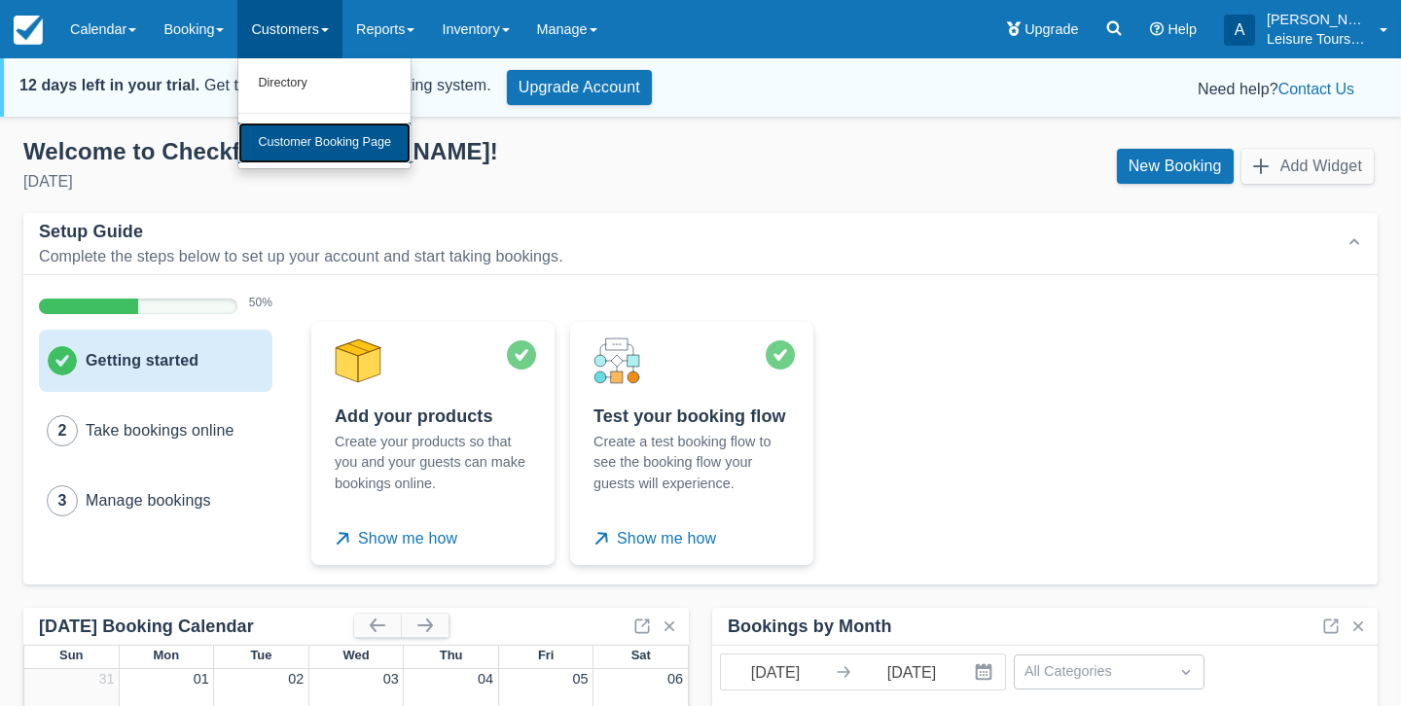
click at [346, 150] on link "Customer Booking Page" at bounding box center [324, 143] width 172 height 41
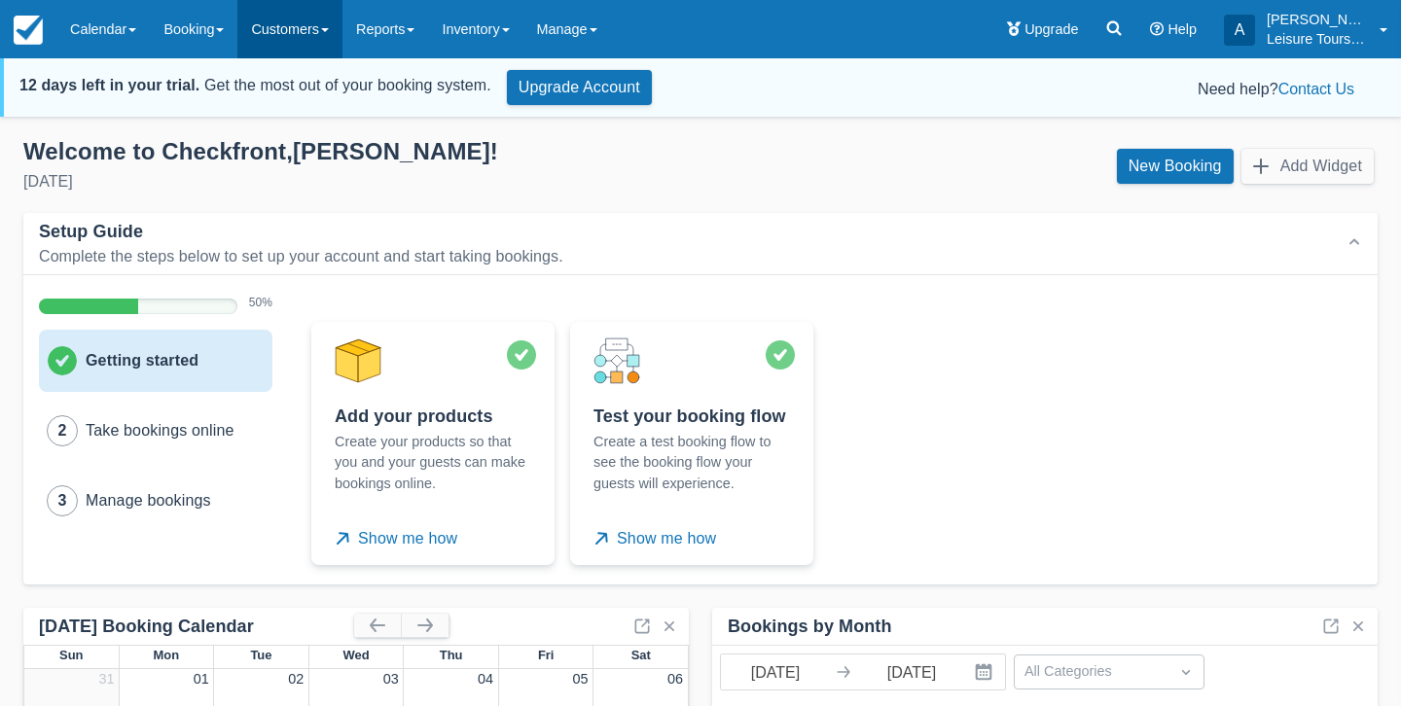
click at [329, 30] on link "Customers" at bounding box center [289, 29] width 105 height 58
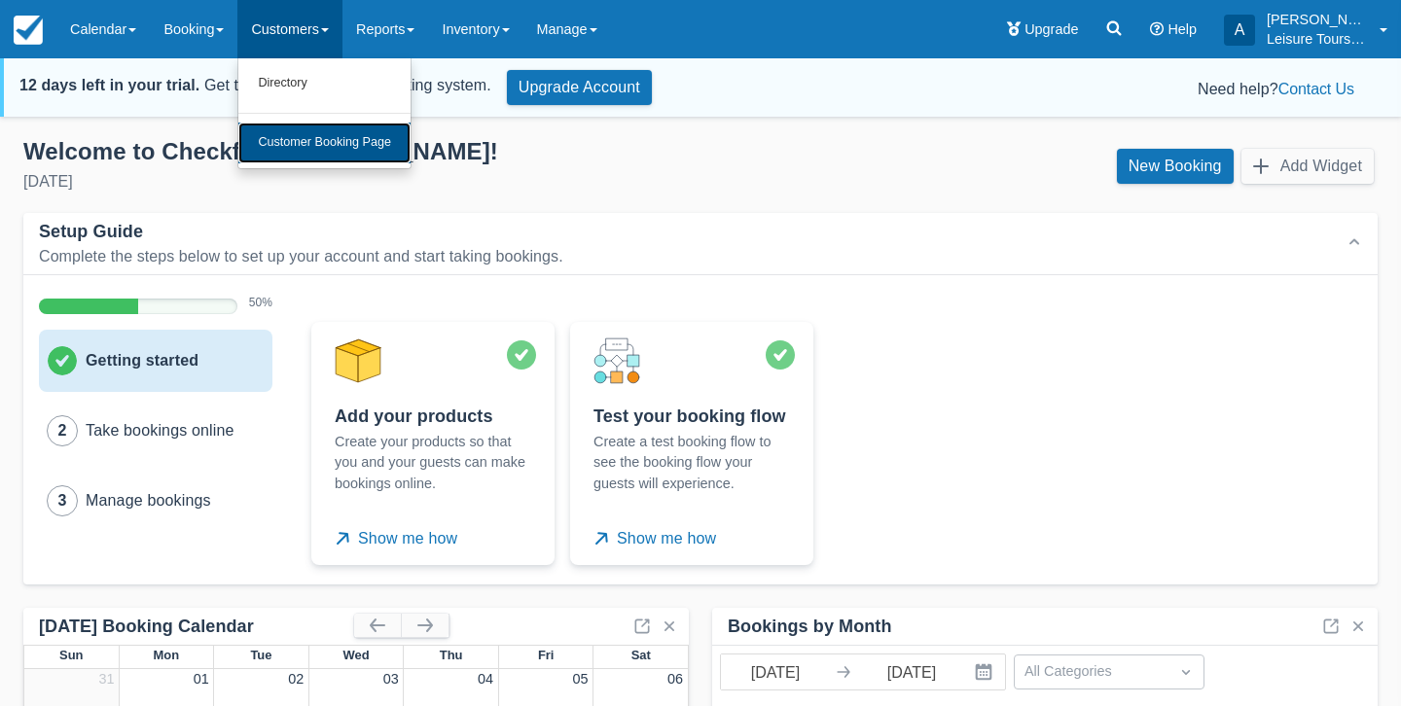
click at [337, 147] on link "Customer Booking Page" at bounding box center [324, 143] width 172 height 41
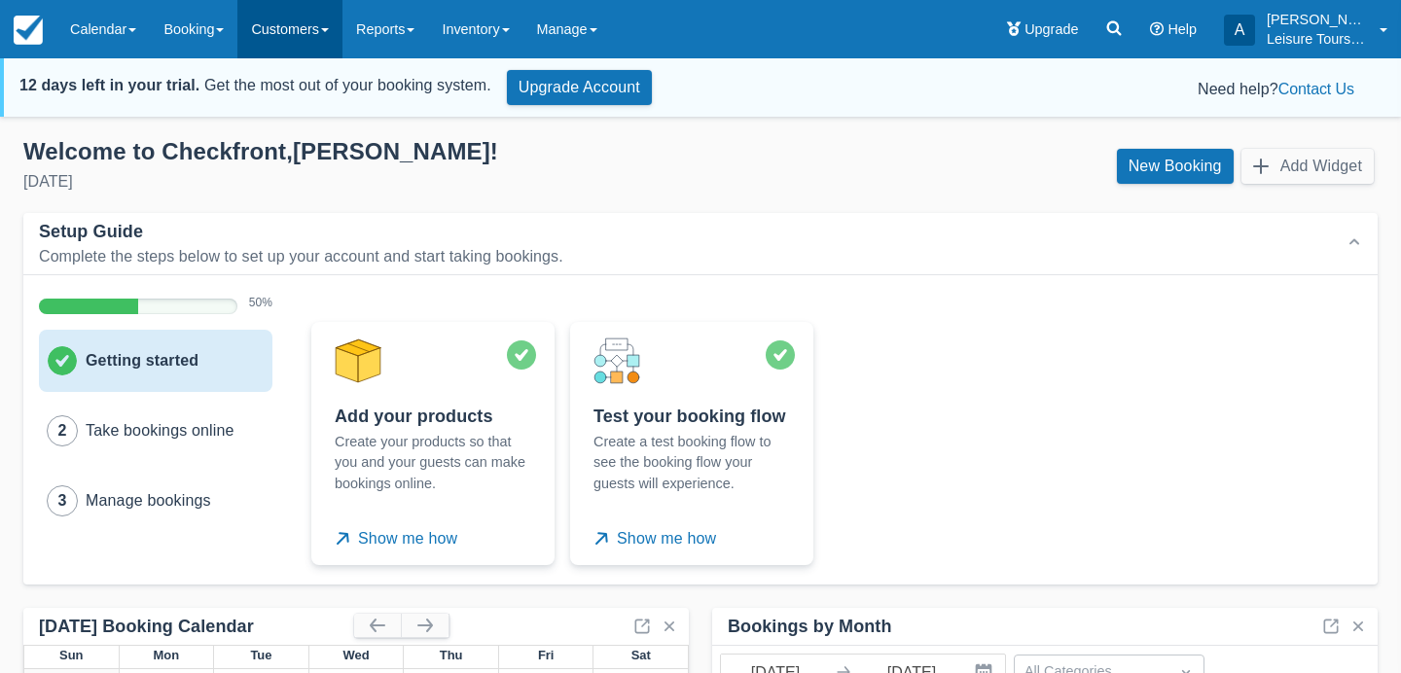
click at [313, 25] on link "Customers" at bounding box center [289, 29] width 105 height 58
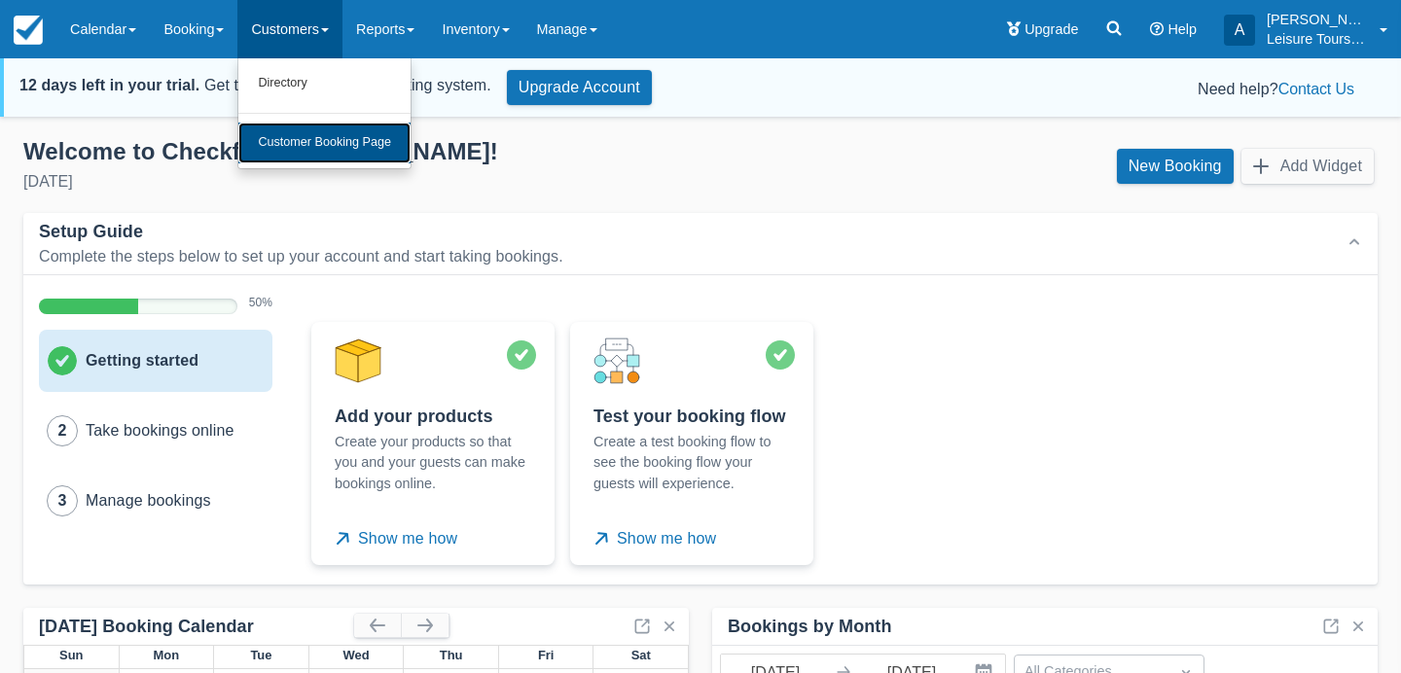
click at [336, 143] on link "Customer Booking Page" at bounding box center [324, 143] width 172 height 41
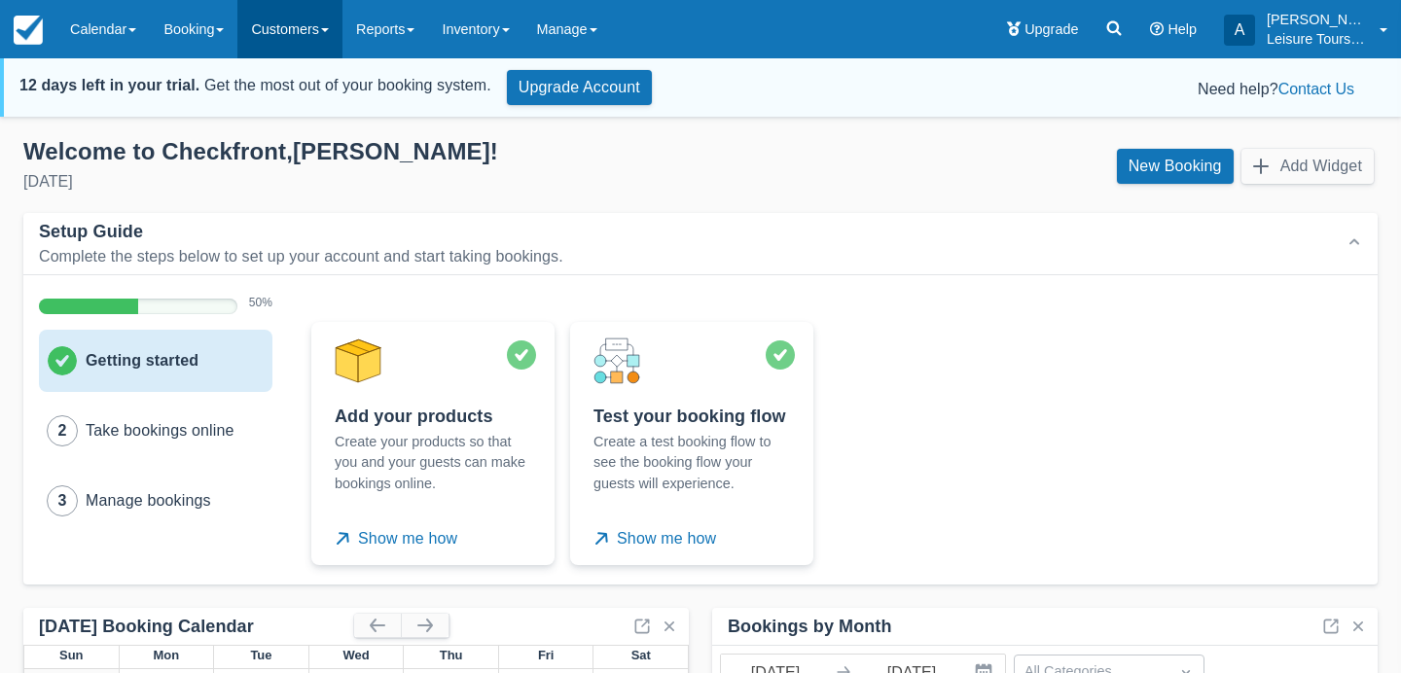
click at [293, 38] on link "Customers" at bounding box center [289, 29] width 105 height 58
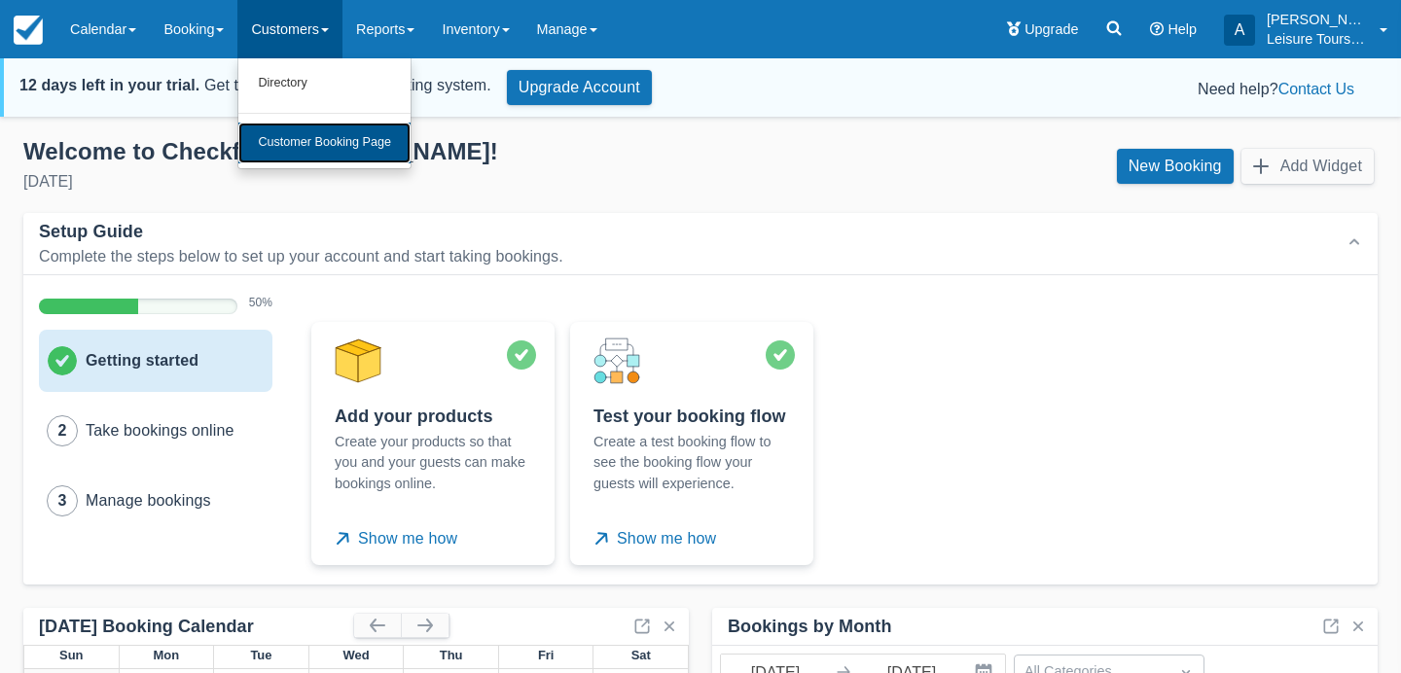
click at [324, 140] on link "Customer Booking Page" at bounding box center [324, 143] width 172 height 41
